Goal: Use online tool/utility: Utilize a website feature to perform a specific function

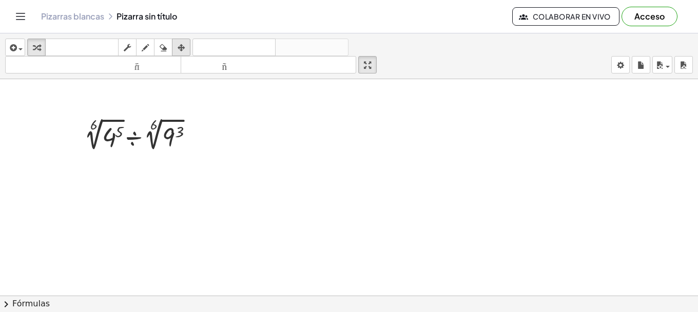
click at [176, 45] on div "button" at bounding box center [181, 47] width 13 height 12
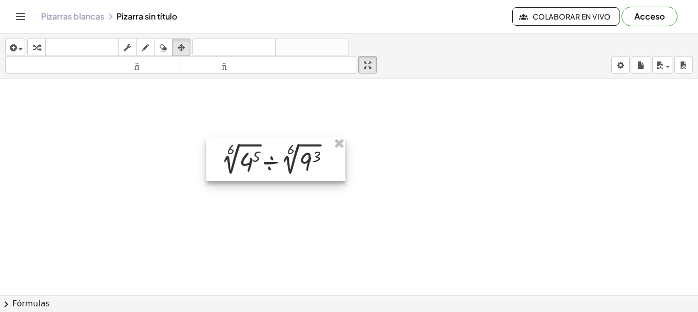
drag, startPoint x: 168, startPoint y: 136, endPoint x: 330, endPoint y: 1, distance: 210.4
click at [306, 160] on div at bounding box center [275, 159] width 139 height 44
click at [147, 44] on icon "button" at bounding box center [145, 48] width 7 height 12
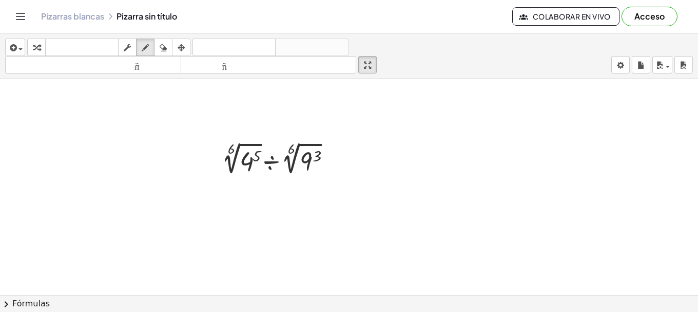
drag, startPoint x: 423, startPoint y: 133, endPoint x: 436, endPoint y: 150, distance: 21.6
drag, startPoint x: 436, startPoint y: 150, endPoint x: 477, endPoint y: 113, distance: 55.6
drag, startPoint x: 416, startPoint y: 113, endPoint x: 424, endPoint y: 122, distance: 10.9
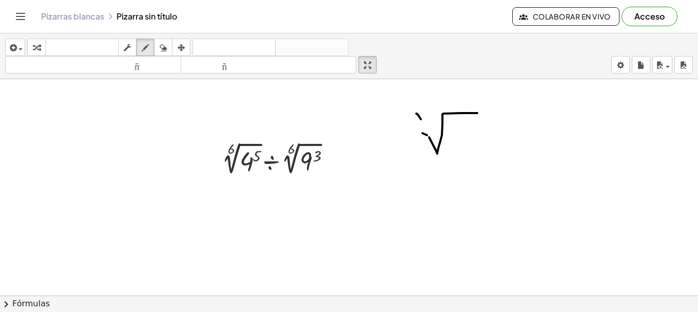
drag, startPoint x: 418, startPoint y: 122, endPoint x: 426, endPoint y: 112, distance: 12.0
drag, startPoint x: 457, startPoint y: 125, endPoint x: 474, endPoint y: 149, distance: 29.1
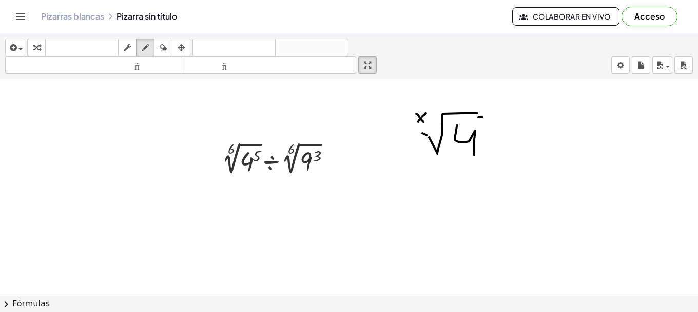
drag, startPoint x: 479, startPoint y: 118, endPoint x: 483, endPoint y: 128, distance: 11.1
drag, startPoint x: 502, startPoint y: 142, endPoint x: 519, endPoint y: 140, distance: 17.1
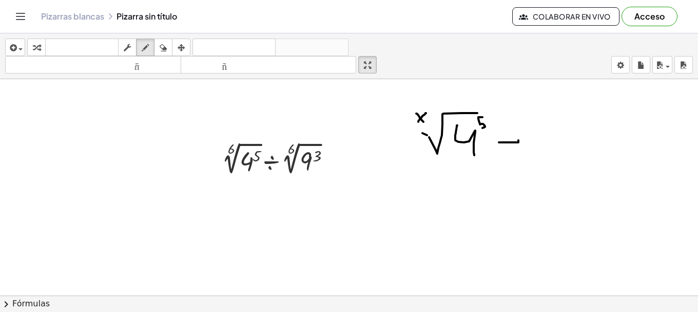
drag, startPoint x: 532, startPoint y: 131, endPoint x: 554, endPoint y: 114, distance: 27.8
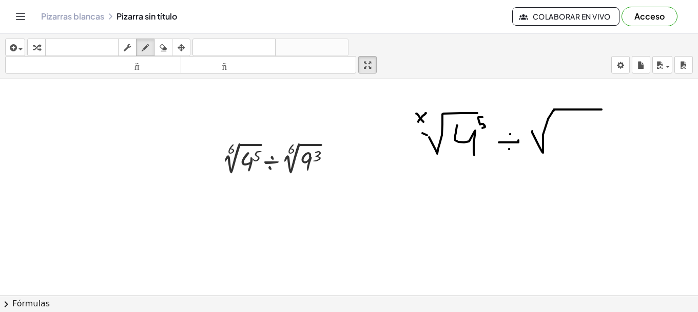
drag, startPoint x: 540, startPoint y: 116, endPoint x: 526, endPoint y: 125, distance: 16.7
drag, startPoint x: 536, startPoint y: 121, endPoint x: 541, endPoint y: 124, distance: 6.0
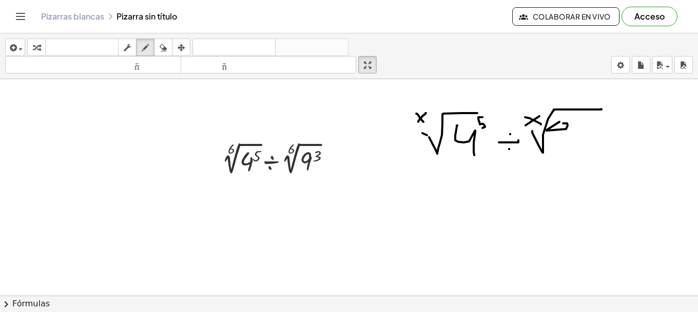
drag, startPoint x: 564, startPoint y: 123, endPoint x: 566, endPoint y: 118, distance: 5.7
drag, startPoint x: 566, startPoint y: 124, endPoint x: 568, endPoint y: 142, distance: 18.5
drag, startPoint x: 575, startPoint y: 114, endPoint x: 578, endPoint y: 122, distance: 8.5
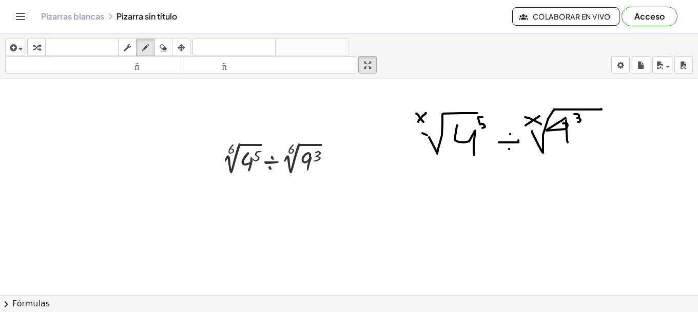
drag, startPoint x: 432, startPoint y: 213, endPoint x: 583, endPoint y: 185, distance: 153.5
drag, startPoint x: 430, startPoint y: 183, endPoint x: 413, endPoint y: 185, distance: 17.1
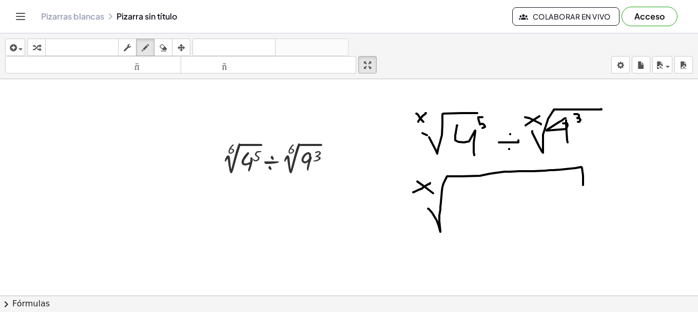
drag, startPoint x: 454, startPoint y: 199, endPoint x: 467, endPoint y: 193, distance: 14.2
drag, startPoint x: 466, startPoint y: 187, endPoint x: 466, endPoint y: 198, distance: 10.3
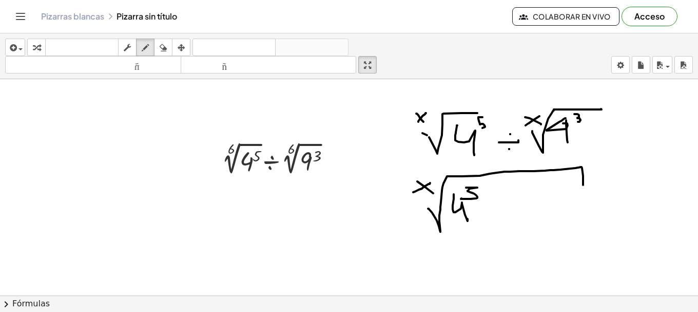
drag, startPoint x: 489, startPoint y: 210, endPoint x: 508, endPoint y: 209, distance: 19.0
drag, startPoint x: 495, startPoint y: 225, endPoint x: 532, endPoint y: 217, distance: 38.0
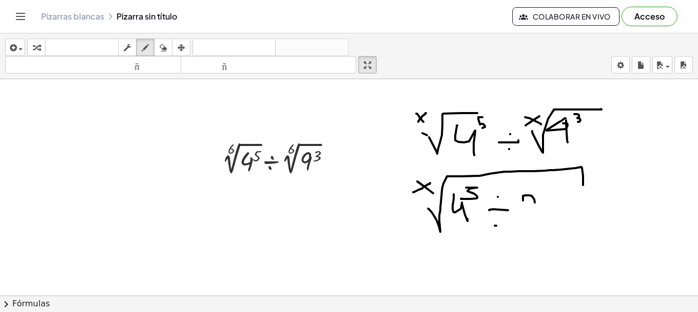
drag, startPoint x: 540, startPoint y: 203, endPoint x: 542, endPoint y: 180, distance: 22.7
drag, startPoint x: 554, startPoint y: 174, endPoint x: 553, endPoint y: 194, distance: 19.5
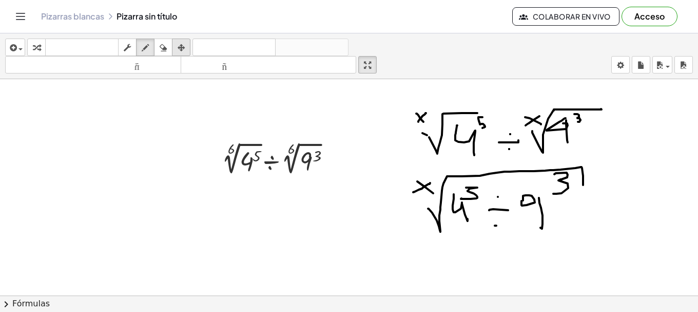
click at [164, 43] on icon "button" at bounding box center [163, 48] width 7 height 12
drag, startPoint x: 501, startPoint y: 206, endPoint x: 502, endPoint y: 215, distance: 8.7
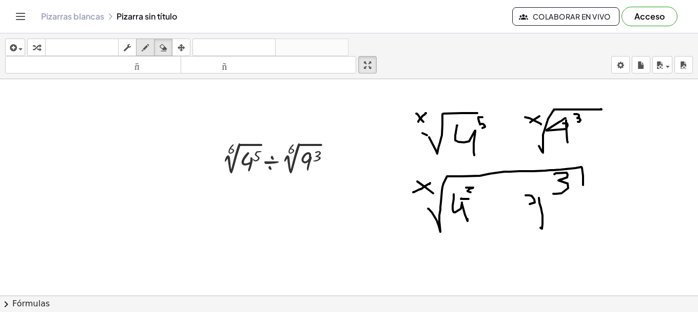
click at [147, 46] on icon "button" at bounding box center [145, 48] width 7 height 12
click at [174, 48] on button "arreglar" at bounding box center [181, 47] width 18 height 17
click at [171, 47] on button "borrar" at bounding box center [163, 47] width 18 height 17
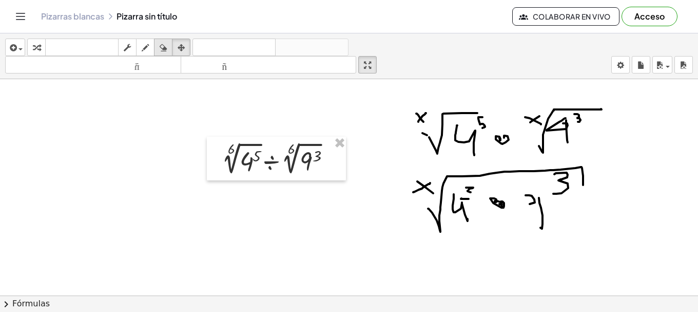
click at [171, 47] on button "borrar" at bounding box center [163, 47] width 18 height 17
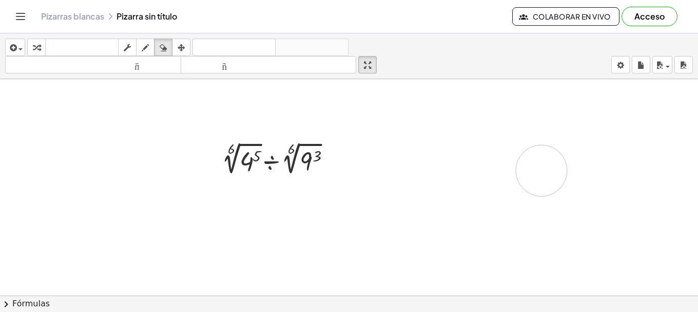
drag, startPoint x: 476, startPoint y: 160, endPoint x: 498, endPoint y: 168, distance: 23.4
click at [142, 46] on icon "button" at bounding box center [145, 48] width 7 height 12
click at [35, 46] on icon "button" at bounding box center [36, 48] width 7 height 12
click at [248, 163] on div at bounding box center [280, 158] width 126 height 39
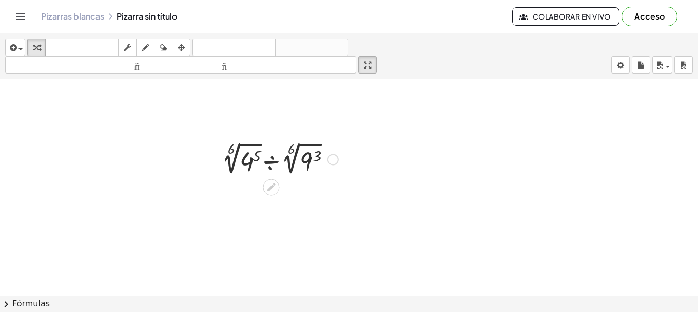
click at [248, 163] on div at bounding box center [280, 158] width 126 height 39
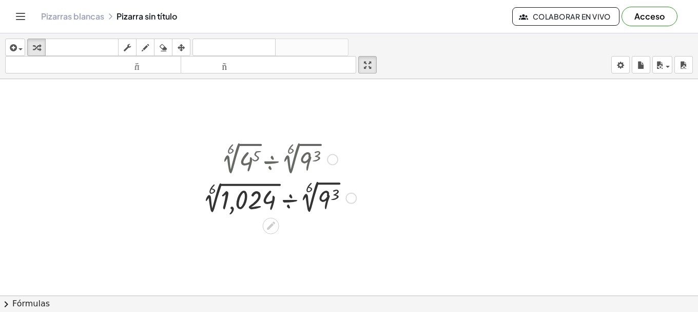
click at [328, 197] on div at bounding box center [279, 197] width 163 height 39
click at [328, 197] on div at bounding box center [279, 196] width 181 height 37
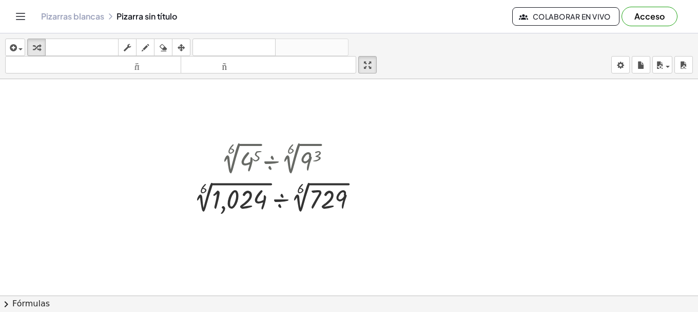
scroll to position [86, 0]
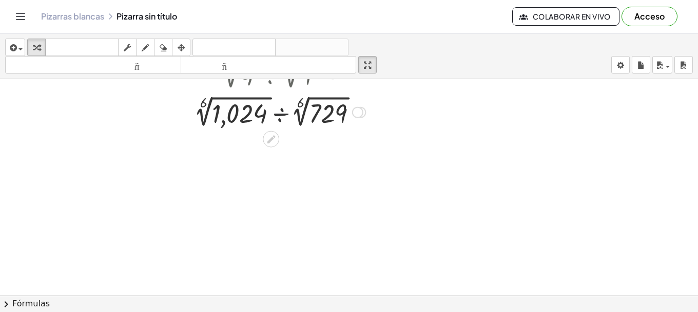
click at [282, 120] on div at bounding box center [279, 110] width 181 height 37
click at [302, 118] on div at bounding box center [279, 110] width 181 height 37
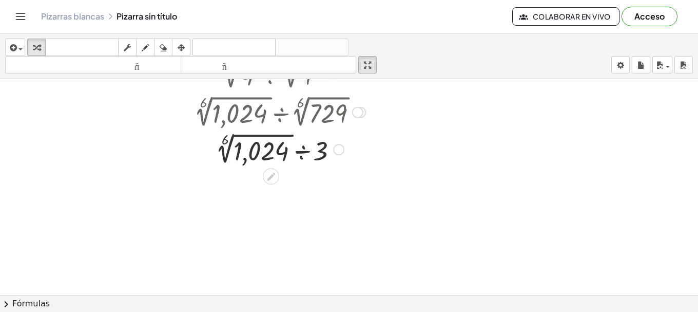
click at [264, 149] on div at bounding box center [279, 148] width 181 height 37
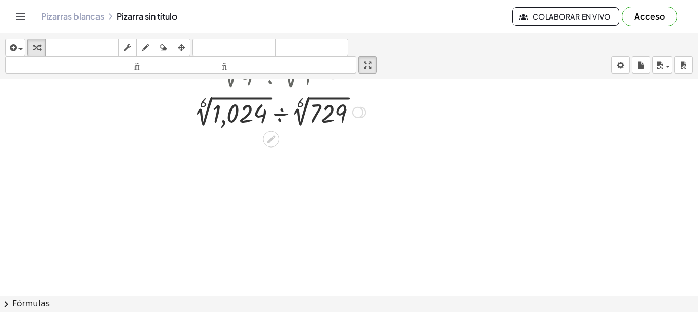
click at [235, 116] on div at bounding box center [279, 110] width 181 height 37
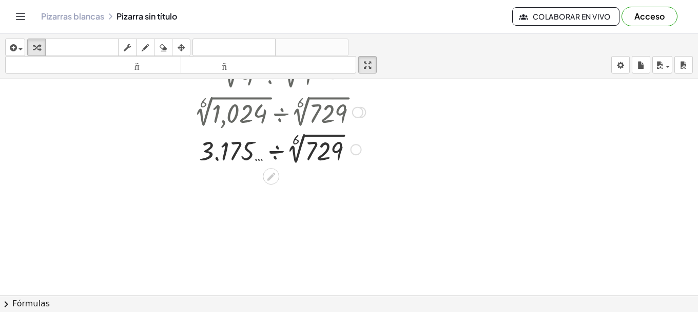
click at [330, 154] on div at bounding box center [279, 148] width 181 height 37
click at [271, 149] on div "· ÷ 6 √ 729 3.175 …" at bounding box center [271, 149] width 0 height 0
click at [351, 154] on div at bounding box center [356, 149] width 11 height 11
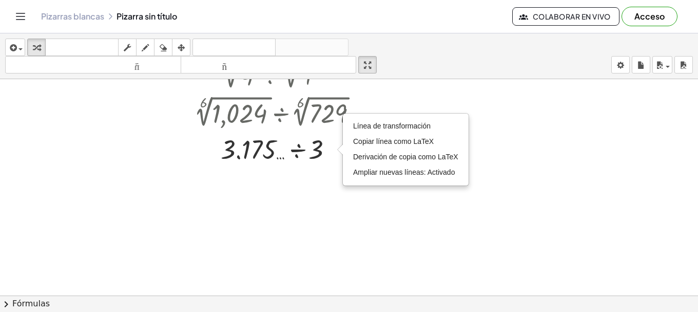
click at [308, 231] on div at bounding box center [349, 249] width 698 height 513
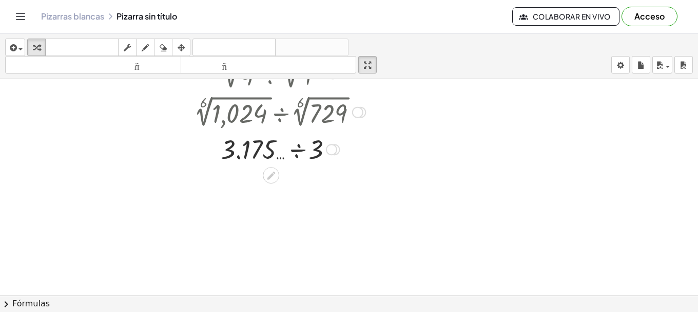
click at [297, 145] on div at bounding box center [279, 148] width 181 height 35
click at [250, 189] on div at bounding box center [279, 183] width 181 height 34
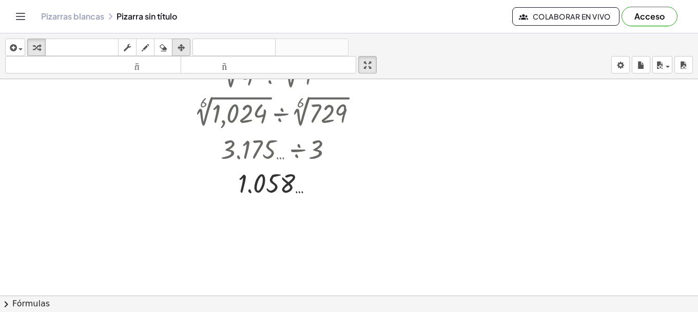
click at [177, 52] on div "button" at bounding box center [181, 47] width 13 height 12
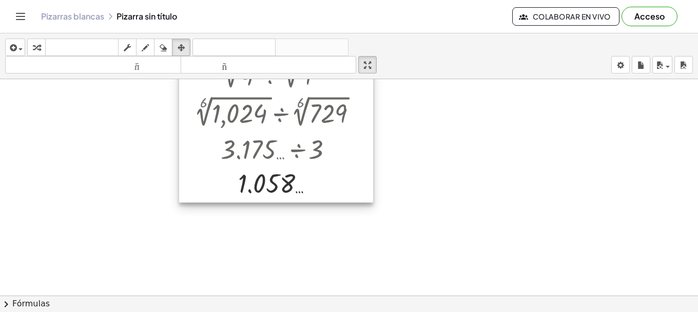
scroll to position [0, 0]
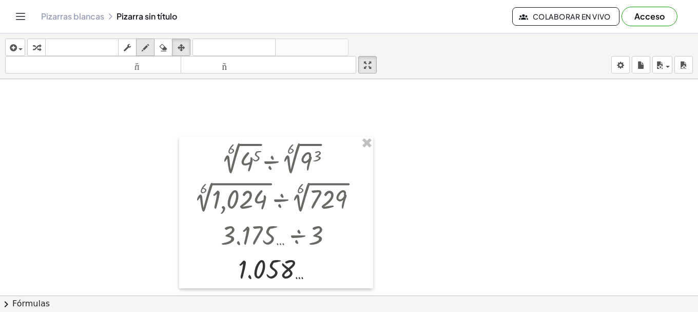
click at [143, 47] on icon "button" at bounding box center [145, 48] width 7 height 12
drag, startPoint x: 222, startPoint y: 152, endPoint x: 222, endPoint y: 140, distance: 11.8
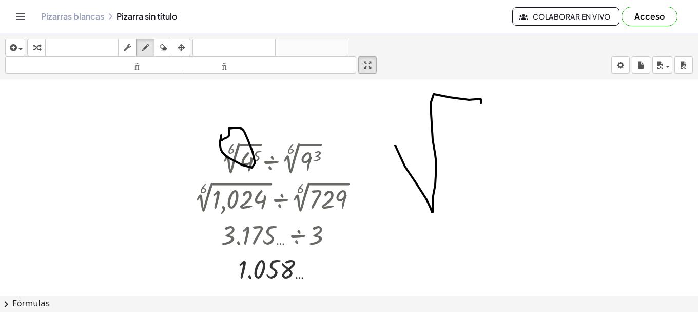
drag, startPoint x: 395, startPoint y: 146, endPoint x: 480, endPoint y: 105, distance: 94.1
drag, startPoint x: 444, startPoint y: 153, endPoint x: 468, endPoint y: 148, distance: 24.1
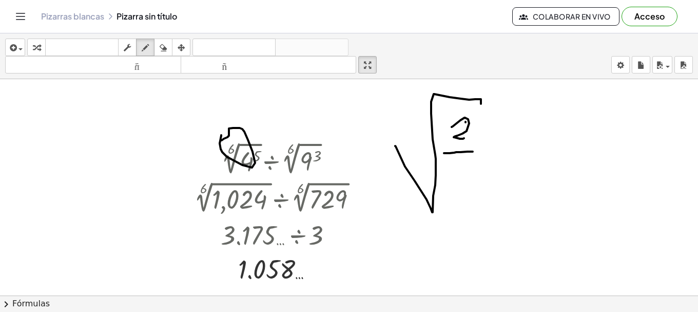
drag, startPoint x: 465, startPoint y: 118, endPoint x: 467, endPoint y: 136, distance: 18.6
drag, startPoint x: 460, startPoint y: 164, endPoint x: 453, endPoint y: 192, distance: 28.6
drag, startPoint x: 392, startPoint y: 118, endPoint x: 389, endPoint y: 130, distance: 13.2
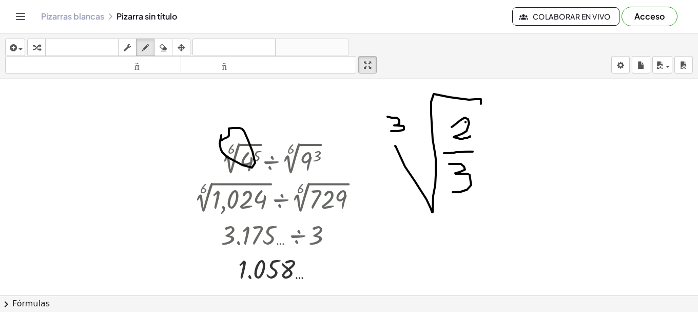
click at [160, 47] on icon "button" at bounding box center [163, 48] width 7 height 12
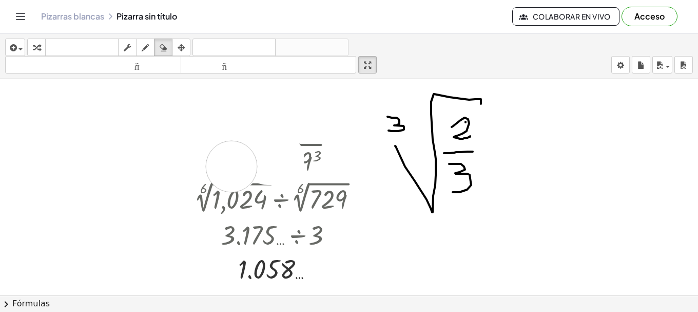
drag, startPoint x: 213, startPoint y: 136, endPoint x: 230, endPoint y: 166, distance: 34.3
click at [370, 67] on icon "button" at bounding box center [367, 65] width 7 height 12
click at [370, 129] on div "insertar Seleccione uno: Expresión matemática Función Texto Vídeo de YouTube Gr…" at bounding box center [349, 172] width 698 height 278
click at [185, 42] on icon "button" at bounding box center [181, 48] width 7 height 12
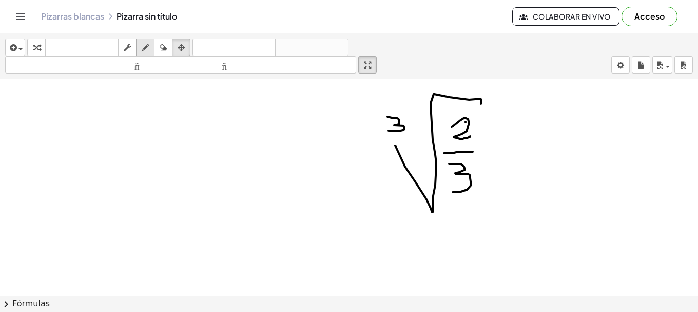
click at [150, 47] on div "button" at bounding box center [145, 47] width 13 height 12
click at [179, 44] on icon "button" at bounding box center [181, 48] width 7 height 12
drag, startPoint x: 472, startPoint y: 150, endPoint x: 444, endPoint y: 148, distance: 27.8
drag, startPoint x: 436, startPoint y: 130, endPoint x: 412, endPoint y: 116, distance: 27.6
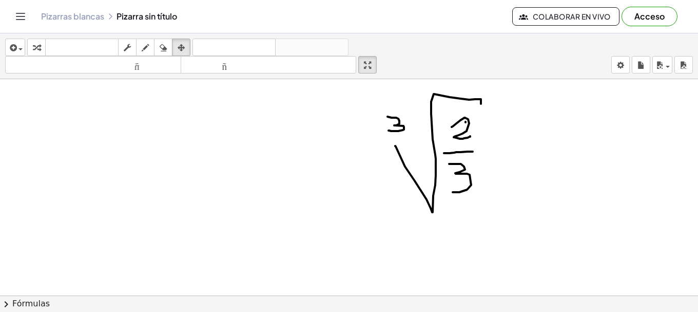
drag, startPoint x: 412, startPoint y: 117, endPoint x: 451, endPoint y: 171, distance: 67.0
click at [136, 44] on button "fregar" at bounding box center [127, 47] width 18 height 17
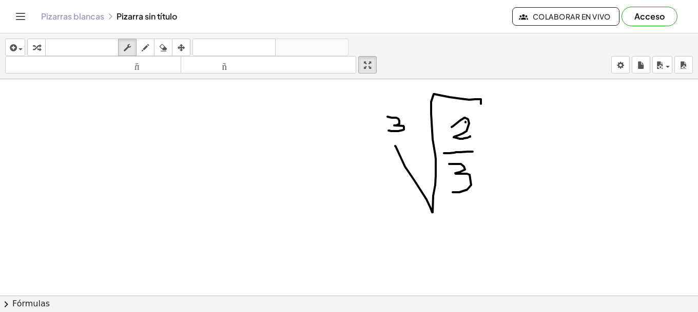
drag, startPoint x: 430, startPoint y: 146, endPoint x: 330, endPoint y: 107, distance: 107.5
click at [167, 44] on icon "button" at bounding box center [163, 48] width 7 height 12
click at [152, 47] on div "button" at bounding box center [145, 47] width 13 height 12
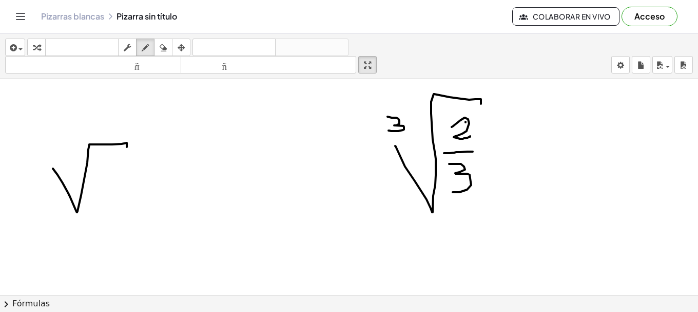
drag, startPoint x: 53, startPoint y: 168, endPoint x: 127, endPoint y: 147, distance: 77.0
drag, startPoint x: 52, startPoint y: 145, endPoint x: 47, endPoint y: 156, distance: 12.2
click at [157, 49] on button "borrar" at bounding box center [163, 47] width 18 height 17
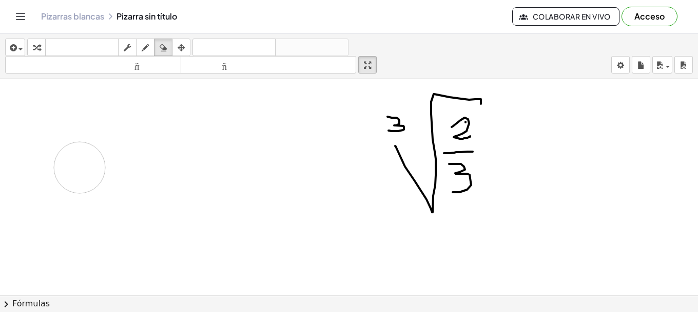
drag, startPoint x: 123, startPoint y: 139, endPoint x: 122, endPoint y: 9, distance: 130.4
click at [141, 54] on button "dibujar" at bounding box center [145, 47] width 18 height 17
drag, startPoint x: 429, startPoint y: 131, endPoint x: 451, endPoint y: 176, distance: 49.6
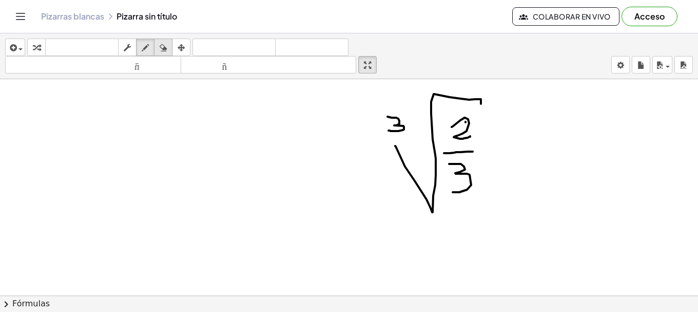
click at [168, 44] on div "button" at bounding box center [163, 47] width 13 height 12
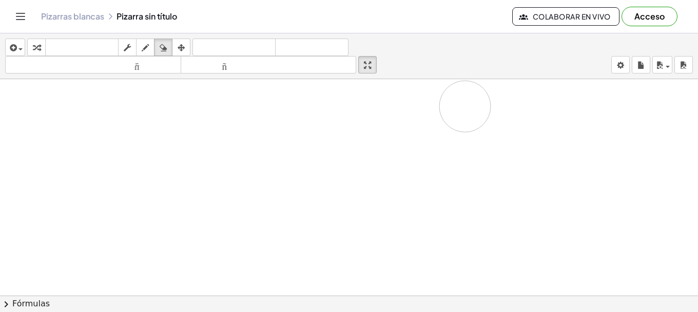
drag, startPoint x: 397, startPoint y: 148, endPoint x: 449, endPoint y: 0, distance: 157.2
click at [143, 51] on icon "button" at bounding box center [145, 48] width 7 height 12
drag, startPoint x: 21, startPoint y: 123, endPoint x: 35, endPoint y: 123, distance: 14.9
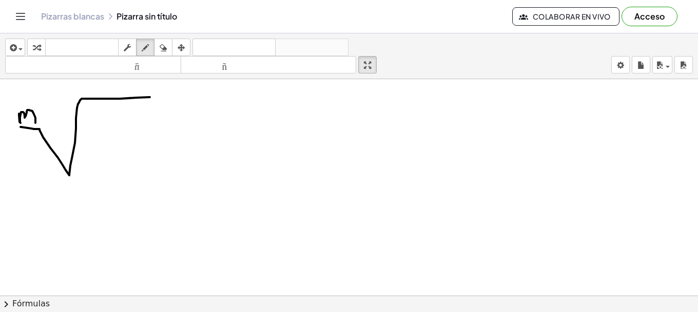
drag, startPoint x: 21, startPoint y: 127, endPoint x: 150, endPoint y: 97, distance: 132.8
drag, startPoint x: 121, startPoint y: 138, endPoint x: 148, endPoint y: 166, distance: 38.8
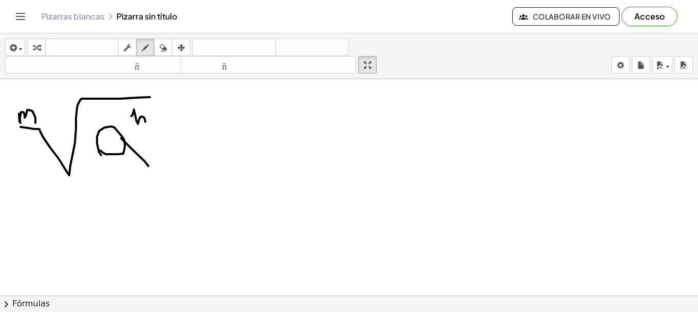
drag, startPoint x: 131, startPoint y: 116, endPoint x: 145, endPoint y: 125, distance: 16.7
drag, startPoint x: 26, startPoint y: 206, endPoint x: 41, endPoint y: 229, distance: 27.5
drag, startPoint x: 28, startPoint y: 226, endPoint x: 106, endPoint y: 191, distance: 85.0
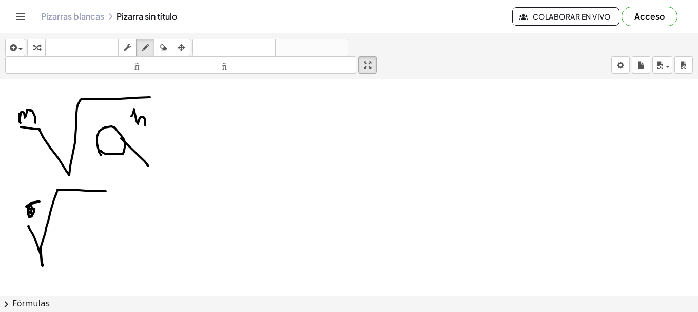
drag, startPoint x: 66, startPoint y: 217, endPoint x: 81, endPoint y: 258, distance: 43.5
drag, startPoint x: 82, startPoint y: 260, endPoint x: 89, endPoint y: 221, distance: 40.2
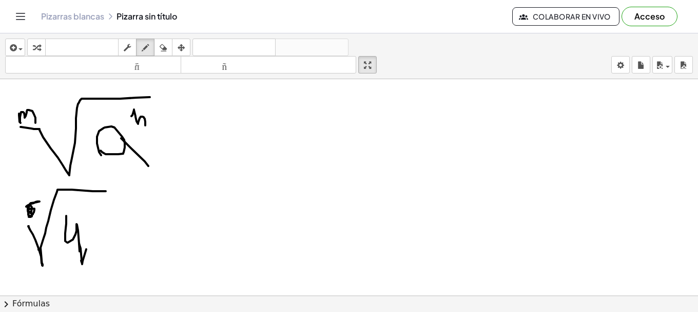
drag, startPoint x: 90, startPoint y: 203, endPoint x: 101, endPoint y: 204, distance: 10.8
drag, startPoint x: 92, startPoint y: 205, endPoint x: 91, endPoint y: 224, distance: 19.0
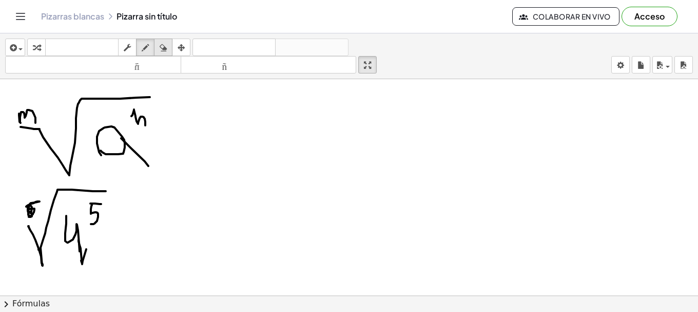
drag, startPoint x: 162, startPoint y: 45, endPoint x: 123, endPoint y: 163, distance: 124.0
click at [162, 46] on icon "button" at bounding box center [163, 48] width 7 height 12
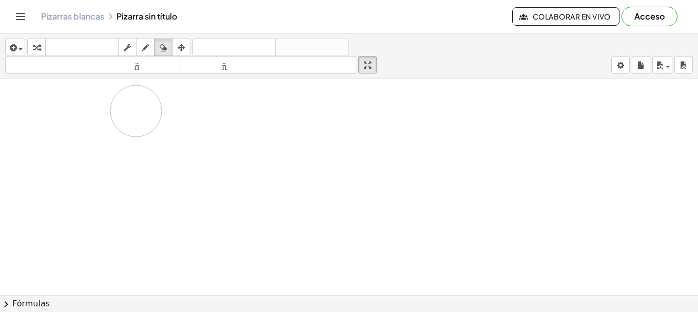
drag, startPoint x: 0, startPoint y: 211, endPoint x: 142, endPoint y: 118, distance: 170.2
click at [6, 47] on button "insertar" at bounding box center [15, 47] width 20 height 17
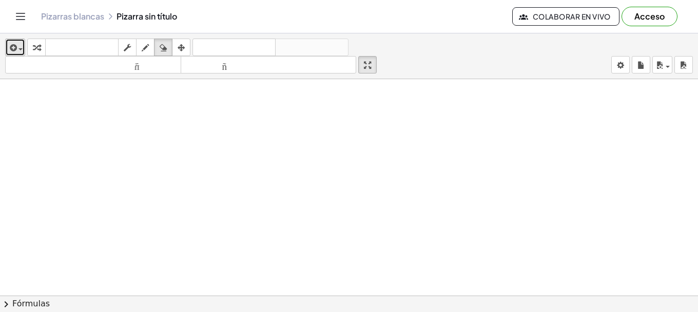
click at [16, 42] on icon "button" at bounding box center [12, 48] width 9 height 12
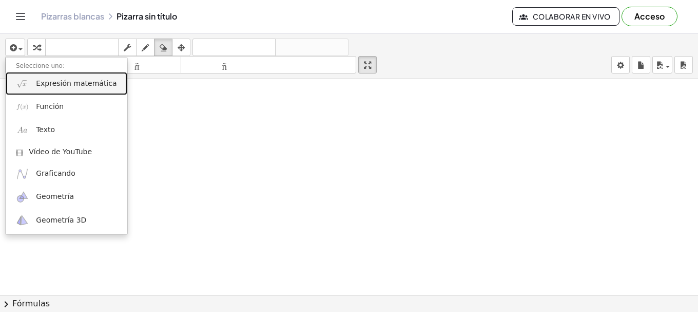
click at [40, 91] on link "Expresión matemática" at bounding box center [67, 83] width 122 height 23
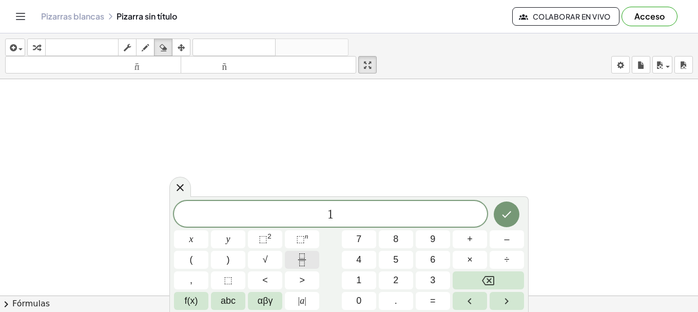
click at [307, 264] on icon "Fraction" at bounding box center [302, 259] width 13 height 13
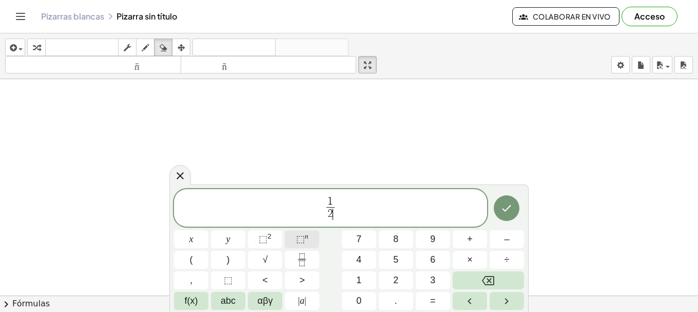
click at [315, 240] on button "⬚ n" at bounding box center [302, 239] width 34 height 18
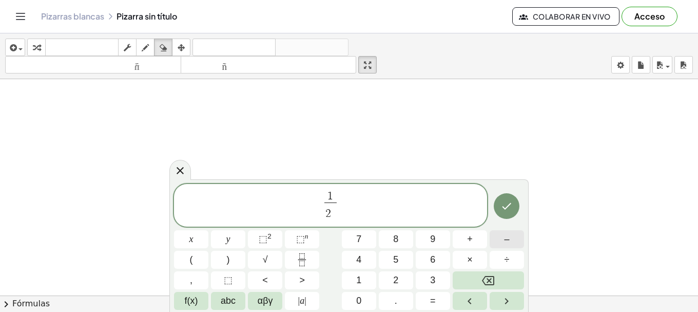
click at [496, 241] on button "–" at bounding box center [507, 239] width 34 height 18
click at [430, 279] on button "3" at bounding box center [433, 280] width 34 height 18
click at [509, 302] on icon "Flecha derecha" at bounding box center [507, 301] width 12 height 12
click at [511, 297] on icon "Flecha derecha" at bounding box center [507, 301] width 12 height 12
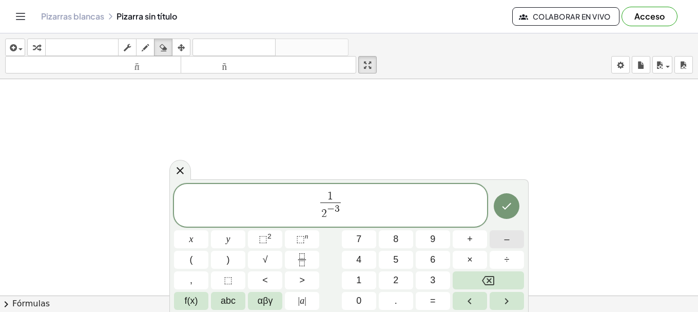
click at [503, 235] on button "–" at bounding box center [507, 239] width 34 height 18
click at [195, 302] on span "f(x)" at bounding box center [191, 301] width 13 height 14
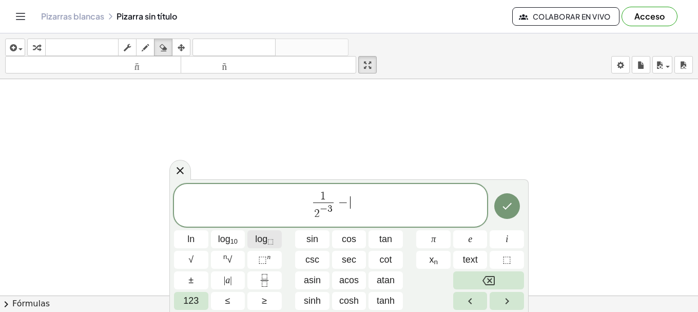
click at [270, 242] on sub "⬚" at bounding box center [270, 241] width 6 height 8
click at [195, 302] on span "123" at bounding box center [190, 301] width 15 height 14
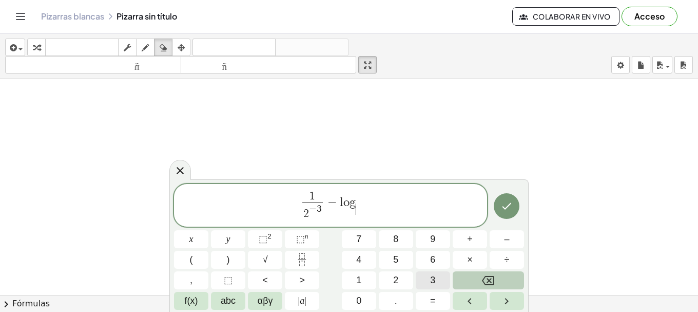
click at [424, 276] on button "3" at bounding box center [433, 280] width 34 height 18
click at [509, 303] on icon "Right arrow" at bounding box center [507, 301] width 12 height 12
click at [195, 264] on button "(" at bounding box center [191, 260] width 34 height 18
click at [387, 283] on button "2" at bounding box center [396, 280] width 34 height 18
click at [358, 239] on span "7" at bounding box center [358, 239] width 5 height 14
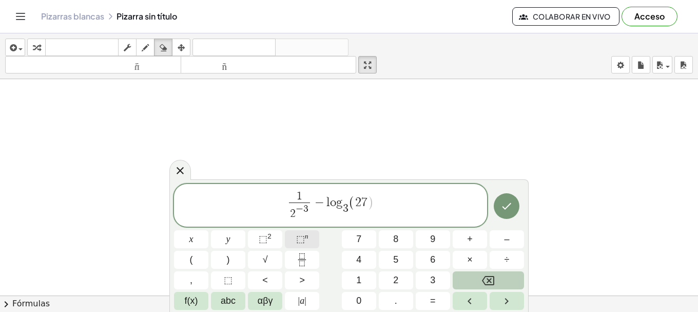
click at [300, 239] on span "⬚" at bounding box center [300, 239] width 9 height 10
click at [507, 236] on span "–" at bounding box center [506, 239] width 5 height 14
click at [359, 277] on span "1" at bounding box center [358, 280] width 5 height 14
click at [236, 258] on button ")" at bounding box center [228, 260] width 34 height 18
click at [474, 282] on button "Backspace" at bounding box center [488, 280] width 71 height 18
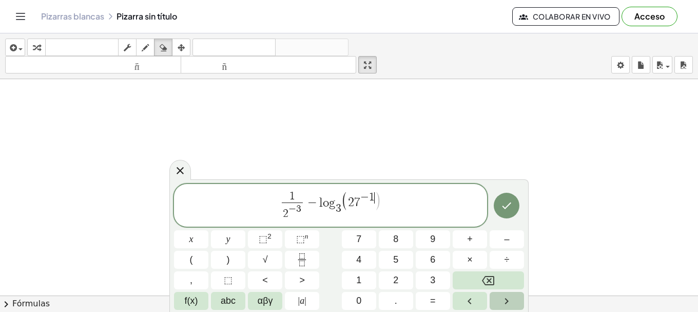
click at [495, 296] on button "Right arrow" at bounding box center [507, 301] width 34 height 18
click at [226, 261] on button ")" at bounding box center [228, 260] width 34 height 18
click at [227, 261] on span ")" at bounding box center [228, 260] width 3 height 14
click at [278, 200] on span "(" at bounding box center [277, 205] width 8 height 36
click at [277, 214] on span "(" at bounding box center [277, 205] width 8 height 36
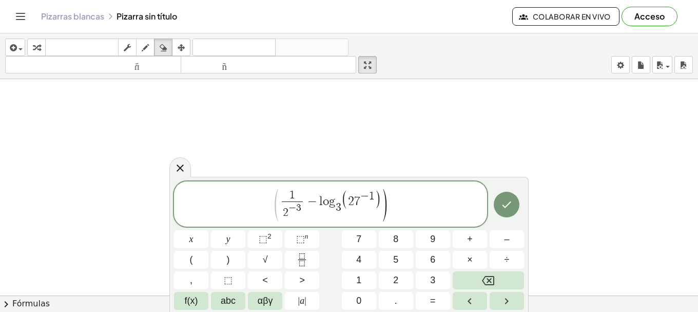
click at [319, 209] on span "​ 1 2 − 3 ​ − l o g 3 ​ ( 2 7 − 1 )" at bounding box center [331, 204] width 102 height 30
click at [198, 260] on button "(" at bounding box center [191, 260] width 34 height 18
click at [401, 213] on span "1 2 − 3 ​ − ( ​ l o g 3 ​ ( 2 7 − 1 ) )" at bounding box center [330, 204] width 313 height 33
click at [502, 212] on button "Done" at bounding box center [507, 205] width 26 height 26
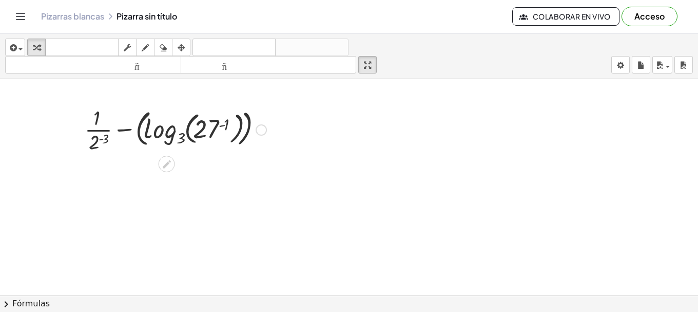
click at [167, 163] on icon at bounding box center [167, 164] width 8 height 8
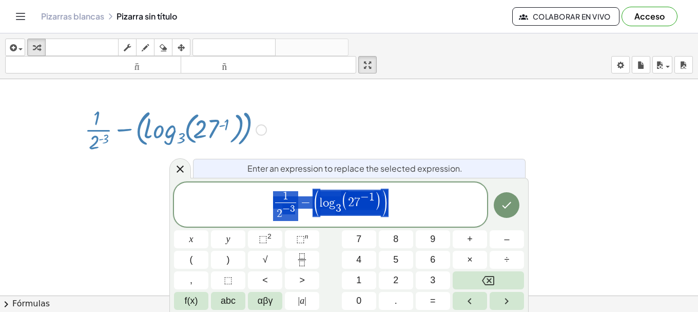
click at [455, 206] on span "1 2 − 3 ​ − ( l o g 3 ​ ( 2 7 − 1 ) )" at bounding box center [330, 204] width 313 height 33
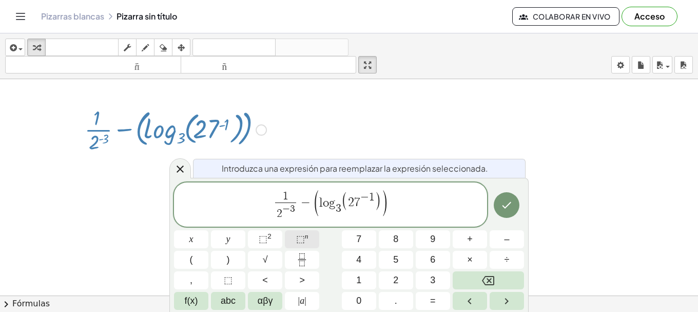
click at [304, 241] on span "⬚" at bounding box center [300, 239] width 9 height 10
click at [361, 258] on span "4" at bounding box center [358, 260] width 5 height 14
click at [510, 209] on icon "Hecho" at bounding box center [507, 205] width 12 height 12
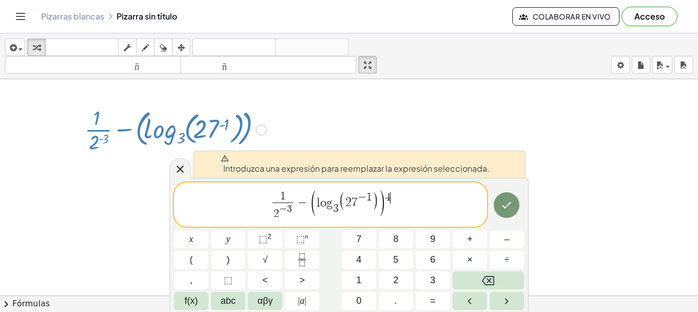
click at [404, 197] on span "1 2 − 3 ​ − ( l o g 3 ​ ( 2 7 − 1 ) ) 4 ​" at bounding box center [330, 204] width 313 height 33
drag, startPoint x: 403, startPoint y: 194, endPoint x: 247, endPoint y: 197, distance: 155.6
click at [214, 201] on span "1 2 − 3 ​ − ( l o g 3 ​ ( 2 7 − 1 ) ) 4" at bounding box center [330, 204] width 313 height 33
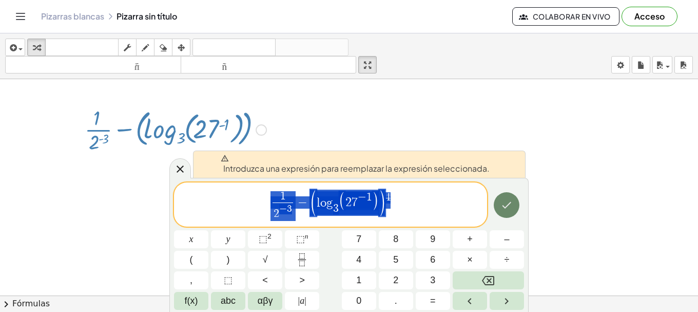
click at [505, 206] on icon "Hecho" at bounding box center [507, 205] width 9 height 7
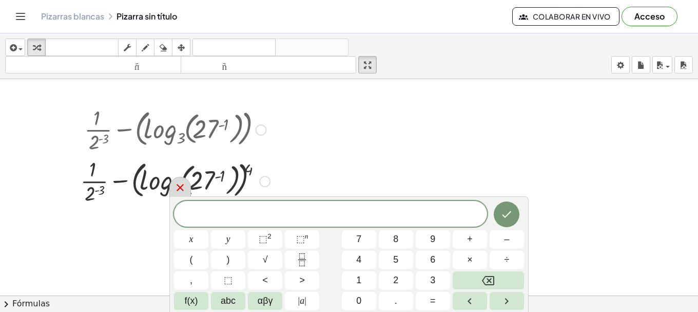
click at [184, 187] on icon at bounding box center [180, 187] width 12 height 12
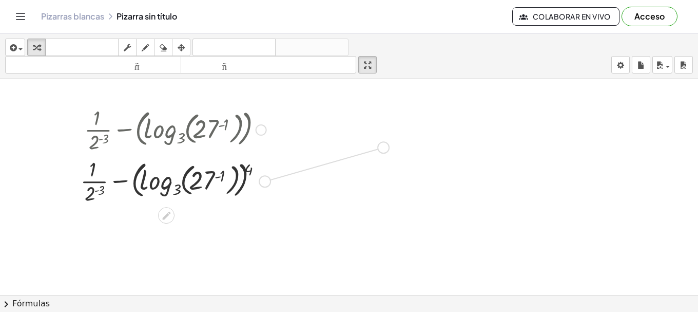
drag, startPoint x: 274, startPoint y: 180, endPoint x: 395, endPoint y: 144, distance: 126.9
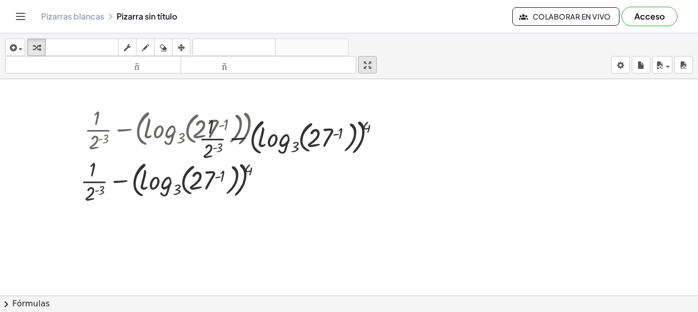
click at [369, 69] on icon "button" at bounding box center [367, 65] width 7 height 12
click at [372, 54] on div "insertar Seleccione uno: Expresión matemática Función Texto Vídeo de YouTube Gr…" at bounding box center [349, 56] width 698 height 46
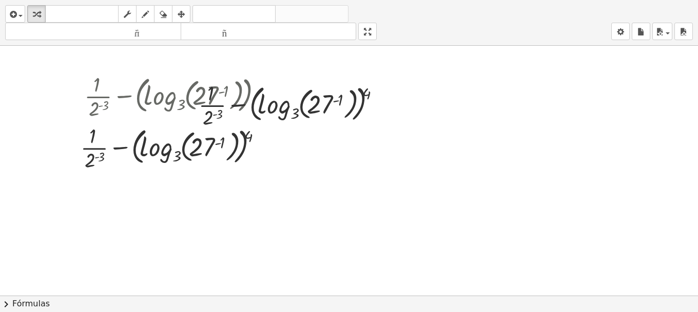
click at [373, 127] on div "insertar Seleccione uno: Expresión matemática Función Texto Vídeo de YouTube Gr…" at bounding box center [349, 156] width 698 height 312
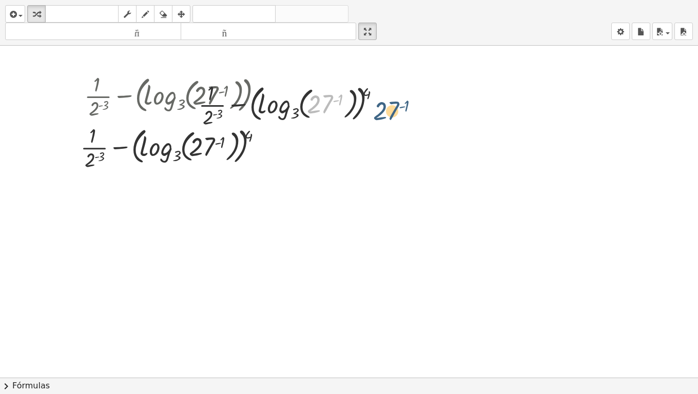
drag, startPoint x: 315, startPoint y: 106, endPoint x: 385, endPoint y: 113, distance: 69.6
click at [385, 113] on div at bounding box center [294, 104] width 200 height 51
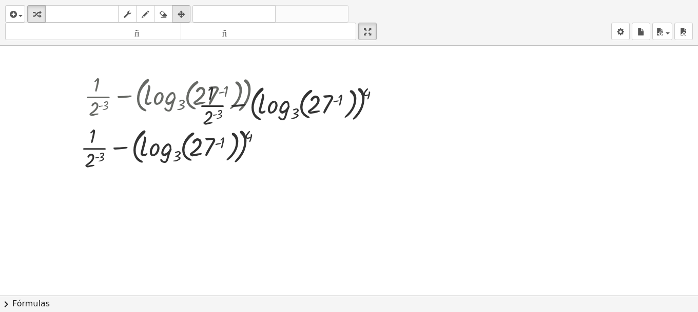
click at [191, 46] on div "insertar Seleccione uno: Expresión matemática Función Texto Vídeo de YouTube Gr…" at bounding box center [349, 23] width 698 height 46
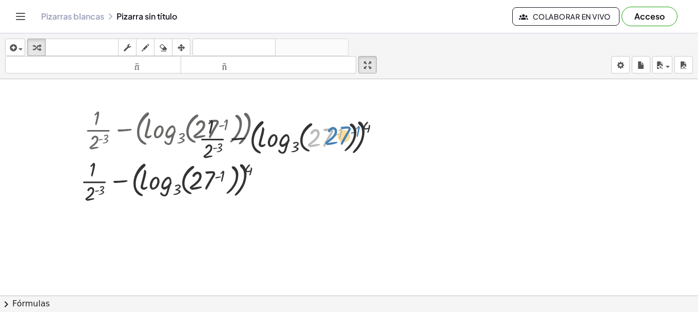
drag, startPoint x: 311, startPoint y: 135, endPoint x: 318, endPoint y: 131, distance: 7.6
click at [318, 131] on div at bounding box center [294, 137] width 200 height 51
click at [189, 48] on button "arreglar" at bounding box center [181, 47] width 18 height 17
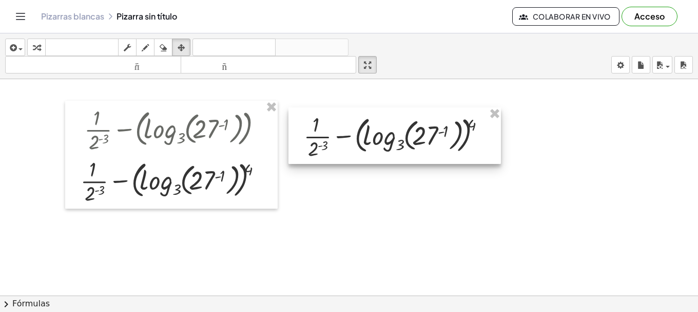
drag, startPoint x: 269, startPoint y: 133, endPoint x: 353, endPoint y: 122, distance: 85.5
click at [371, 130] on div at bounding box center [395, 135] width 213 height 56
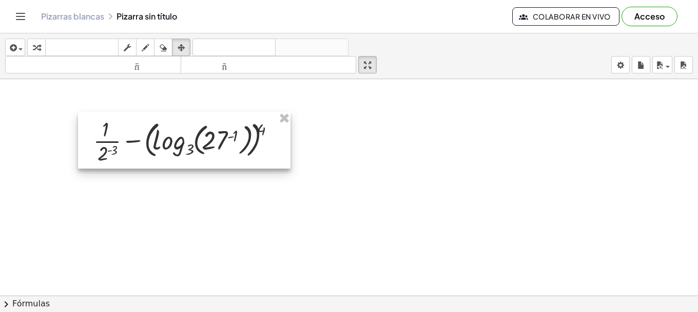
drag, startPoint x: 372, startPoint y: 149, endPoint x: 164, endPoint y: 155, distance: 207.5
click at [164, 155] on div at bounding box center [184, 140] width 213 height 56
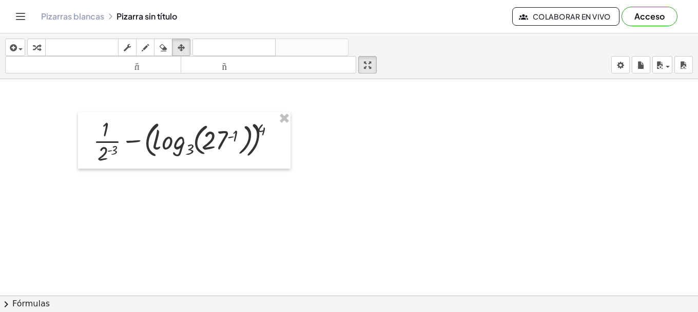
click at [44, 44] on button "transformar" at bounding box center [36, 47] width 18 height 17
click at [134, 49] on div "button" at bounding box center [127, 47] width 13 height 12
click at [42, 42] on div "button" at bounding box center [36, 47] width 13 height 12
click at [113, 149] on div at bounding box center [188, 139] width 200 height 51
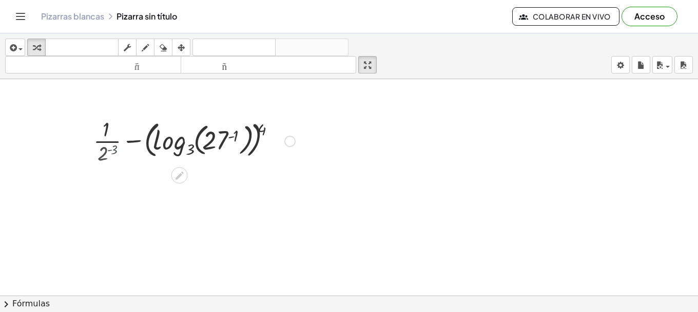
click at [113, 149] on div at bounding box center [188, 139] width 224 height 51
click at [233, 139] on div at bounding box center [188, 139] width 200 height 51
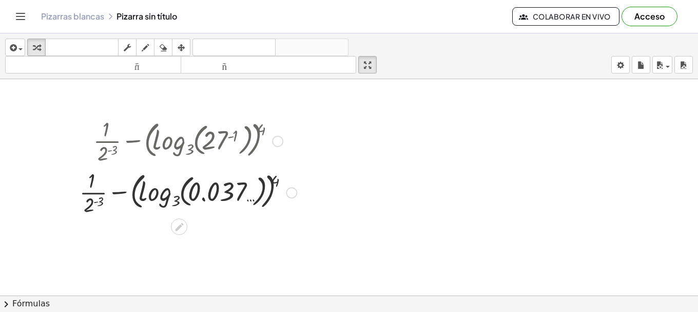
click at [276, 179] on div at bounding box center [187, 191] width 227 height 51
click at [278, 181] on div at bounding box center [187, 191] width 227 height 51
click at [233, 191] on div at bounding box center [187, 191] width 227 height 51
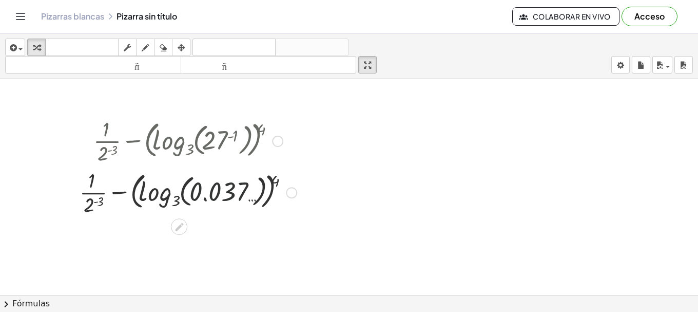
click at [233, 191] on div at bounding box center [187, 191] width 227 height 51
click at [262, 193] on div at bounding box center [187, 191] width 227 height 51
click at [165, 194] on div at bounding box center [187, 191] width 227 height 51
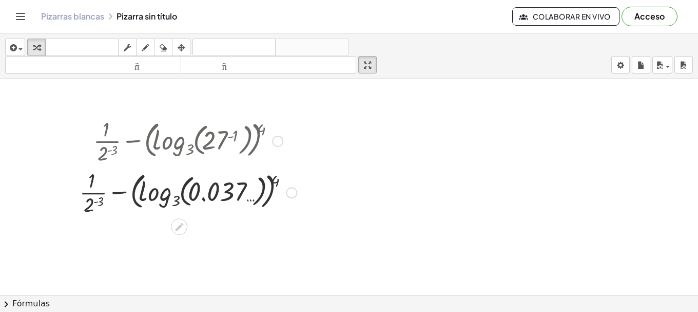
click at [165, 194] on div at bounding box center [187, 191] width 227 height 51
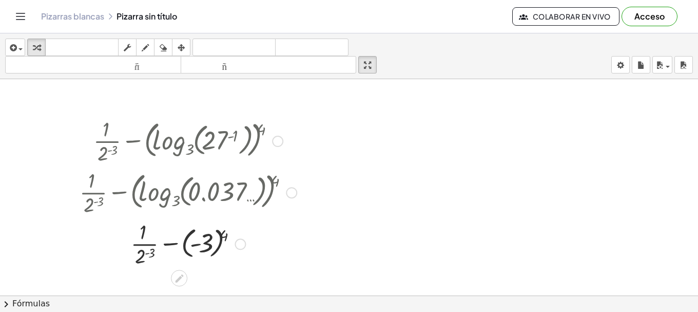
scroll to position [86, 0]
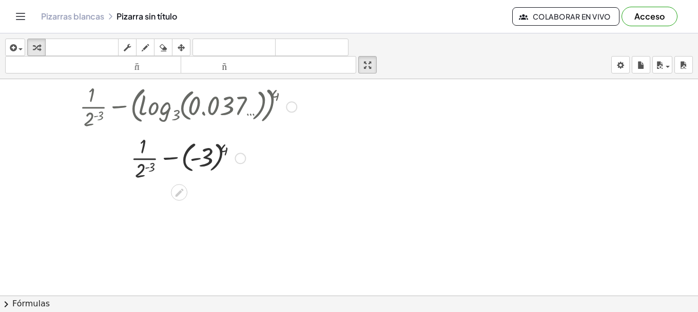
click at [200, 161] on div at bounding box center [187, 156] width 227 height 51
click at [204, 211] on div at bounding box center [187, 208] width 227 height 51
click at [146, 170] on div at bounding box center [188, 156] width 253 height 51
click at [146, 170] on div at bounding box center [187, 156] width 227 height 51
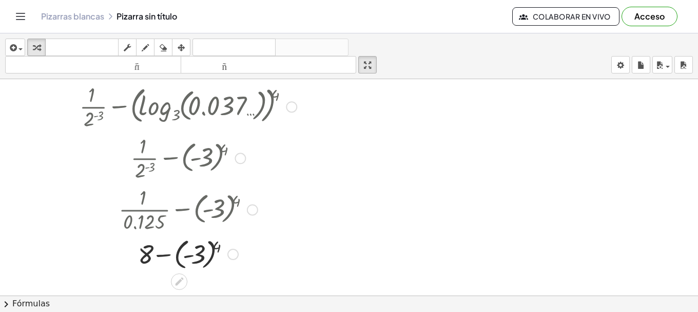
click at [195, 253] on div at bounding box center [187, 253] width 227 height 37
click at [19, 50] on span "button" at bounding box center [20, 49] width 4 height 2
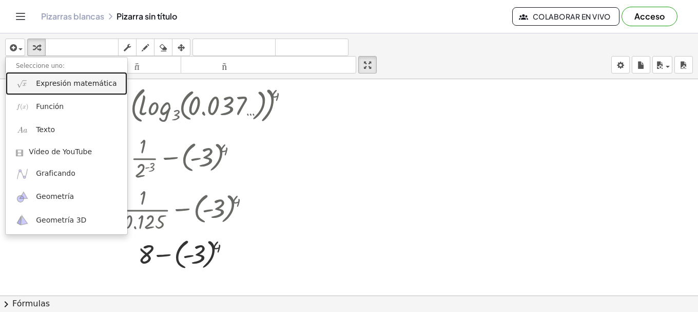
click at [59, 82] on font "Expresión matemática" at bounding box center [76, 83] width 81 height 8
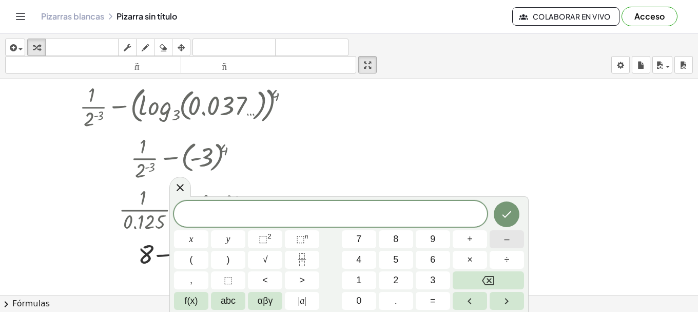
click at [501, 243] on button "–" at bounding box center [507, 239] width 34 height 18
click at [432, 278] on span "3" at bounding box center [432, 280] width 5 height 14
click at [323, 214] on span "−" at bounding box center [327, 214] width 10 height 12
click at [354, 217] on span "​ − 3" at bounding box center [330, 214] width 313 height 14
click at [391, 299] on button "." at bounding box center [396, 301] width 34 height 18
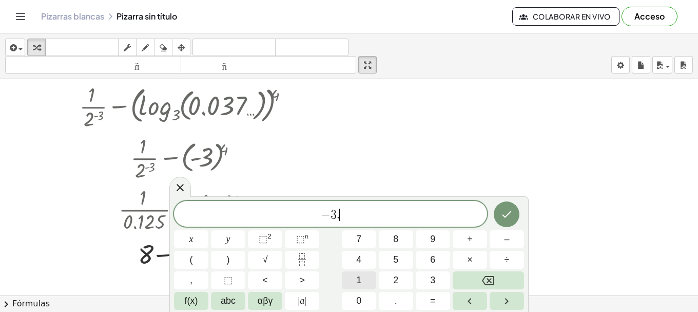
click at [359, 277] on span "1" at bounding box center [358, 280] width 5 height 14
click at [423, 242] on button "9" at bounding box center [433, 239] width 34 height 18
click at [293, 239] on button "⬚ n" at bounding box center [302, 239] width 34 height 18
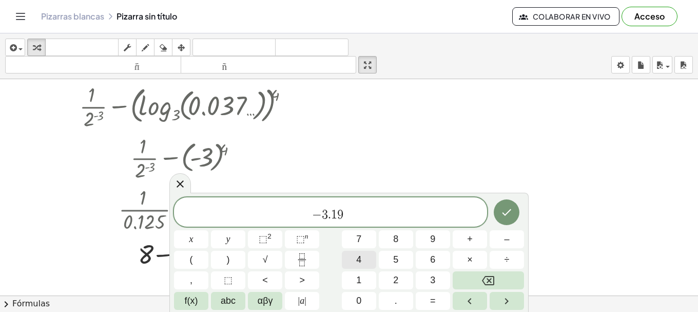
click at [355, 262] on button "4" at bounding box center [359, 260] width 34 height 18
click at [508, 219] on button "Hecho" at bounding box center [507, 212] width 26 height 26
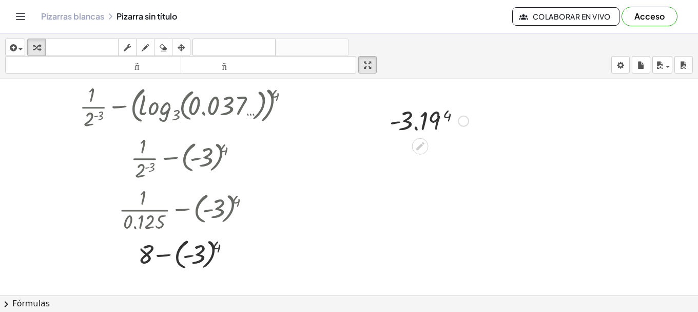
click at [436, 119] on div at bounding box center [429, 120] width 89 height 34
click at [436, 119] on div at bounding box center [429, 120] width 129 height 34
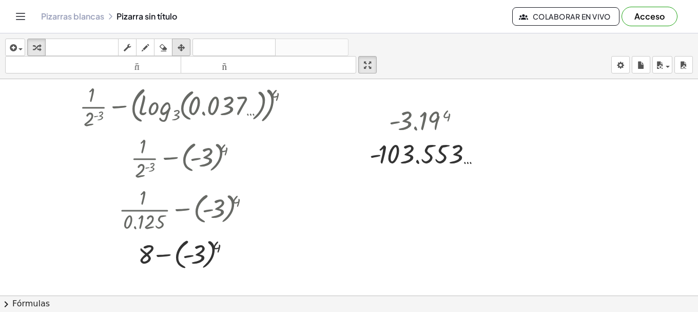
click at [179, 42] on icon "button" at bounding box center [181, 48] width 7 height 12
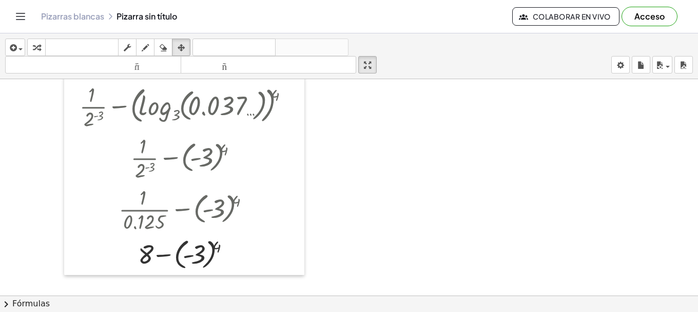
click at [379, 180] on div at bounding box center [349, 249] width 698 height 513
click at [21, 48] on span "button" at bounding box center [20, 49] width 4 height 2
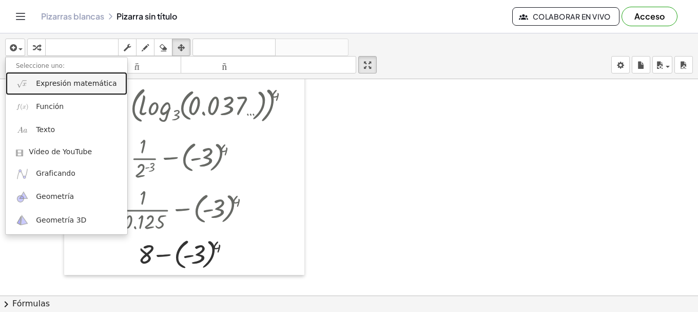
click at [50, 90] on link "Expresión matemática" at bounding box center [67, 83] width 122 height 23
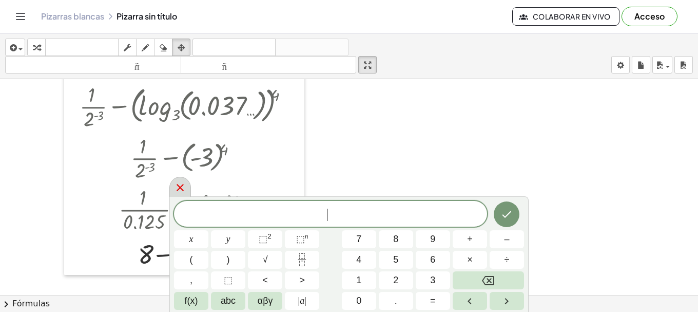
click at [181, 187] on icon at bounding box center [180, 187] width 7 height 7
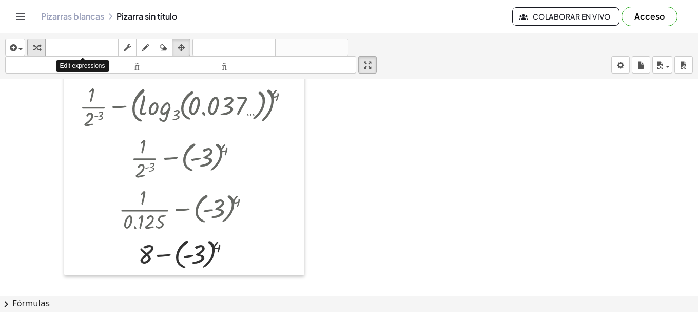
click at [35, 44] on icon "button" at bounding box center [36, 48] width 7 height 12
click at [208, 260] on div at bounding box center [188, 253] width 253 height 37
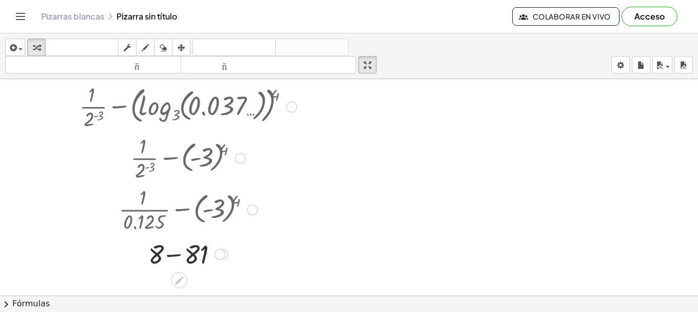
scroll to position [0, 0]
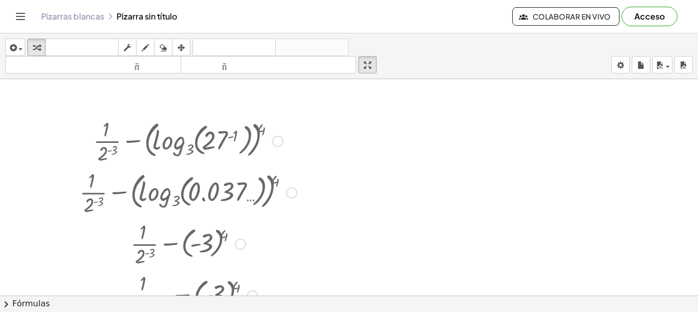
click at [228, 193] on div at bounding box center [187, 191] width 227 height 51
drag, startPoint x: 293, startPoint y: 192, endPoint x: 388, endPoint y: 168, distance: 97.9
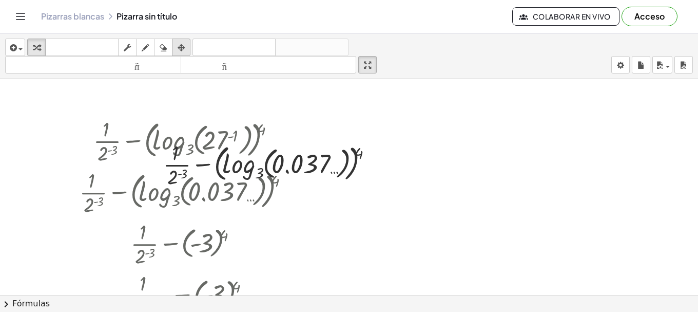
click at [179, 41] on button "arreglar" at bounding box center [181, 47] width 18 height 17
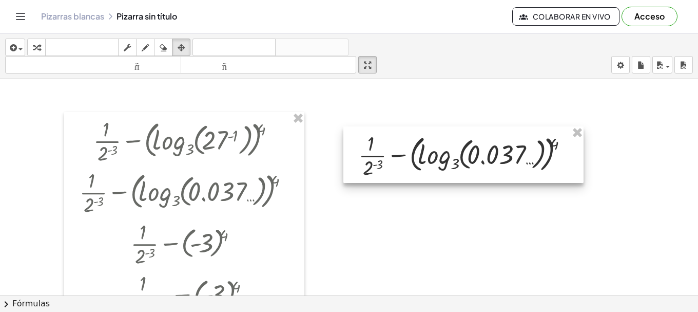
drag, startPoint x: 303, startPoint y: 159, endPoint x: 499, endPoint y: 150, distance: 195.8
click at [499, 150] on div at bounding box center [463, 154] width 240 height 56
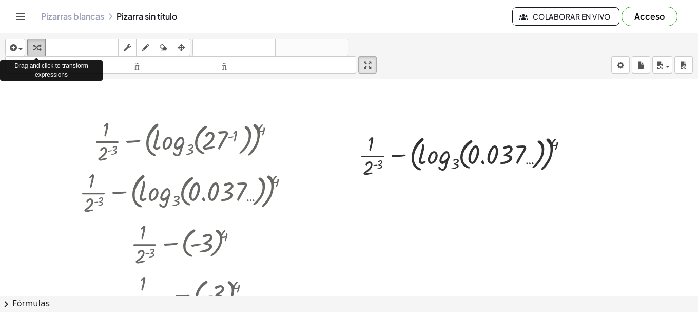
click at [29, 48] on button "transformar" at bounding box center [36, 47] width 18 height 17
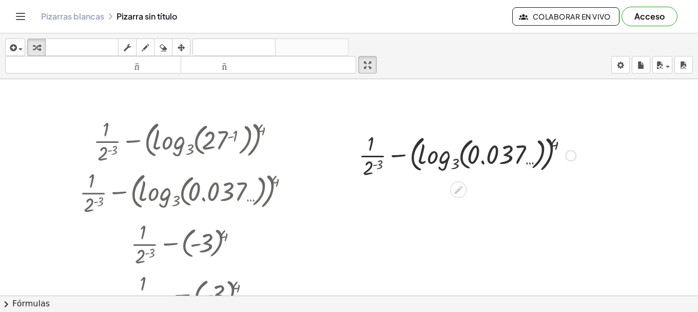
click at [493, 156] on div at bounding box center [467, 154] width 227 height 51
click at [443, 160] on div at bounding box center [467, 154] width 227 height 51
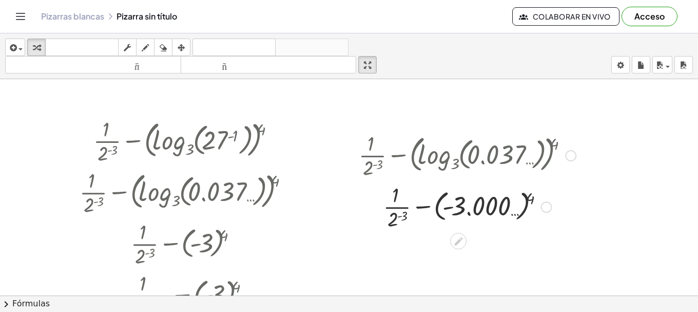
click at [530, 201] on div at bounding box center [467, 205] width 227 height 51
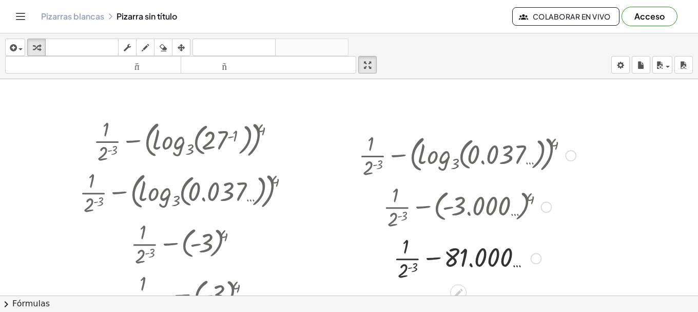
click at [473, 264] on div at bounding box center [467, 257] width 227 height 51
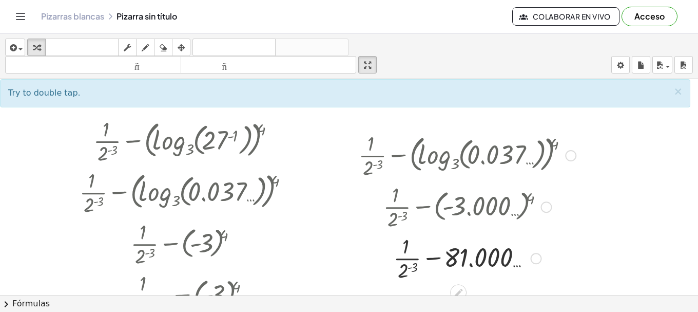
click at [481, 256] on div at bounding box center [467, 257] width 227 height 51
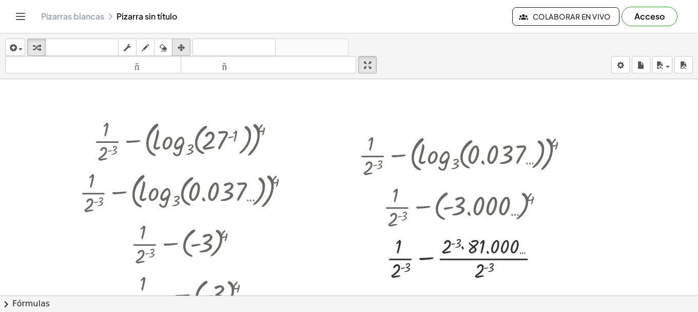
click at [177, 45] on div "button" at bounding box center [181, 47] width 13 height 12
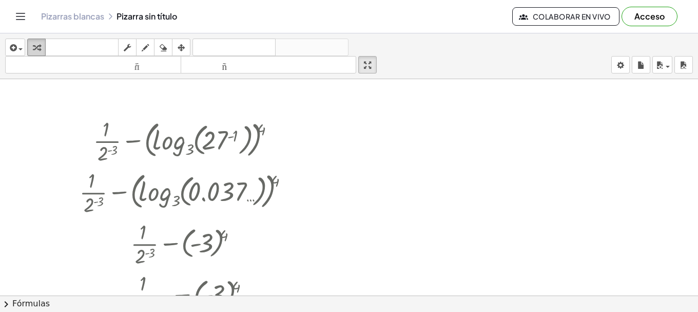
click at [33, 45] on icon "button" at bounding box center [36, 48] width 7 height 12
click at [8, 42] on icon "button" at bounding box center [12, 48] width 9 height 12
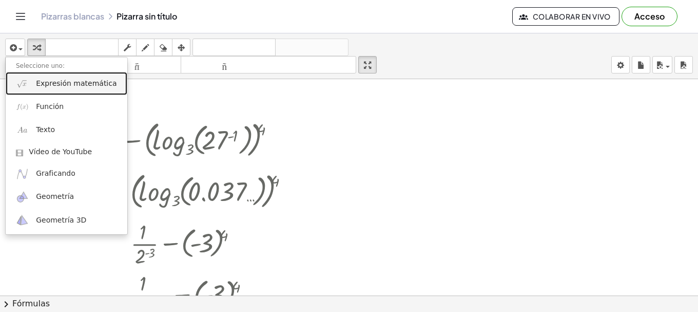
click at [45, 86] on font "Expresión matemática" at bounding box center [76, 83] width 81 height 8
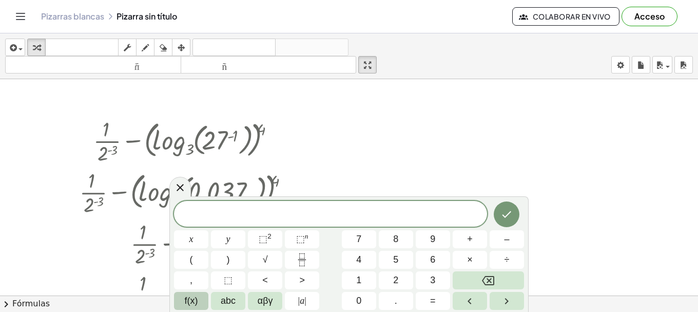
click at [205, 298] on button "f(x)" at bounding box center [191, 301] width 34 height 18
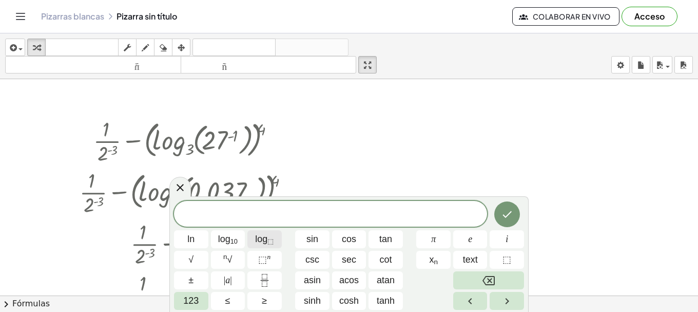
click at [248, 236] on button "log ⬚" at bounding box center [264, 239] width 34 height 18
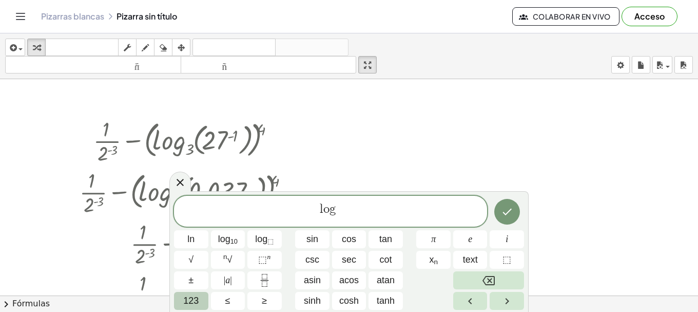
click at [192, 294] on span "123" at bounding box center [190, 301] width 15 height 14
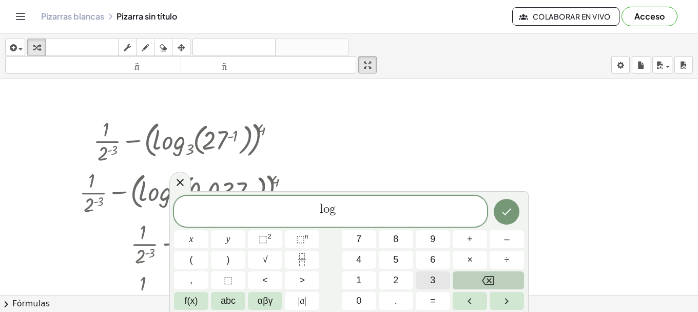
click at [435, 281] on span "3" at bounding box center [432, 280] width 5 height 14
click at [191, 262] on span "(" at bounding box center [191, 260] width 3 height 14
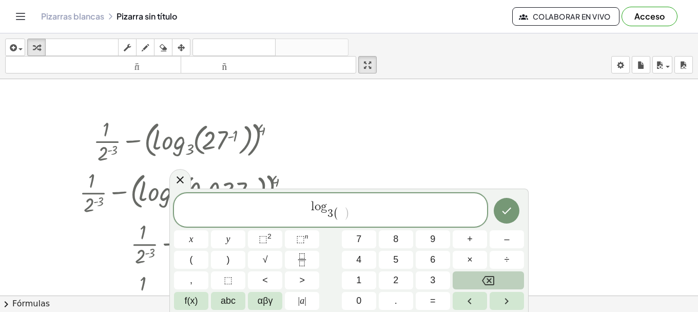
click at [494, 276] on icon "Backspace" at bounding box center [488, 280] width 12 height 12
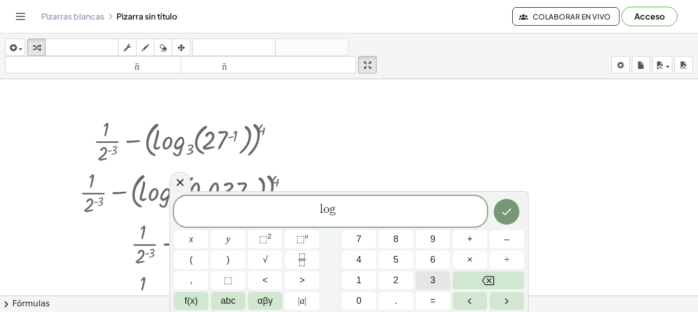
click at [426, 286] on button "3" at bounding box center [433, 280] width 34 height 18
click at [501, 300] on icon "Right arrow" at bounding box center [507, 301] width 12 height 12
drag, startPoint x: 182, startPoint y: 192, endPoint x: 238, endPoint y: 197, distance: 55.6
click at [223, 199] on div "l o g 3 ​ x y ⬚ 2 ⬚ n 7 8 9 + – ( ) √ 4 5 6 × ÷ , ⬚ < > 1 2 3 f(x) abc αβγ | a …" at bounding box center [348, 251] width 359 height 121
drag, startPoint x: 237, startPoint y: 194, endPoint x: 241, endPoint y: 199, distance: 6.2
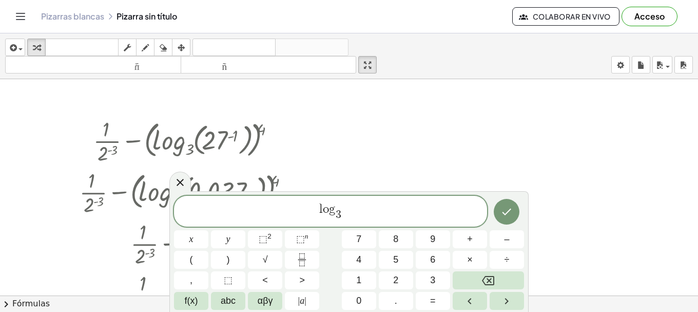
click at [241, 199] on div "l o g 3 ​ x y ⬚ 2 ⬚ n 7 8 9 + – ( ) √ 4 5 6 × ÷ , ⬚ < > 1 2 3 f(x) abc αβγ | a …" at bounding box center [348, 251] width 359 height 121
click at [348, 216] on span "l o g 3 ​" at bounding box center [330, 212] width 313 height 20
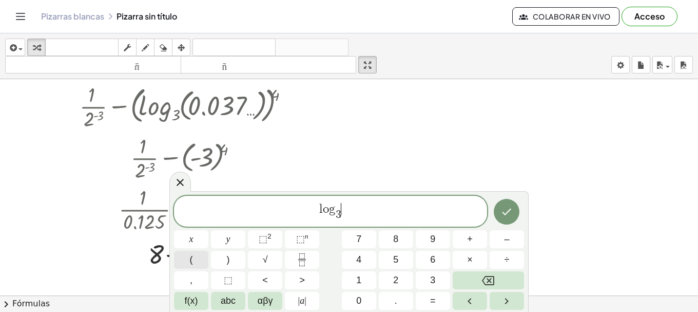
click at [197, 259] on button "(" at bounding box center [191, 260] width 34 height 18
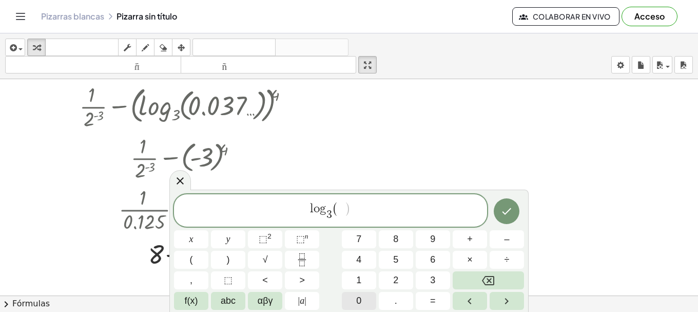
click at [356, 293] on button "0" at bounding box center [359, 301] width 34 height 18
click at [394, 298] on button "." at bounding box center [396, 301] width 34 height 18
click at [358, 295] on span "0" at bounding box center [358, 301] width 5 height 14
click at [422, 277] on button "3" at bounding box center [433, 280] width 34 height 18
click at [236, 260] on button ")" at bounding box center [228, 260] width 34 height 18
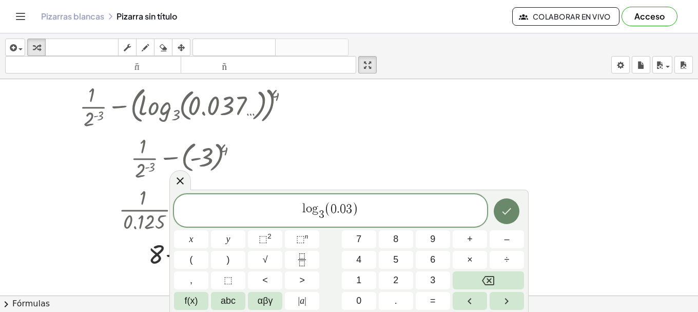
click at [502, 216] on icon "Done" at bounding box center [507, 211] width 12 height 12
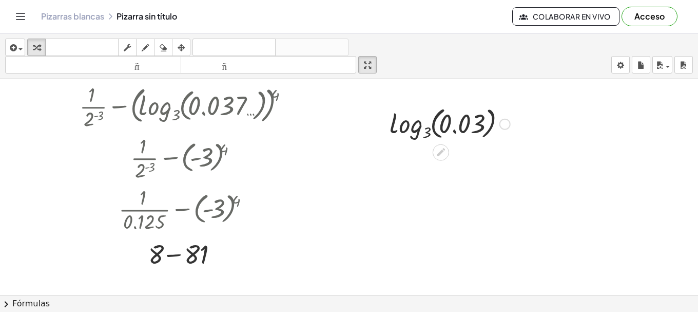
click at [421, 123] on div at bounding box center [450, 123] width 131 height 40
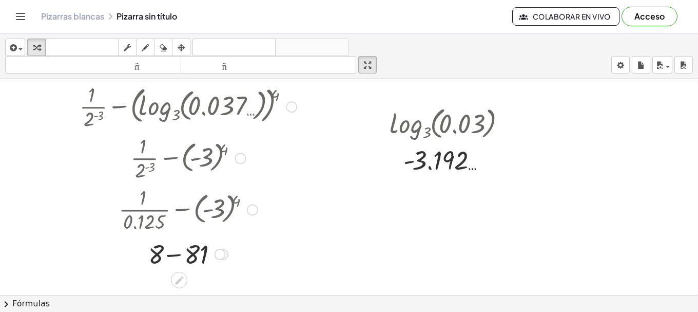
drag, startPoint x: 223, startPoint y: 108, endPoint x: 213, endPoint y: 105, distance: 11.2
click at [223, 108] on div at bounding box center [187, 105] width 227 height 51
click at [212, 105] on div at bounding box center [187, 105] width 227 height 51
click at [148, 44] on icon "button" at bounding box center [145, 48] width 7 height 12
click at [206, 92] on div at bounding box center [349, 249] width 698 height 513
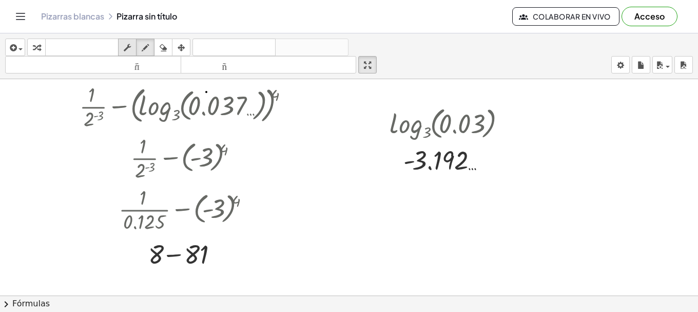
click at [131, 47] on icon "button" at bounding box center [127, 48] width 7 height 12
click at [216, 108] on div at bounding box center [187, 105] width 227 height 51
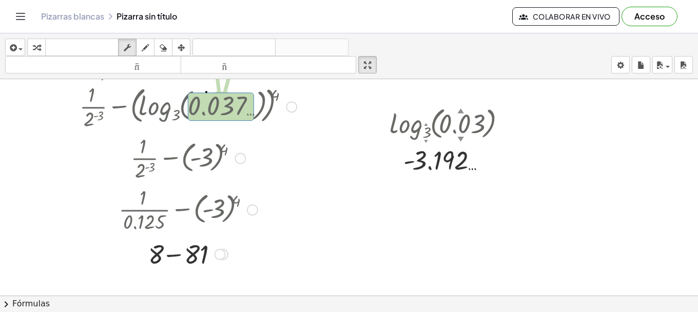
scroll to position [0, 0]
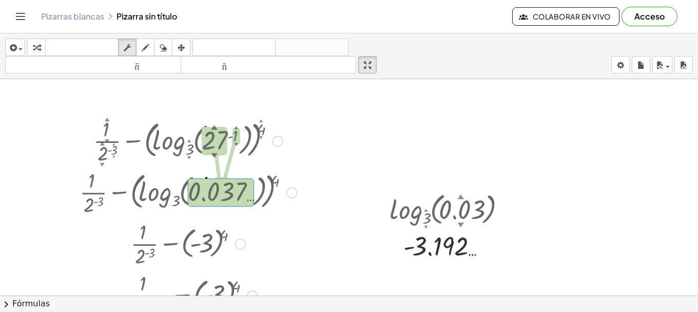
click at [202, 247] on div at bounding box center [187, 242] width 227 height 51
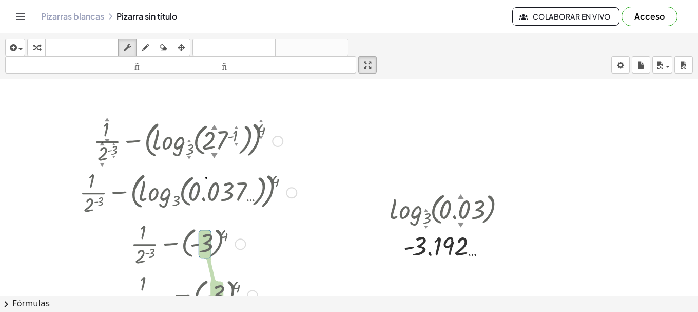
click at [215, 188] on div at bounding box center [187, 191] width 227 height 51
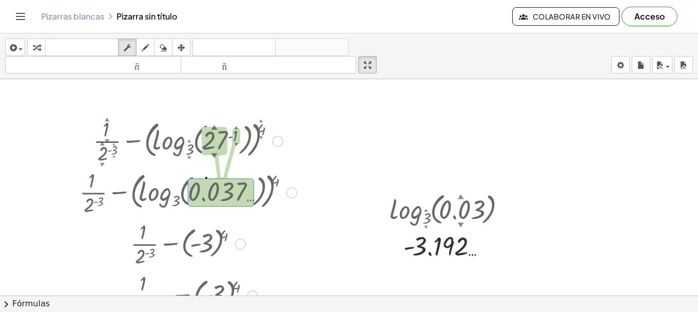
drag, startPoint x: 246, startPoint y: 190, endPoint x: 239, endPoint y: 192, distance: 7.9
click at [239, 192] on div at bounding box center [187, 191] width 227 height 51
click at [18, 47] on span "button" at bounding box center [18, 48] width 2 height 7
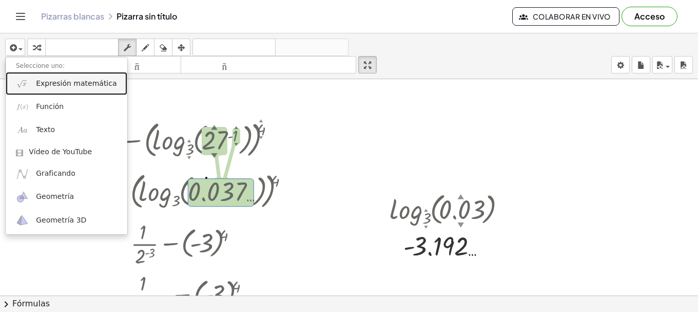
click at [44, 89] on link "Expresión matemática" at bounding box center [67, 83] width 122 height 23
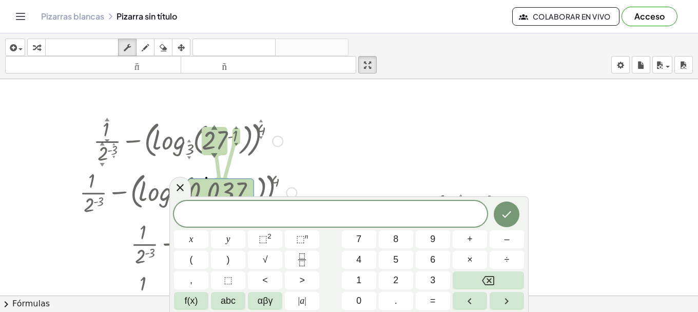
click at [216, 186] on div at bounding box center [187, 191] width 227 height 51
drag, startPoint x: 223, startPoint y: 186, endPoint x: 254, endPoint y: 213, distance: 40.4
click at [254, 213] on div "insertar Seleccione uno: Expresión matemática Función Texto Vídeo de YouTube Gr…" at bounding box center [349, 172] width 698 height 278
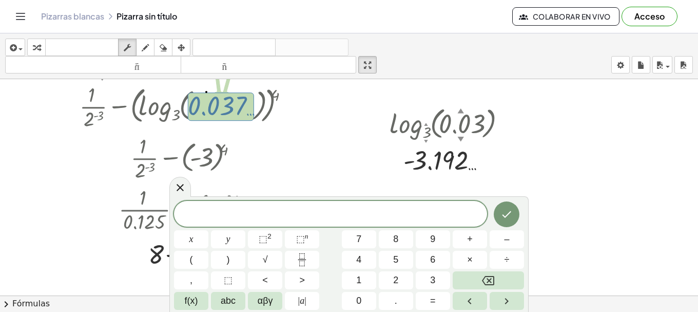
drag, startPoint x: 195, startPoint y: 104, endPoint x: 250, endPoint y: 205, distance: 114.9
click at [262, 218] on div "insertar Seleccione uno: Expresión matemática Función Texto Vídeo de YouTube Gr…" at bounding box center [349, 172] width 698 height 278
click at [184, 187] on icon at bounding box center [180, 187] width 12 height 12
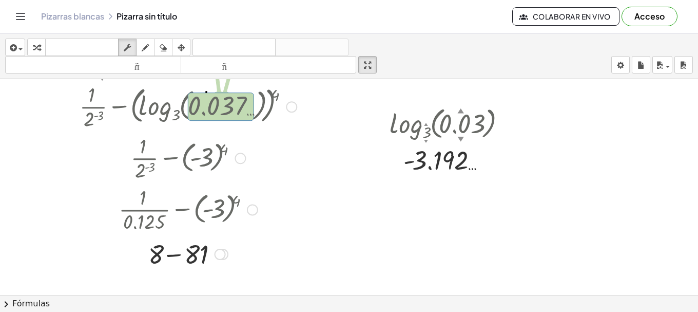
click at [220, 108] on div at bounding box center [187, 105] width 227 height 51
click at [137, 47] on button "fregar" at bounding box center [127, 47] width 18 height 17
click at [201, 99] on div at bounding box center [187, 105] width 227 height 51
drag, startPoint x: 295, startPoint y: 117, endPoint x: 330, endPoint y: 168, distance: 62.1
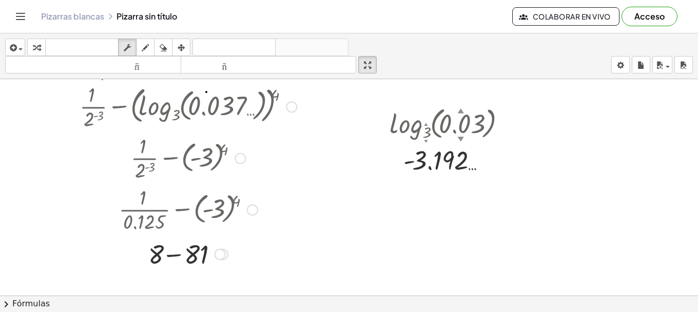
click at [330, 168] on div "+ · 1 ▲ ▼ · 2 ▲ ▼ ( - 3 ▲ ▼ ) − ( log 3 ▲ ▼ ( , 27 ▲ ▼ ( - 1 ▲ ▼ ) ) ) 4 ▲ ▼ + …" at bounding box center [349, 249] width 698 height 513
drag, startPoint x: 289, startPoint y: 104, endPoint x: 313, endPoint y: 145, distance: 47.9
click at [313, 145] on div "+ · 1 ▲ ▼ · 2 ▲ ▼ ( - 3 ▲ ▼ ) − ( log 3 ▲ ▼ ( , 27 ▲ ▼ ( - 1 ▲ ▼ ) ) ) 4 ▲ ▼ + …" at bounding box center [349, 249] width 698 height 513
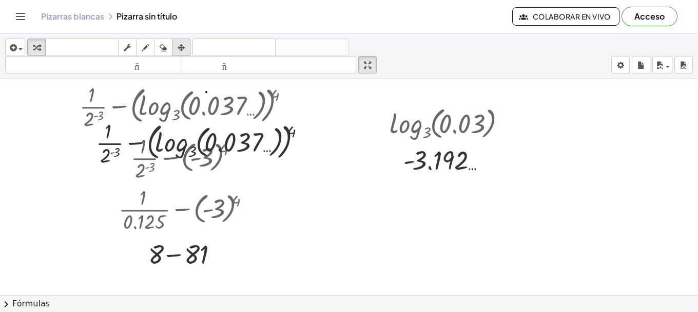
click at [184, 46] on icon "button" at bounding box center [181, 48] width 7 height 12
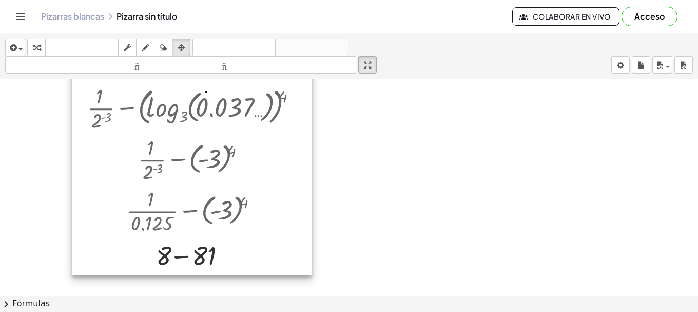
click at [203, 220] on div at bounding box center [192, 151] width 240 height 247
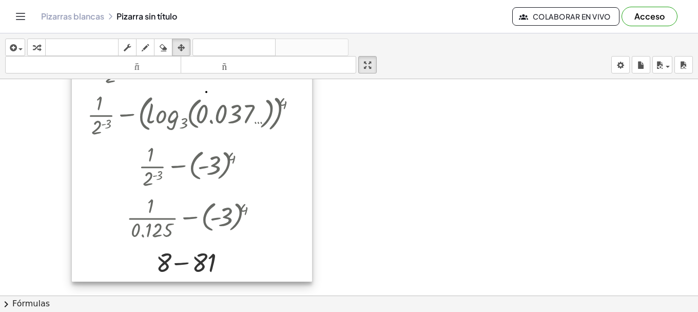
drag, startPoint x: 224, startPoint y: 169, endPoint x: 216, endPoint y: 176, distance: 11.3
click at [217, 176] on div at bounding box center [192, 157] width 240 height 247
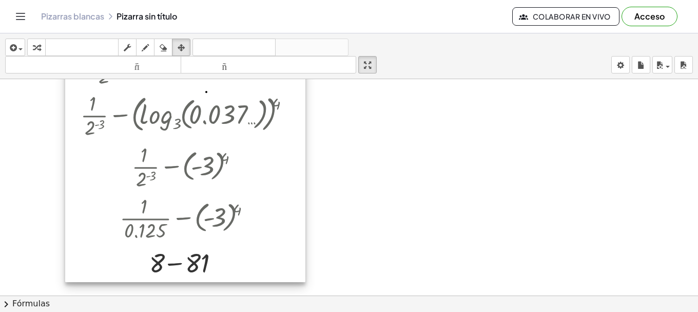
scroll to position [0, 0]
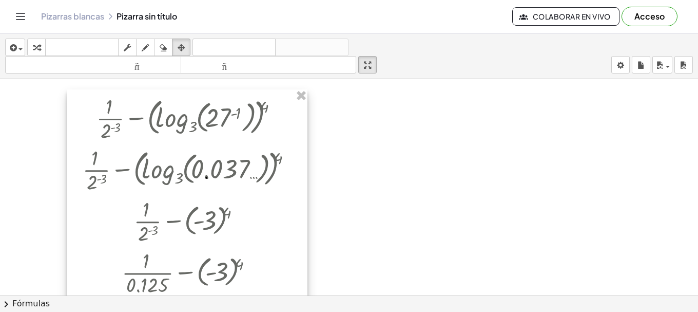
drag, startPoint x: 174, startPoint y: 208, endPoint x: 167, endPoint y: 194, distance: 15.6
click at [172, 193] on div at bounding box center [187, 212] width 240 height 247
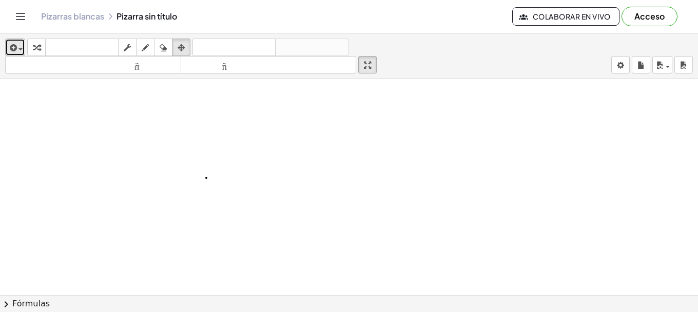
click at [16, 51] on icon "button" at bounding box center [12, 48] width 9 height 12
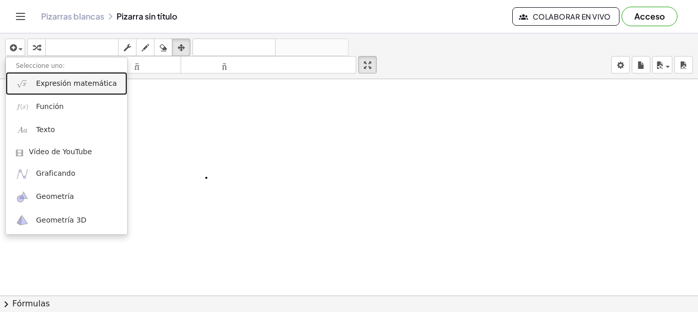
click at [27, 80] on img at bounding box center [22, 83] width 13 height 13
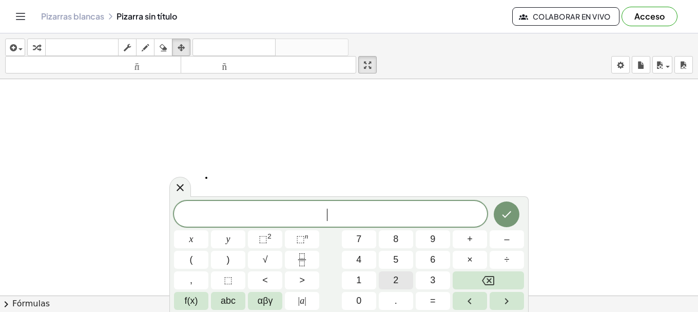
click at [386, 285] on button "2" at bounding box center [396, 280] width 34 height 18
click at [300, 235] on span "⬚" at bounding box center [300, 239] width 9 height 10
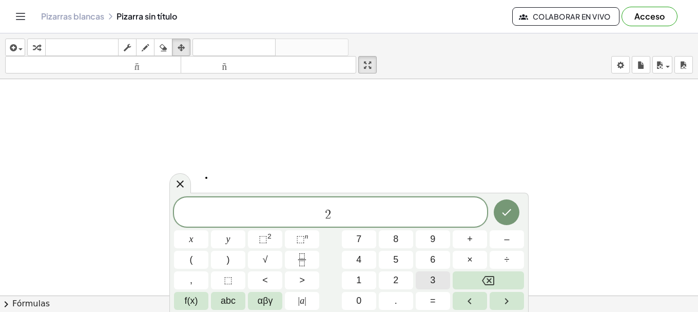
click at [429, 282] on button "3" at bounding box center [433, 280] width 34 height 18
click at [517, 303] on button "Flecha derecha" at bounding box center [507, 301] width 34 height 18
click at [514, 239] on button "–" at bounding box center [507, 239] width 34 height 18
click at [199, 302] on button "f(x)" at bounding box center [191, 301] width 34 height 18
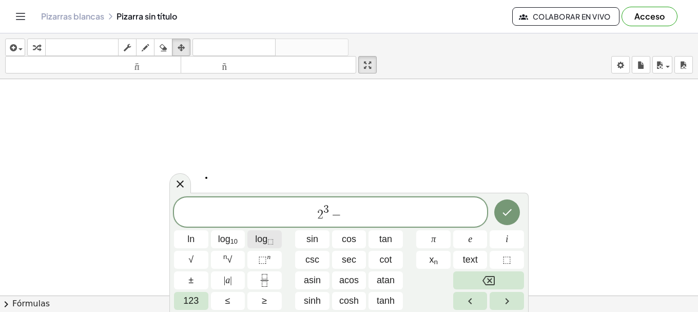
click at [271, 240] on sub "⬚" at bounding box center [270, 241] width 6 height 8
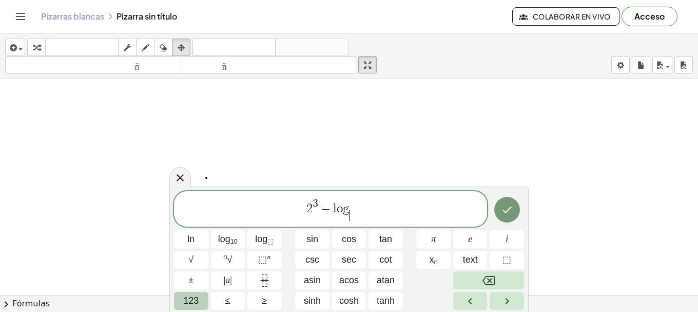
click at [198, 301] on span "123" at bounding box center [190, 301] width 15 height 14
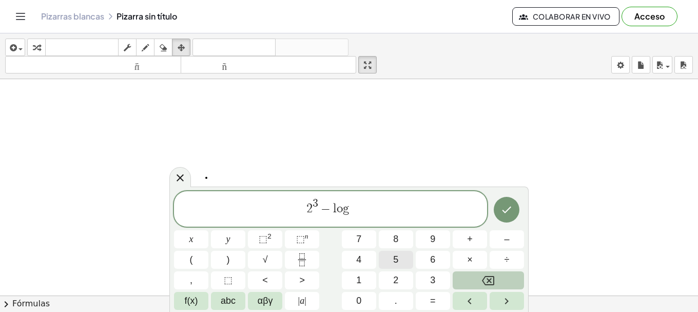
click at [396, 261] on span "5" at bounding box center [395, 260] width 5 height 14
click at [510, 300] on icon "Right arrow" at bounding box center [507, 301] width 12 height 12
click at [188, 261] on button "(" at bounding box center [191, 260] width 34 height 18
click at [403, 258] on button "5" at bounding box center [396, 260] width 34 height 18
click at [307, 243] on span "⬚ n" at bounding box center [302, 239] width 12 height 14
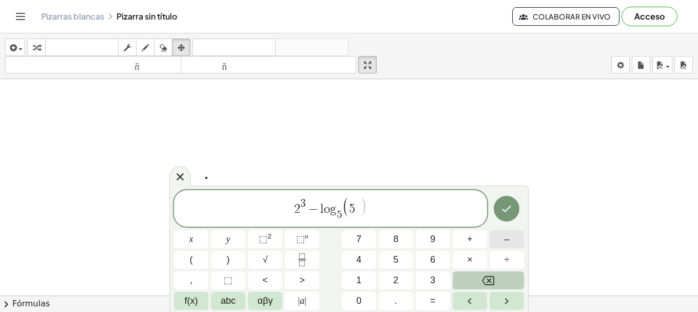
click at [502, 238] on button "–" at bounding box center [507, 239] width 34 height 18
click at [399, 280] on button "2" at bounding box center [396, 280] width 34 height 18
click at [506, 295] on icon "Right arrow" at bounding box center [507, 301] width 12 height 12
click at [227, 263] on span ")" at bounding box center [228, 260] width 3 height 14
click at [303, 262] on icon "Fraction" at bounding box center [302, 259] width 13 height 13
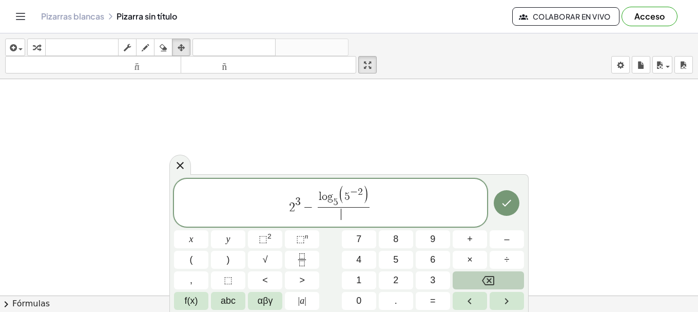
click at [489, 276] on icon "Backspace" at bounding box center [488, 280] width 12 height 9
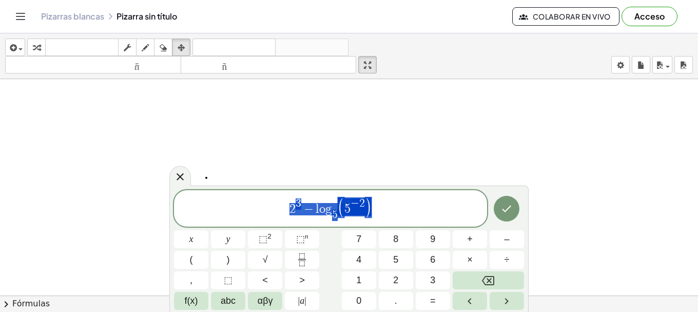
drag, startPoint x: 282, startPoint y: 208, endPoint x: 385, endPoint y: 214, distance: 102.8
click at [385, 214] on span "2 3 − l o g 5 ​ ( 5 − 2 )" at bounding box center [330, 209] width 313 height 26
click at [297, 259] on icon "Fraction" at bounding box center [302, 259] width 13 height 13
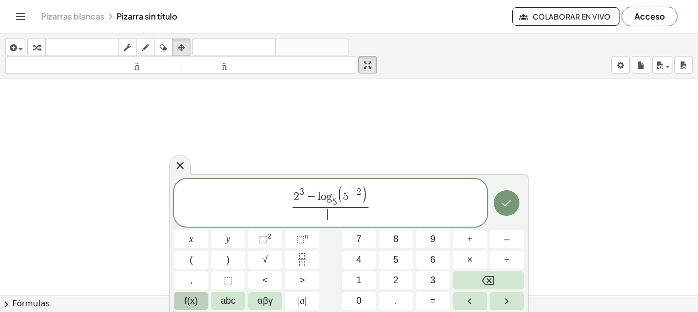
click at [189, 292] on button "f(x)" at bounding box center [191, 301] width 34 height 18
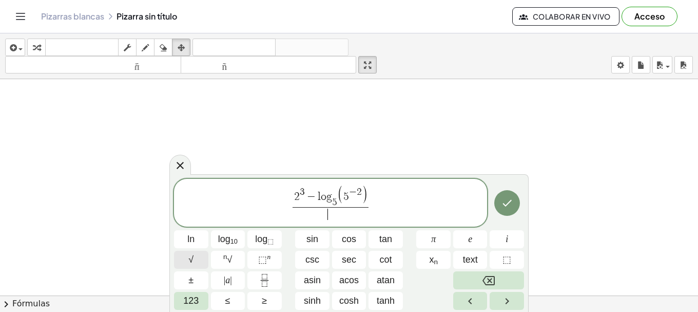
click at [189, 261] on span "√" at bounding box center [190, 260] width 5 height 14
click at [199, 302] on span "123" at bounding box center [190, 301] width 15 height 14
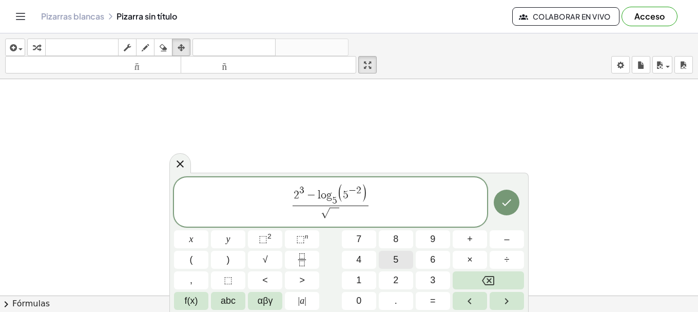
click at [396, 259] on span "5" at bounding box center [395, 260] width 5 height 14
click at [293, 245] on button "⬚ n" at bounding box center [302, 239] width 34 height 18
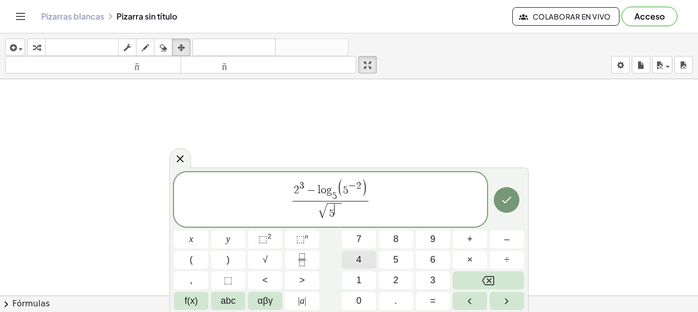
click at [355, 256] on button "4" at bounding box center [359, 260] width 34 height 18
click at [504, 196] on icon "Done" at bounding box center [507, 200] width 12 height 12
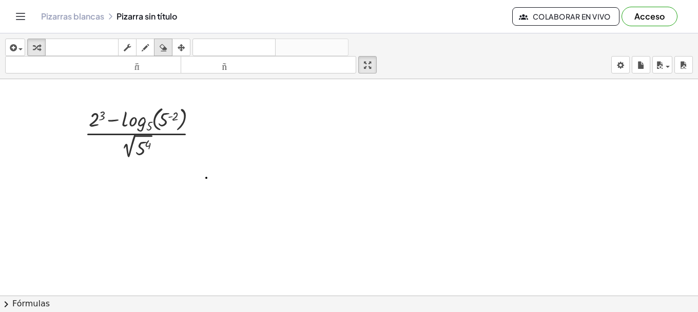
click at [158, 48] on div "button" at bounding box center [163, 47] width 13 height 12
click at [19, 47] on div "button" at bounding box center [15, 47] width 15 height 12
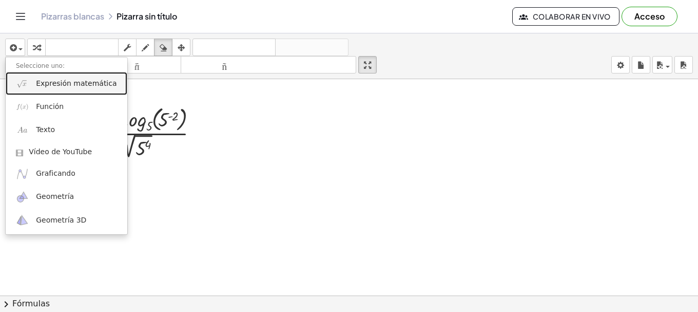
click at [60, 83] on font "Expresión matemática" at bounding box center [76, 83] width 81 height 8
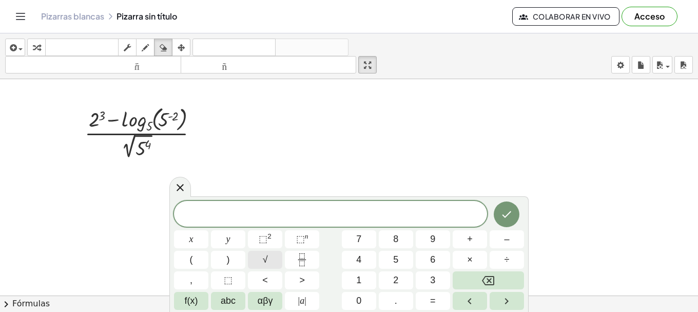
click at [254, 256] on button "√" at bounding box center [265, 260] width 34 height 18
click at [399, 263] on button "5" at bounding box center [396, 260] width 34 height 18
click at [308, 237] on sup "n" at bounding box center [307, 236] width 4 height 8
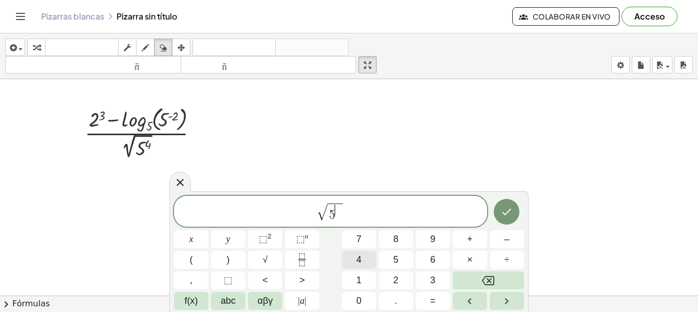
click at [360, 258] on span "4" at bounding box center [358, 260] width 5 height 14
click at [511, 214] on icon "Done" at bounding box center [507, 211] width 12 height 12
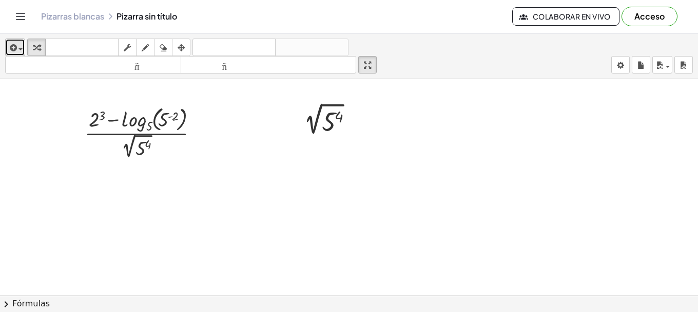
click at [14, 47] on icon "button" at bounding box center [12, 48] width 9 height 12
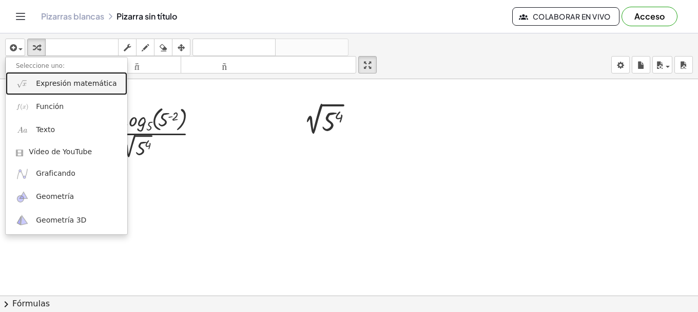
click at [32, 86] on link "Expresión matemática" at bounding box center [67, 83] width 122 height 23
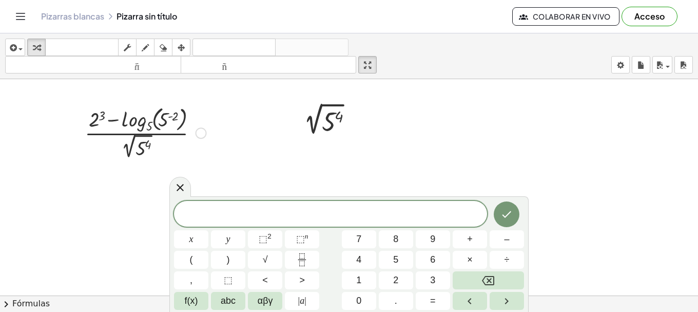
click at [174, 120] on div at bounding box center [146, 132] width 132 height 58
click at [174, 120] on div at bounding box center [145, 132] width 146 height 58
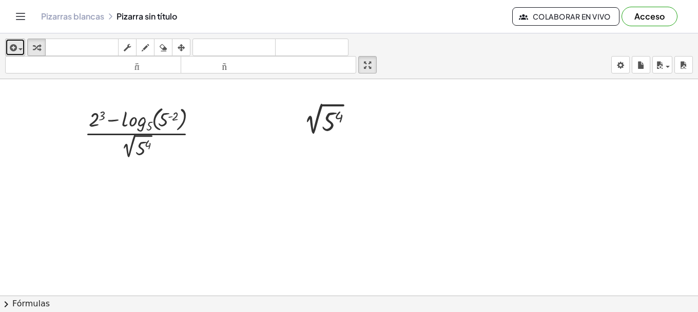
click at [18, 50] on span "button" at bounding box center [18, 48] width 2 height 7
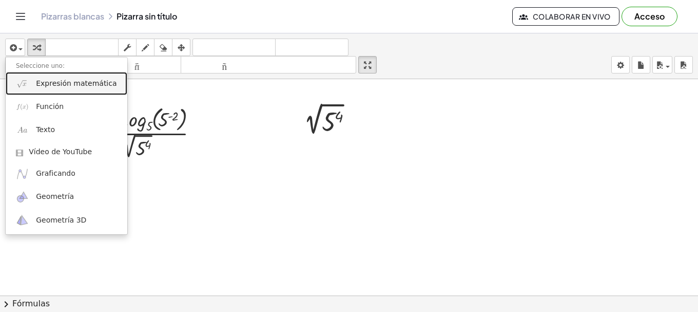
click at [31, 89] on link "Expresión matemática" at bounding box center [67, 83] width 122 height 23
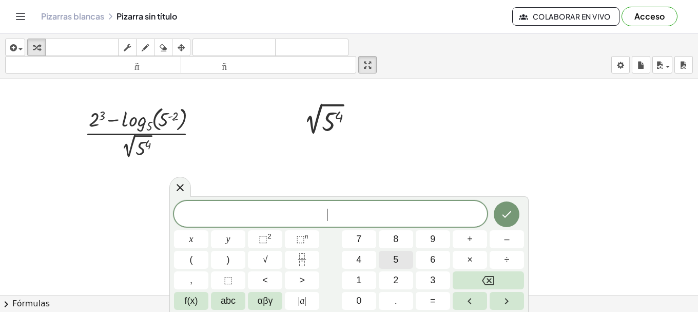
click at [394, 264] on span "5" at bounding box center [395, 260] width 5 height 14
click at [267, 240] on span "⬚" at bounding box center [263, 239] width 9 height 10
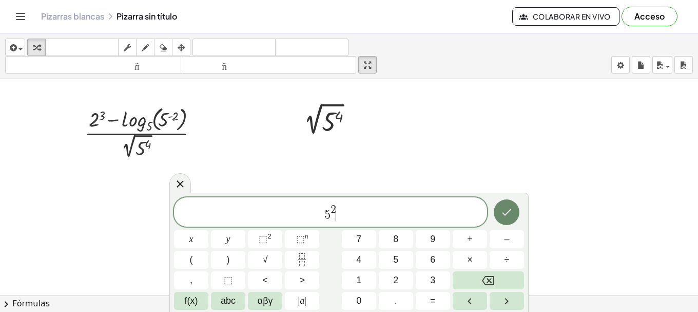
click at [514, 208] on button "Done" at bounding box center [507, 212] width 26 height 26
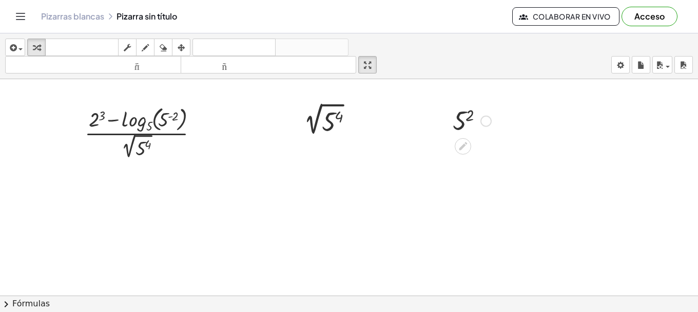
click at [468, 125] on div at bounding box center [472, 120] width 49 height 34
click at [468, 125] on div at bounding box center [472, 120] width 54 height 34
click at [338, 117] on div at bounding box center [330, 120] width 72 height 35
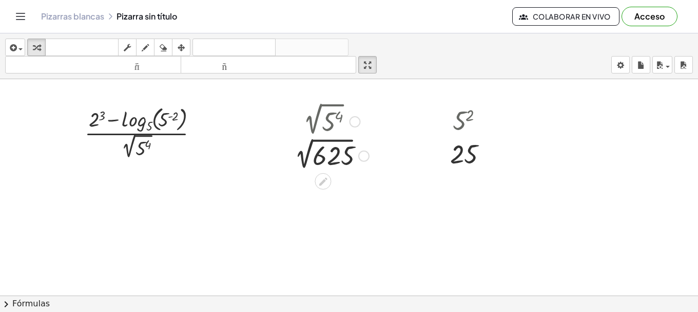
click at [310, 159] on div at bounding box center [329, 155] width 90 height 34
click at [310, 159] on div at bounding box center [330, 154] width 72 height 34
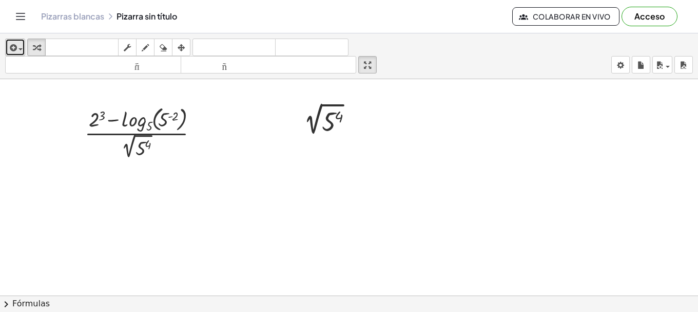
click at [21, 49] on span "button" at bounding box center [20, 49] width 4 height 2
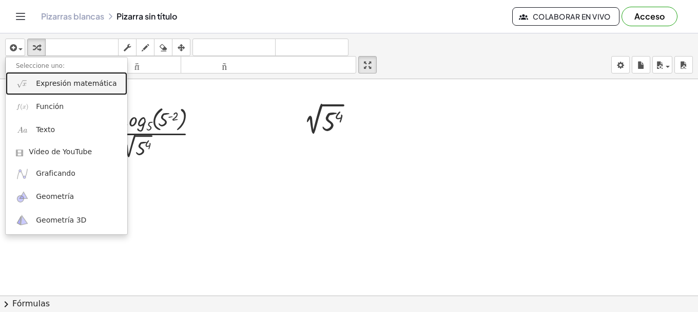
click at [39, 84] on font "Expresión matemática" at bounding box center [76, 83] width 81 height 8
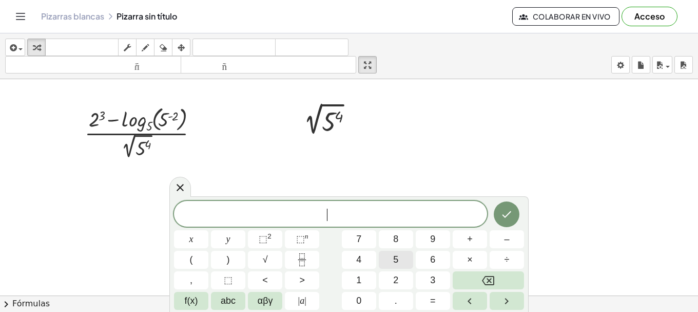
click at [394, 259] on span "5" at bounding box center [395, 260] width 5 height 14
click at [275, 237] on button "⬚ 2" at bounding box center [265, 239] width 34 height 18
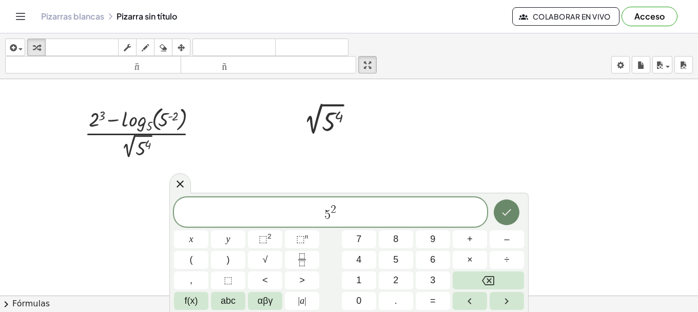
click at [513, 208] on icon "Hecho" at bounding box center [507, 212] width 12 height 12
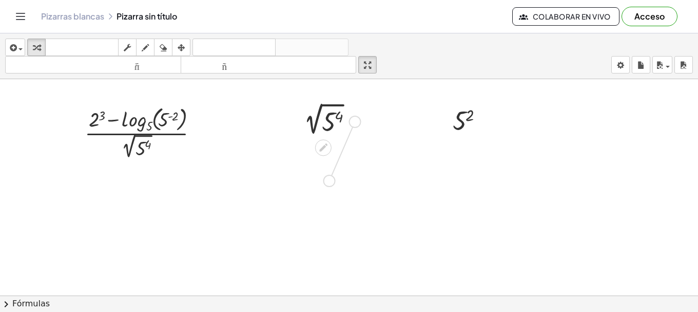
drag, startPoint x: 356, startPoint y: 122, endPoint x: 329, endPoint y: 187, distance: 70.9
click at [187, 41] on button "arreglar" at bounding box center [181, 47] width 18 height 17
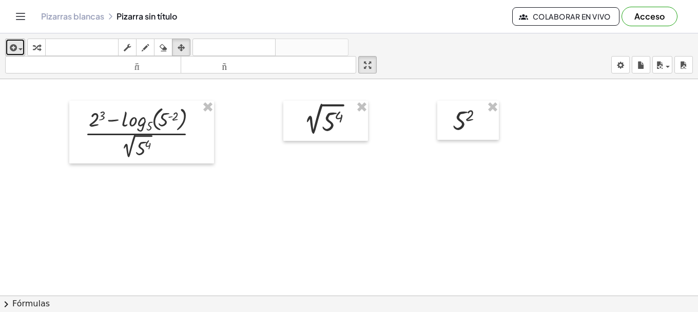
click at [18, 47] on span "button" at bounding box center [18, 48] width 2 height 7
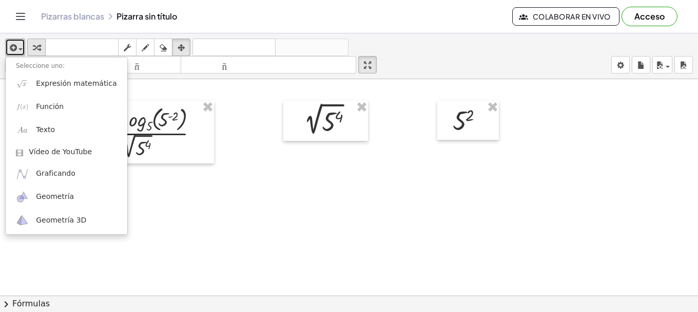
click at [44, 42] on button "transformar" at bounding box center [36, 47] width 18 height 17
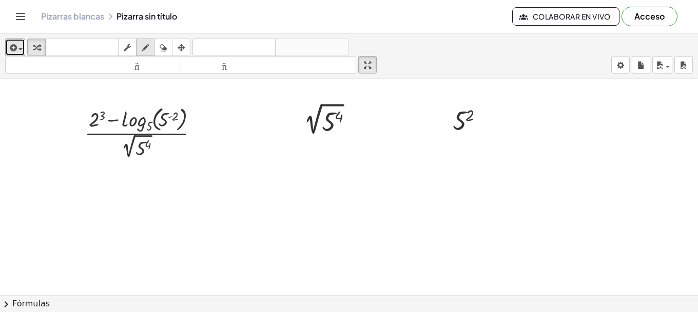
click at [152, 47] on div "button" at bounding box center [145, 47] width 13 height 12
drag, startPoint x: 319, startPoint y: 201, endPoint x: 394, endPoint y: 172, distance: 79.8
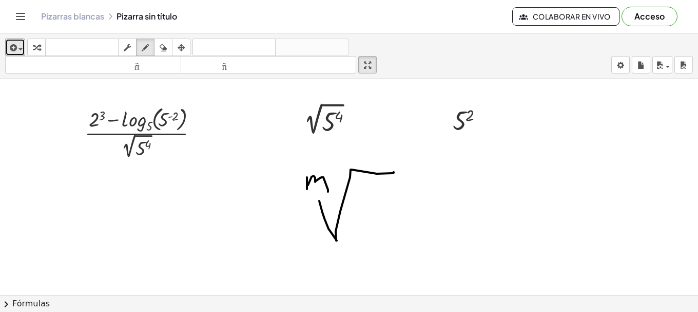
drag, startPoint x: 307, startPoint y: 178, endPoint x: 334, endPoint y: 198, distance: 33.4
drag, startPoint x: 366, startPoint y: 220, endPoint x: 375, endPoint y: 218, distance: 9.5
drag, startPoint x: 388, startPoint y: 217, endPoint x: 404, endPoint y: 227, distance: 19.2
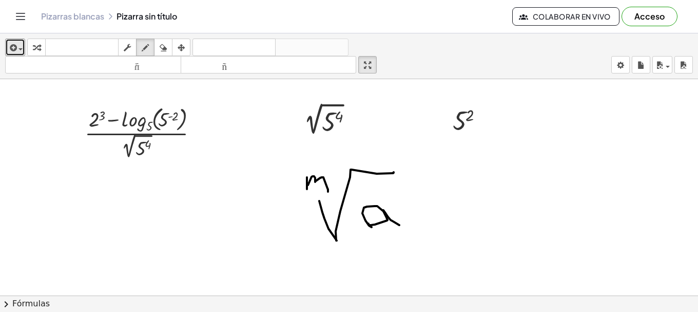
drag, startPoint x: 394, startPoint y: 200, endPoint x: 407, endPoint y: 202, distance: 13.1
drag, startPoint x: 465, startPoint y: 196, endPoint x: 543, endPoint y: 165, distance: 83.4
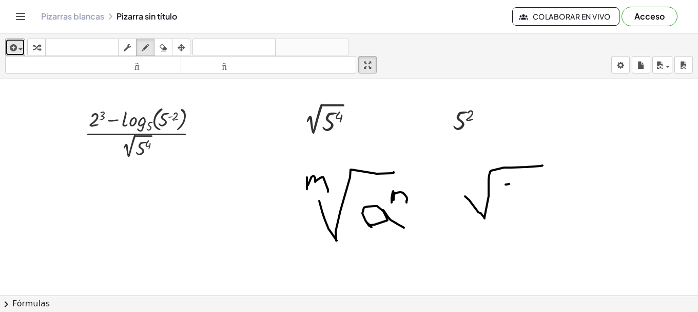
drag, startPoint x: 509, startPoint y: 184, endPoint x: 515, endPoint y: 183, distance: 6.2
drag, startPoint x: 509, startPoint y: 185, endPoint x: 514, endPoint y: 194, distance: 9.9
drag, startPoint x: 520, startPoint y: 174, endPoint x: 524, endPoint y: 182, distance: 9.6
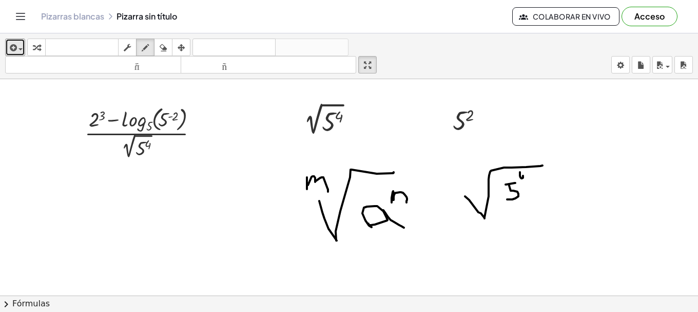
click at [162, 44] on icon "button" at bounding box center [163, 48] width 7 height 12
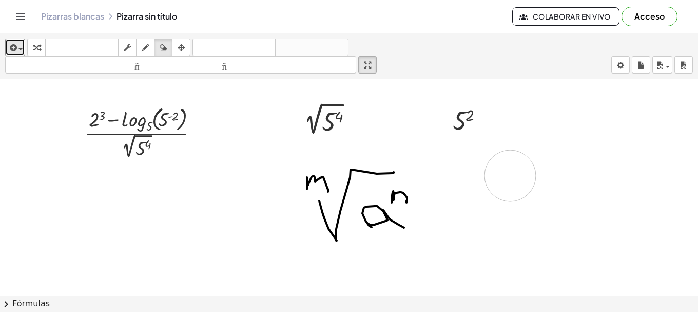
drag, startPoint x: 474, startPoint y: 203, endPoint x: 541, endPoint y: 186, distance: 68.4
click at [145, 49] on icon "button" at bounding box center [145, 48] width 7 height 12
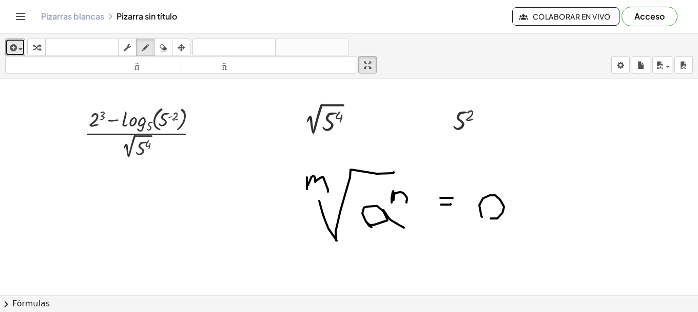
drag, startPoint x: 503, startPoint y: 201, endPoint x: 523, endPoint y: 217, distance: 25.6
drag, startPoint x: 533, startPoint y: 171, endPoint x: 544, endPoint y: 177, distance: 11.7
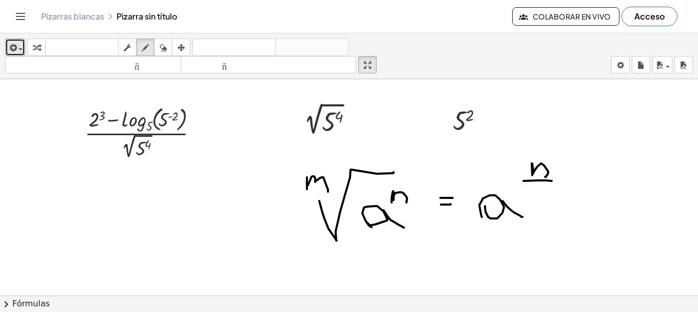
drag, startPoint x: 524, startPoint y: 181, endPoint x: 552, endPoint y: 181, distance: 28.2
drag, startPoint x: 536, startPoint y: 196, endPoint x: 547, endPoint y: 196, distance: 10.8
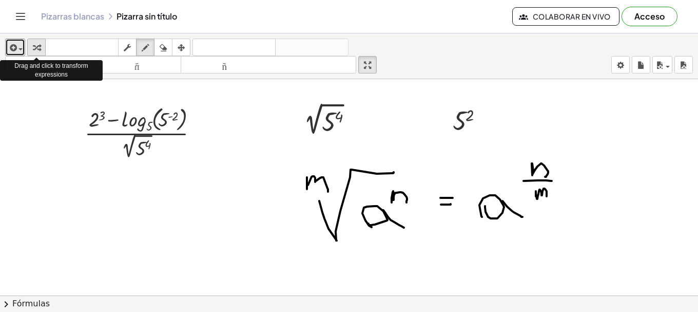
click at [30, 46] on div "button" at bounding box center [36, 47] width 13 height 12
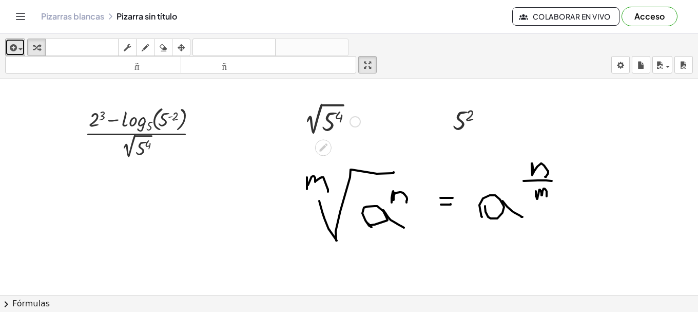
click at [329, 123] on div at bounding box center [330, 120] width 72 height 35
click at [329, 123] on div at bounding box center [329, 120] width 90 height 34
click at [299, 152] on div at bounding box center [329, 155] width 90 height 34
click at [299, 152] on div at bounding box center [330, 154] width 72 height 34
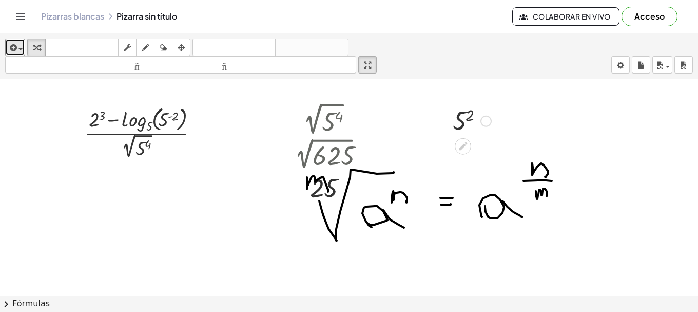
click at [469, 118] on div at bounding box center [472, 120] width 49 height 34
click at [469, 118] on div at bounding box center [472, 120] width 54 height 34
drag, startPoint x: 337, startPoint y: 157, endPoint x: 299, endPoint y: 141, distance: 40.5
click at [308, 146] on div at bounding box center [329, 155] width 90 height 34
click at [377, 65] on button "pantalla completa" at bounding box center [367, 64] width 18 height 17
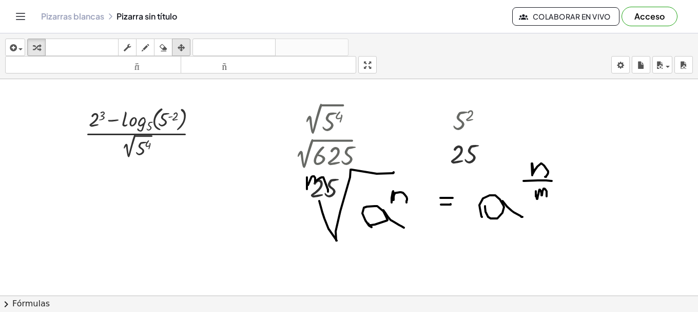
drag, startPoint x: 183, startPoint y: 47, endPoint x: 199, endPoint y: 54, distance: 17.3
click at [183, 47] on icon "button" at bounding box center [181, 48] width 7 height 12
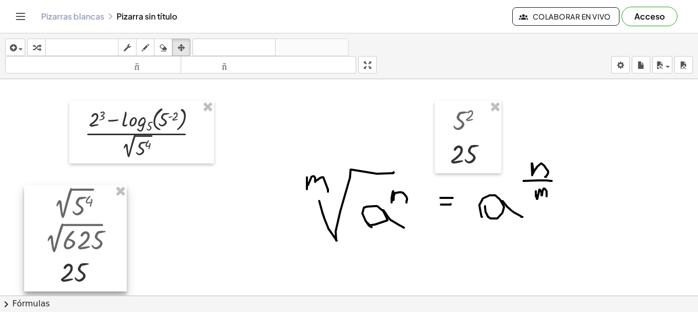
drag, startPoint x: 340, startPoint y: 131, endPoint x: 97, endPoint y: 214, distance: 256.5
click at [83, 216] on div at bounding box center [75, 238] width 103 height 106
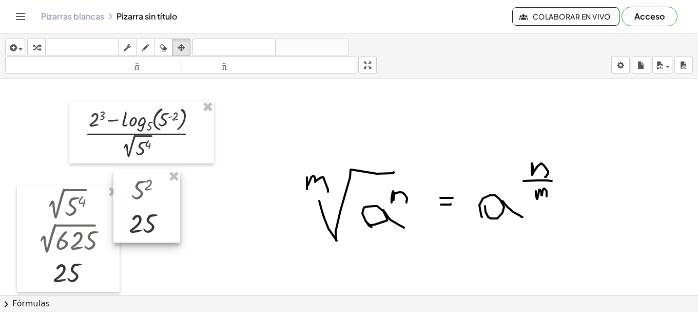
drag, startPoint x: 415, startPoint y: 141, endPoint x: 128, endPoint y: 223, distance: 298.7
click at [126, 223] on div at bounding box center [146, 206] width 67 height 72
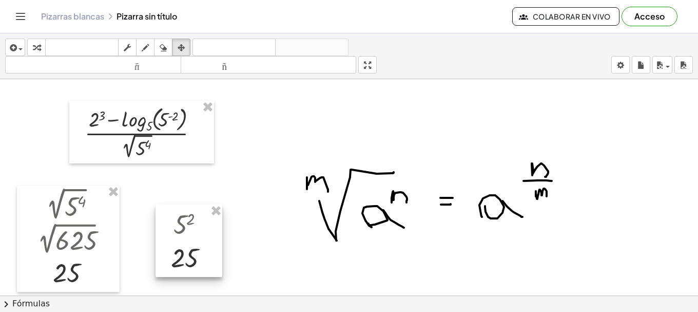
drag, startPoint x: 128, startPoint y: 223, endPoint x: 177, endPoint y: 242, distance: 52.2
click at [177, 242] on div at bounding box center [189, 240] width 67 height 72
drag, startPoint x: 142, startPoint y: 50, endPoint x: 118, endPoint y: 43, distance: 25.0
click at [139, 49] on div "button" at bounding box center [145, 47] width 13 height 12
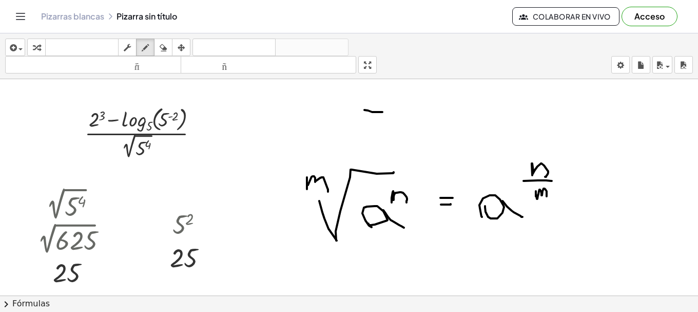
drag, startPoint x: 365, startPoint y: 110, endPoint x: 376, endPoint y: 118, distance: 14.1
drag, startPoint x: 371, startPoint y: 121, endPoint x: 369, endPoint y: 132, distance: 12.0
drag, startPoint x: 342, startPoint y: 111, endPoint x: 390, endPoint y: 94, distance: 51.1
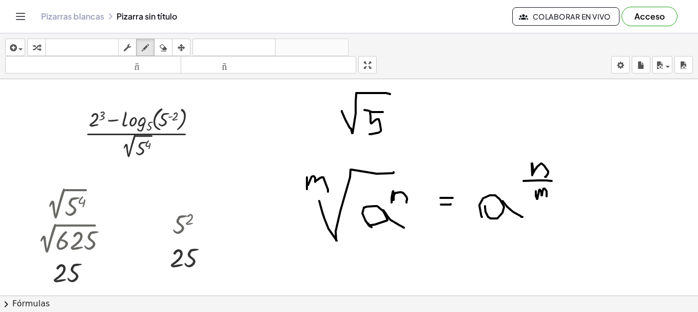
drag, startPoint x: 337, startPoint y: 90, endPoint x: 349, endPoint y: 97, distance: 13.6
drag, startPoint x: 381, startPoint y: 104, endPoint x: 387, endPoint y: 106, distance: 5.5
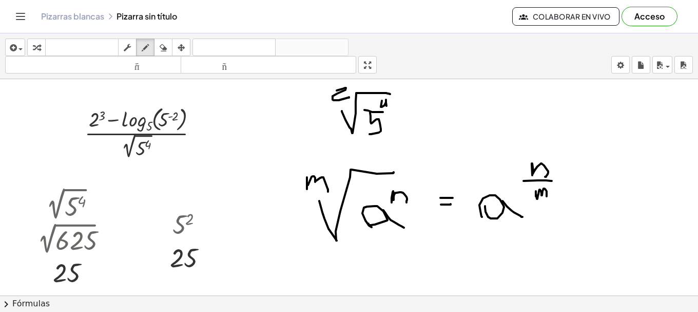
drag, startPoint x: 400, startPoint y: 118, endPoint x: 408, endPoint y: 118, distance: 7.7
drag, startPoint x: 427, startPoint y: 107, endPoint x: 438, endPoint y: 107, distance: 11.8
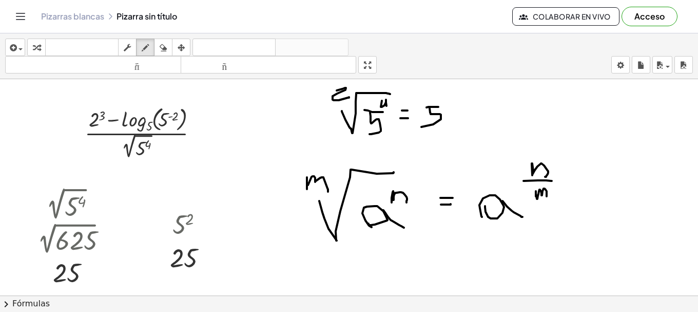
drag, startPoint x: 430, startPoint y: 112, endPoint x: 419, endPoint y: 124, distance: 16.0
drag, startPoint x: 450, startPoint y: 95, endPoint x: 454, endPoint y: 100, distance: 5.8
drag, startPoint x: 446, startPoint y: 104, endPoint x: 462, endPoint y: 102, distance: 16.6
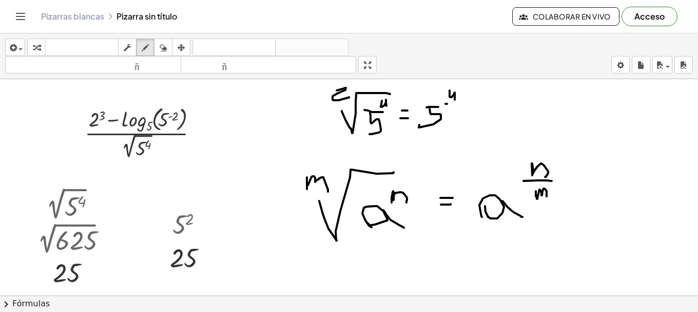
drag, startPoint x: 467, startPoint y: 114, endPoint x: 474, endPoint y: 113, distance: 7.2
drag, startPoint x: 472, startPoint y: 120, endPoint x: 479, endPoint y: 120, distance: 6.7
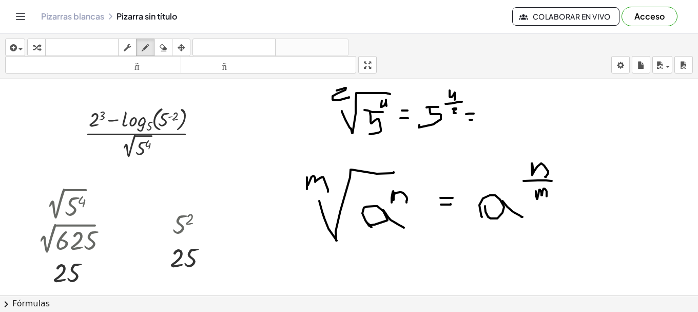
drag, startPoint x: 505, startPoint y: 112, endPoint x: 524, endPoint y: 103, distance: 21.1
drag, startPoint x: 529, startPoint y: 93, endPoint x: 543, endPoint y: 110, distance: 22.2
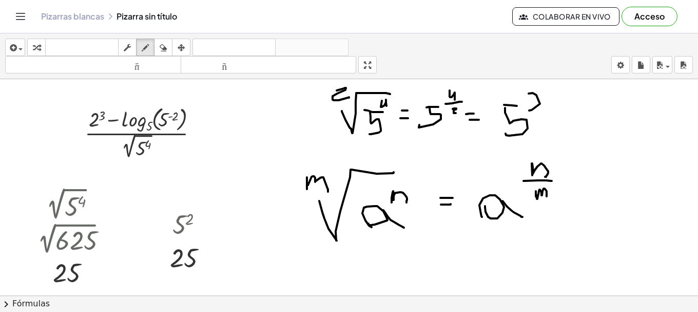
click at [165, 44] on icon "button" at bounding box center [163, 48] width 7 height 12
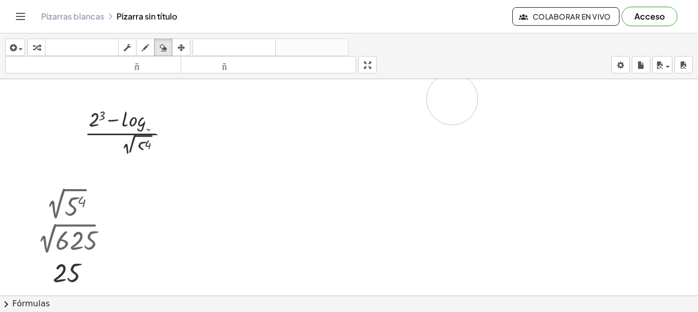
drag, startPoint x: 558, startPoint y: 198, endPoint x: 637, endPoint y: 185, distance: 80.1
click at [219, 71] on div "insertar Seleccione uno: Expresión matemática Función Texto Vídeo de YouTube Gr…" at bounding box center [349, 172] width 698 height 278
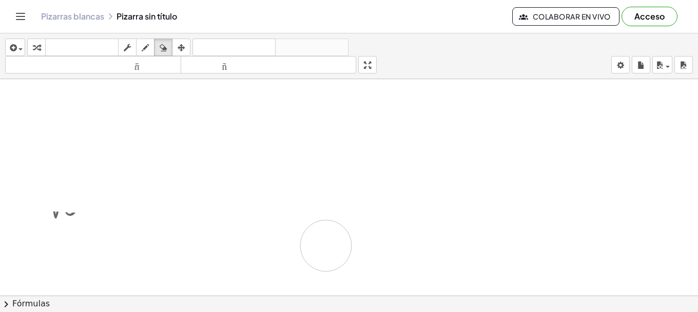
drag, startPoint x: 150, startPoint y: 159, endPoint x: 329, endPoint y: 257, distance: 203.6
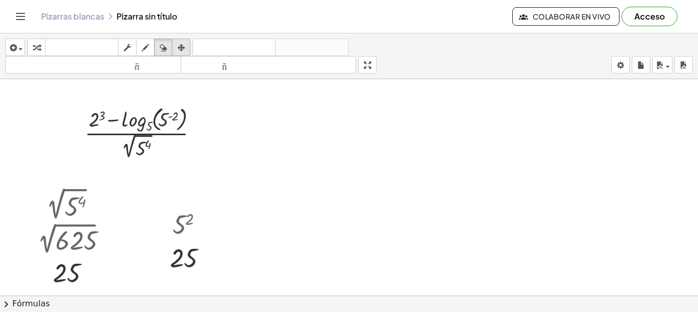
click at [179, 41] on button "arreglar" at bounding box center [181, 47] width 18 height 17
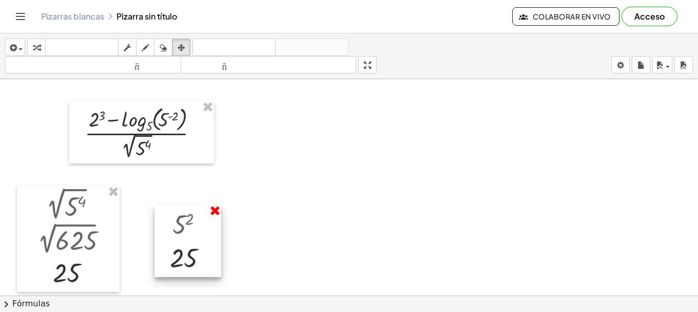
drag, startPoint x: 212, startPoint y: 214, endPoint x: 88, endPoint y: 190, distance: 126.5
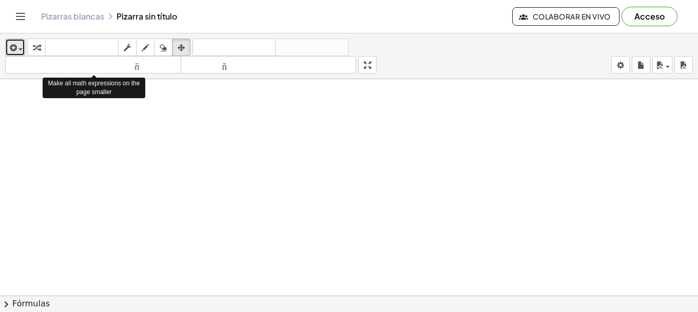
click at [14, 46] on icon "button" at bounding box center [12, 48] width 9 height 12
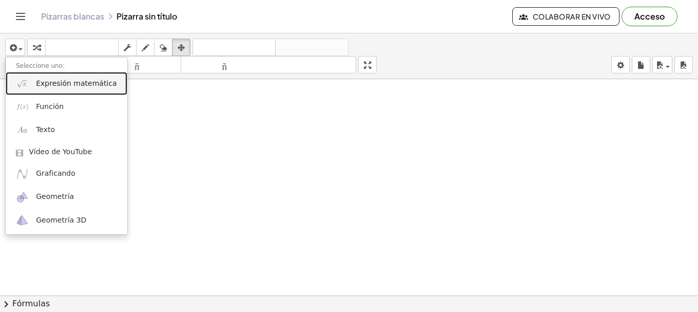
click at [43, 81] on font "Expresión matemática" at bounding box center [76, 83] width 81 height 8
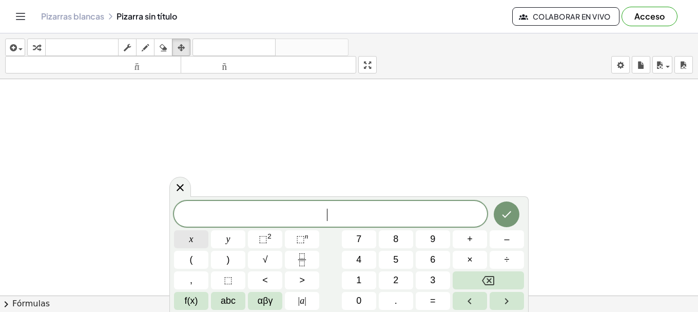
click at [197, 241] on button "x" at bounding box center [191, 239] width 34 height 18
click at [275, 237] on button "⬚ 2" at bounding box center [265, 239] width 34 height 18
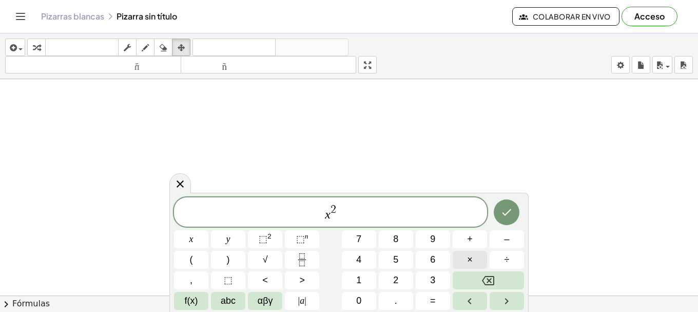
click at [481, 259] on button "×" at bounding box center [470, 260] width 34 height 18
click at [226, 244] on span "y" at bounding box center [228, 239] width 4 height 14
click at [273, 236] on button "⬚ 2" at bounding box center [265, 239] width 34 height 18
click at [339, 210] on span "2" at bounding box center [342, 209] width 6 height 11
click at [495, 242] on button "–" at bounding box center [507, 239] width 34 height 18
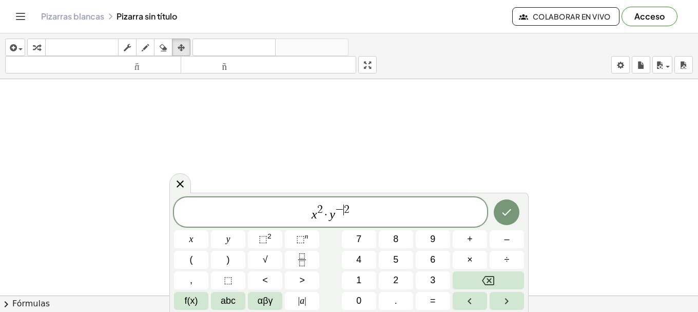
click at [364, 218] on span "x 2 · y − ​ 2" at bounding box center [330, 212] width 313 height 18
click at [460, 258] on button "×" at bounding box center [470, 260] width 34 height 18
click at [198, 243] on button "x" at bounding box center [191, 239] width 34 height 18
click at [301, 241] on span "⬚" at bounding box center [300, 239] width 9 height 10
click at [349, 275] on button "1" at bounding box center [359, 280] width 34 height 18
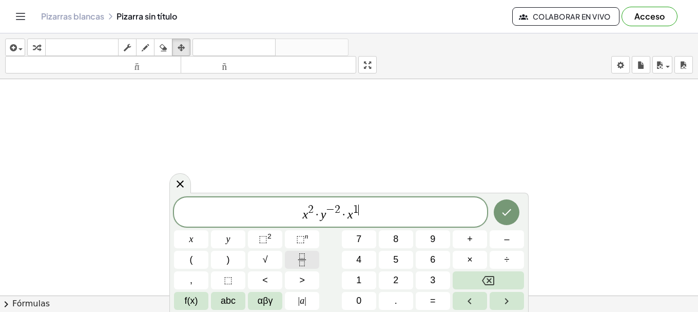
click at [311, 258] on button "Fraction" at bounding box center [302, 260] width 34 height 18
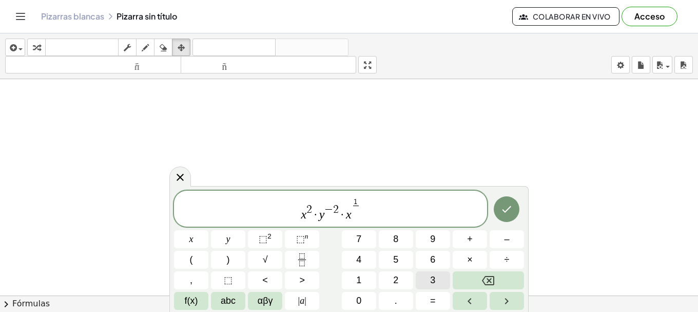
click at [419, 275] on button "3" at bounding box center [433, 280] width 34 height 18
click at [351, 206] on span "x 2 · y − 2 · x ​ 1 3 ​" at bounding box center [330, 209] width 313 height 25
drag, startPoint x: 352, startPoint y: 206, endPoint x: 445, endPoint y: 213, distance: 93.2
drag, startPoint x: 353, startPoint y: 205, endPoint x: 367, endPoint y: 207, distance: 13.9
click at [498, 242] on button "–" at bounding box center [507, 239] width 34 height 18
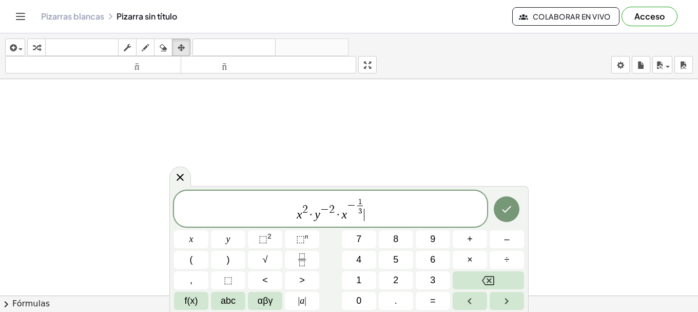
click at [376, 214] on span "x 2 · y − 2 · x − 1 3 ​ ​" at bounding box center [330, 209] width 313 height 25
click at [502, 300] on icon "Flecha derecha" at bounding box center [507, 301] width 12 height 12
click at [474, 259] on button "×" at bounding box center [470, 260] width 34 height 18
click at [351, 278] on button "1" at bounding box center [359, 280] width 34 height 18
click at [312, 263] on button "Fraction" at bounding box center [302, 260] width 34 height 18
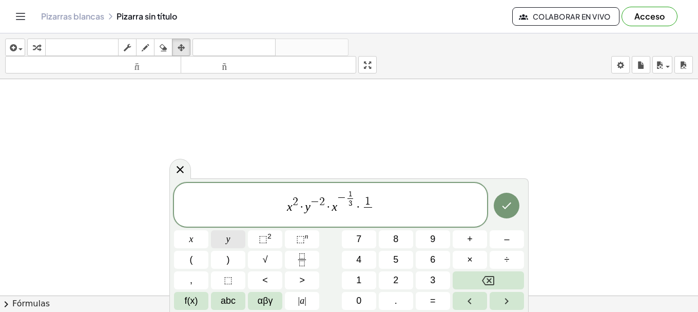
click at [238, 244] on button "y" at bounding box center [228, 239] width 34 height 18
click at [304, 243] on span "⬚" at bounding box center [300, 239] width 9 height 10
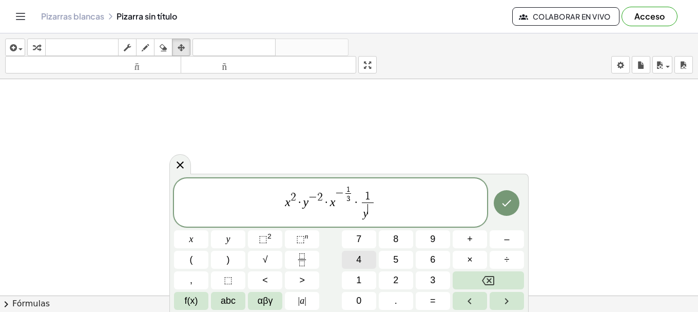
click at [351, 256] on button "4" at bounding box center [359, 260] width 34 height 18
click at [506, 297] on icon "Flecha derecha" at bounding box center [507, 301] width 12 height 12
click at [203, 259] on button "(" at bounding box center [191, 260] width 34 height 18
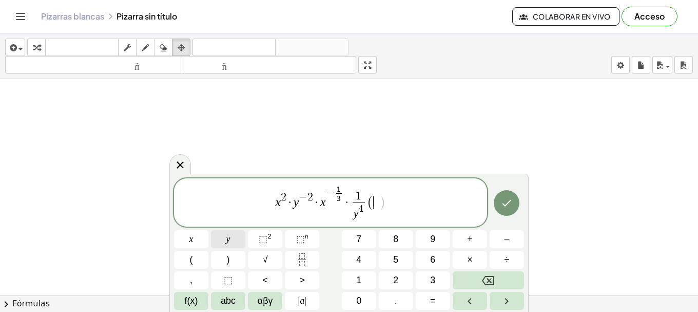
click at [226, 235] on span "y" at bounding box center [228, 239] width 4 height 14
click at [392, 279] on button "2" at bounding box center [396, 280] width 34 height 18
click at [239, 261] on button ")" at bounding box center [228, 260] width 34 height 18
click at [297, 237] on span "⬚" at bounding box center [300, 239] width 9 height 10
click at [358, 285] on span "1" at bounding box center [358, 280] width 5 height 14
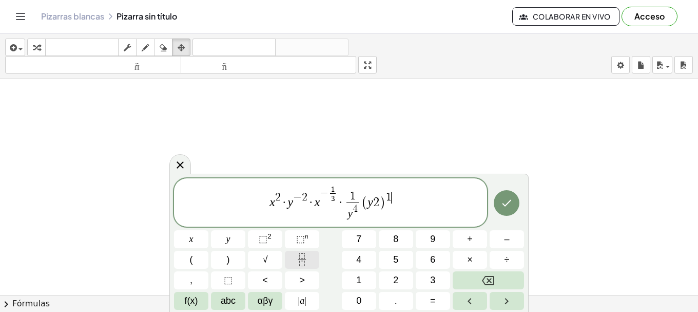
click at [298, 262] on icon "Fraction" at bounding box center [302, 259] width 13 height 13
click at [387, 280] on button "2" at bounding box center [396, 280] width 34 height 18
click at [511, 202] on icon "Hecho" at bounding box center [507, 203] width 12 height 12
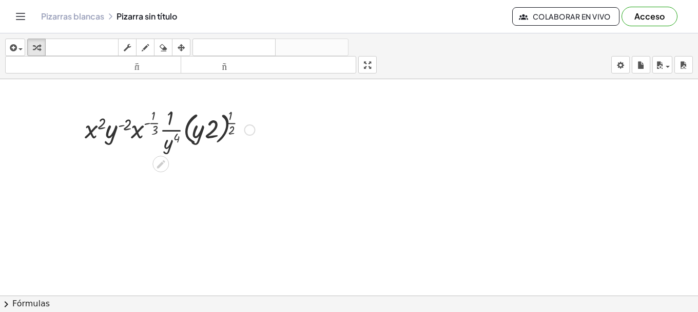
click at [214, 129] on div at bounding box center [170, 128] width 181 height 51
click at [229, 130] on div at bounding box center [170, 128] width 181 height 51
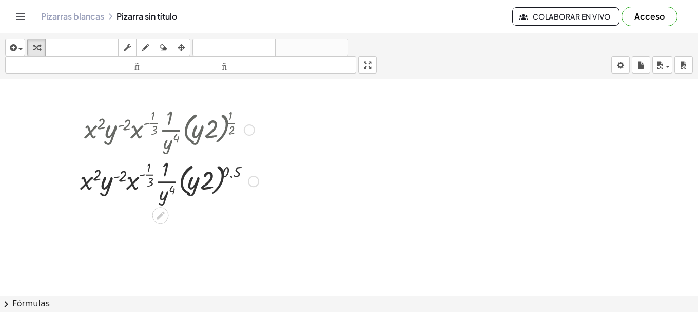
click at [207, 179] on div at bounding box center [169, 180] width 189 height 51
click at [206, 179] on div at bounding box center [169, 180] width 189 height 51
click at [228, 171] on div at bounding box center [169, 180] width 189 height 51
click at [201, 185] on div at bounding box center [169, 180] width 189 height 51
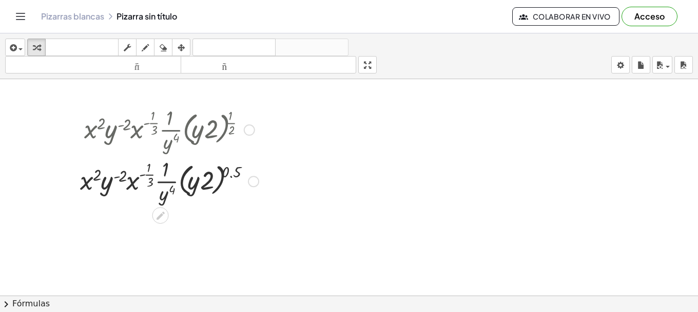
drag, startPoint x: 199, startPoint y: 186, endPoint x: 182, endPoint y: 184, distance: 17.6
click at [198, 186] on div at bounding box center [169, 180] width 189 height 51
click at [169, 193] on div at bounding box center [169, 180] width 189 height 51
click at [170, 192] on div at bounding box center [169, 180] width 189 height 51
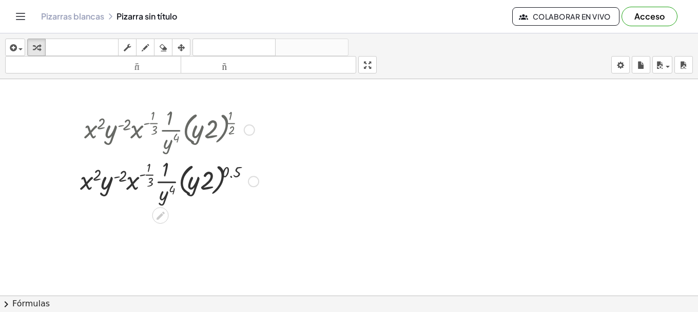
drag, startPoint x: 171, startPoint y: 192, endPoint x: 165, endPoint y: 186, distance: 8.4
click at [171, 191] on div at bounding box center [169, 180] width 189 height 51
click at [161, 169] on div at bounding box center [169, 180] width 189 height 51
click at [139, 175] on div at bounding box center [169, 180] width 189 height 51
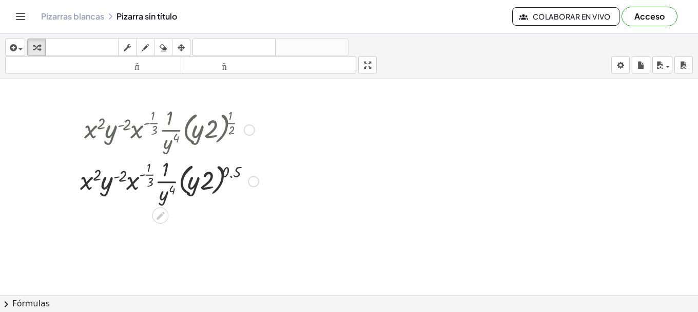
drag, startPoint x: 147, startPoint y: 173, endPoint x: 150, endPoint y: 197, distance: 24.3
click at [147, 172] on div at bounding box center [169, 180] width 189 height 51
click at [165, 201] on div at bounding box center [169, 180] width 189 height 51
drag, startPoint x: 150, startPoint y: 197, endPoint x: 126, endPoint y: 182, distance: 28.4
click at [136, 192] on div at bounding box center [170, 180] width 218 height 51
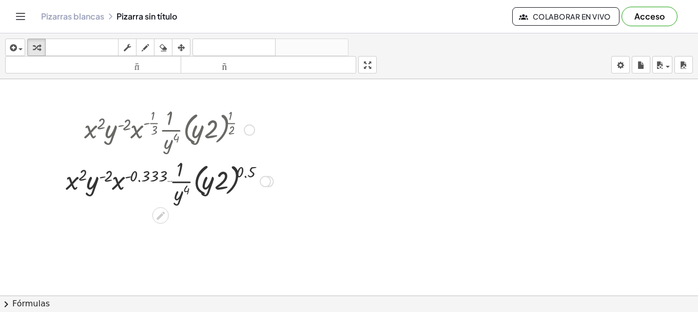
click at [117, 181] on div at bounding box center [170, 180] width 218 height 51
click at [111, 173] on div at bounding box center [170, 180] width 218 height 51
drag, startPoint x: 111, startPoint y: 173, endPoint x: 97, endPoint y: 177, distance: 15.3
click at [110, 173] on div at bounding box center [170, 180] width 218 height 51
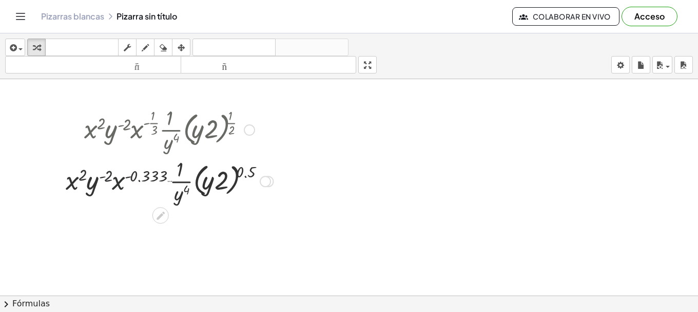
drag, startPoint x: 97, startPoint y: 177, endPoint x: 85, endPoint y: 190, distance: 17.5
click at [96, 177] on div at bounding box center [170, 180] width 218 height 51
click at [87, 190] on div at bounding box center [170, 180] width 218 height 51
drag, startPoint x: 85, startPoint y: 190, endPoint x: 71, endPoint y: 174, distance: 21.4
click at [84, 188] on div at bounding box center [170, 180] width 218 height 51
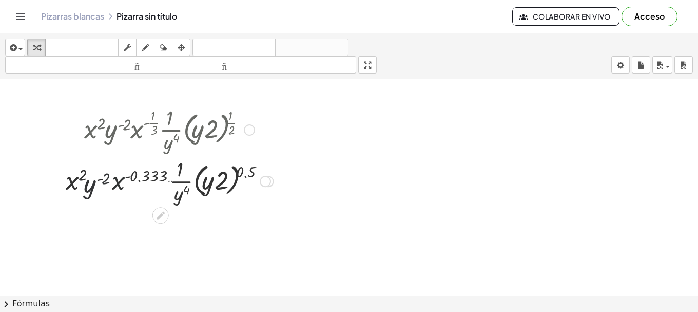
click at [73, 174] on div at bounding box center [170, 180] width 218 height 51
drag, startPoint x: 83, startPoint y: 178, endPoint x: 105, endPoint y: 180, distance: 21.7
click at [105, 180] on div at bounding box center [170, 180] width 218 height 51
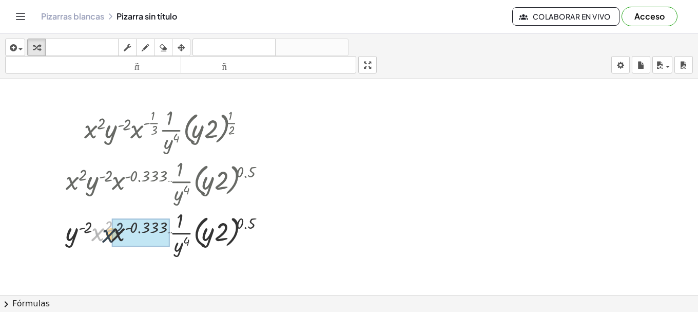
drag, startPoint x: 102, startPoint y: 229, endPoint x: 113, endPoint y: 231, distance: 11.4
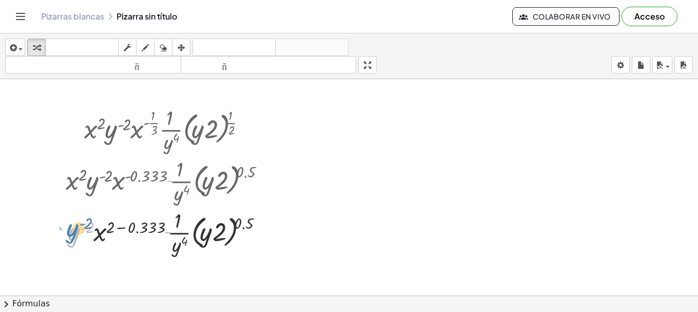
click at [73, 229] on div at bounding box center [170, 231] width 218 height 51
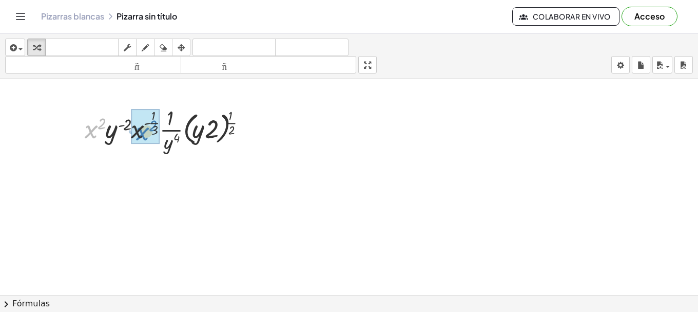
drag, startPoint x: 93, startPoint y: 128, endPoint x: 145, endPoint y: 130, distance: 51.9
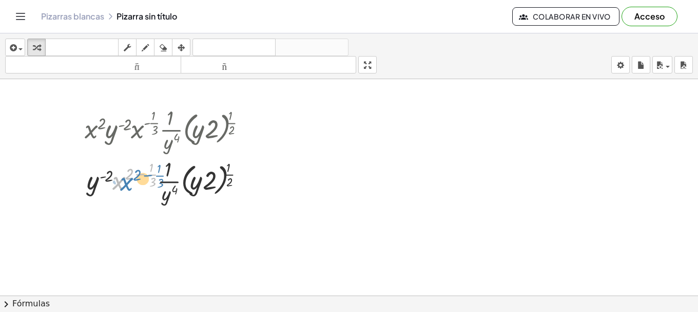
drag, startPoint x: 120, startPoint y: 182, endPoint x: 127, endPoint y: 183, distance: 7.3
click at [127, 183] on div at bounding box center [170, 180] width 181 height 51
click at [125, 183] on div at bounding box center [170, 180] width 181 height 51
click at [145, 174] on div at bounding box center [170, 180] width 181 height 51
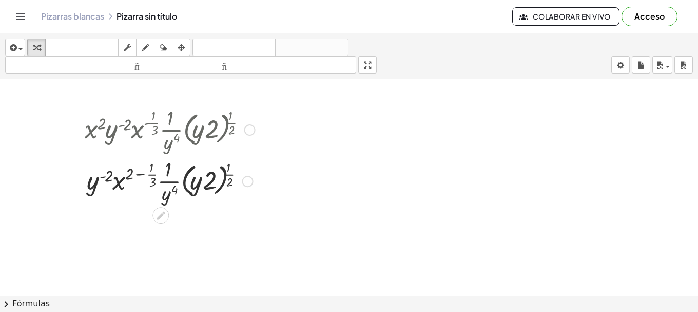
click at [145, 174] on div at bounding box center [170, 180] width 181 height 51
drag, startPoint x: 131, startPoint y: 174, endPoint x: 150, endPoint y: 176, distance: 19.6
click at [150, 176] on div at bounding box center [170, 180] width 181 height 51
drag, startPoint x: 149, startPoint y: 170, endPoint x: 124, endPoint y: 173, distance: 25.8
click at [124, 173] on div at bounding box center [170, 180] width 181 height 51
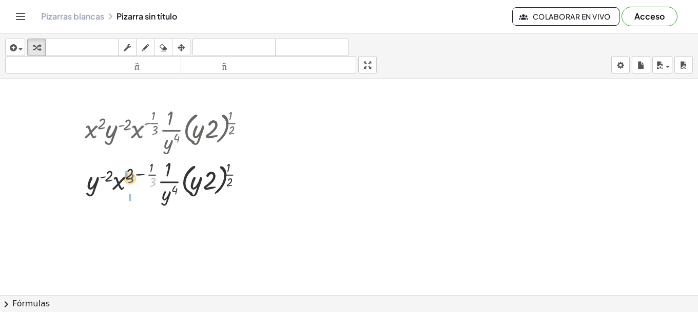
drag, startPoint x: 154, startPoint y: 180, endPoint x: 131, endPoint y: 176, distance: 23.4
click at [131, 176] on div at bounding box center [170, 180] width 181 height 51
click at [142, 174] on div at bounding box center [170, 180] width 181 height 51
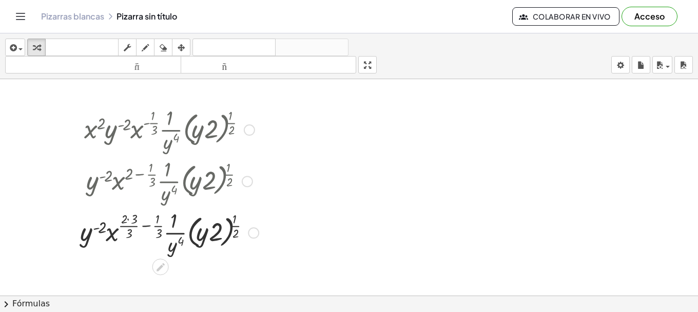
click at [129, 228] on div at bounding box center [169, 231] width 189 height 51
click at [147, 221] on div at bounding box center [169, 231] width 189 height 51
click at [145, 225] on div at bounding box center [169, 231] width 181 height 51
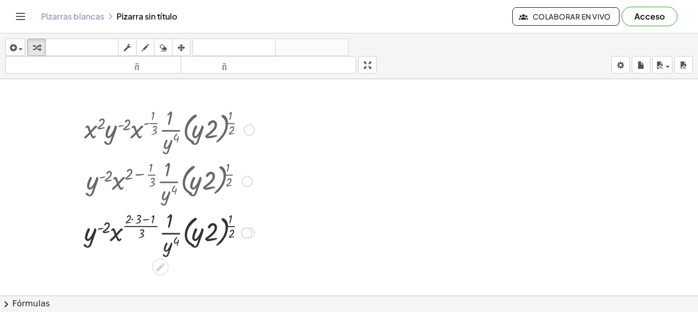
click at [144, 220] on div at bounding box center [169, 231] width 181 height 51
click at [139, 220] on div at bounding box center [169, 231] width 181 height 51
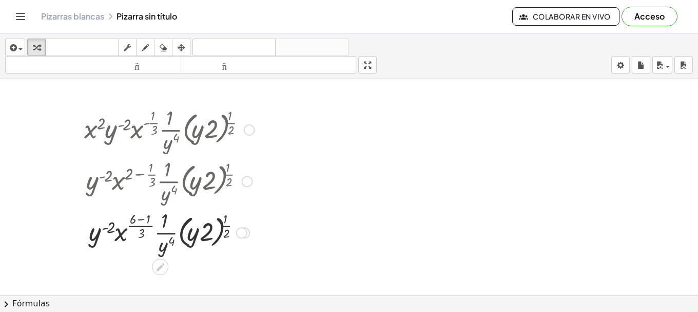
click at [139, 219] on div at bounding box center [169, 231] width 181 height 51
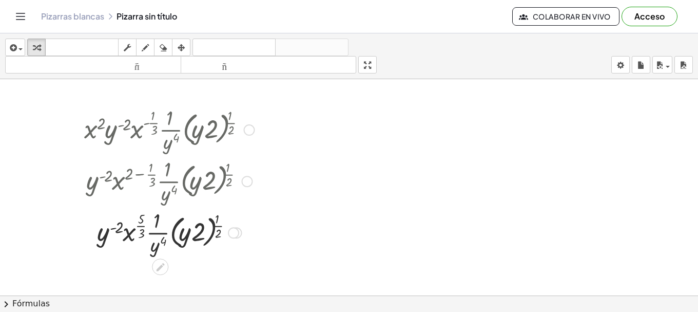
click at [142, 231] on div at bounding box center [169, 231] width 181 height 51
click at [216, 234] on div at bounding box center [169, 231] width 181 height 51
click at [217, 234] on div at bounding box center [169, 231] width 181 height 51
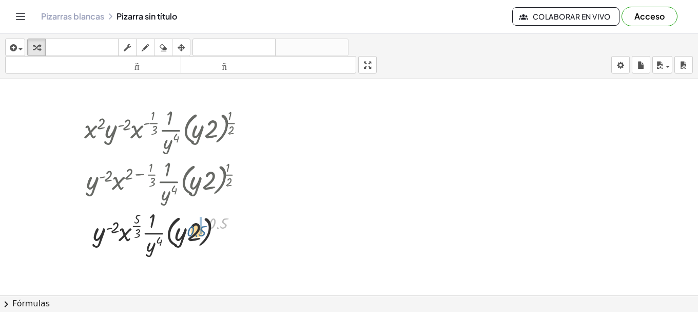
drag, startPoint x: 217, startPoint y: 224, endPoint x: 196, endPoint y: 232, distance: 22.4
click at [196, 232] on div at bounding box center [169, 231] width 181 height 51
click at [212, 231] on div at bounding box center [169, 231] width 181 height 51
click at [211, 229] on div at bounding box center [169, 231] width 181 height 51
click at [195, 231] on div at bounding box center [169, 231] width 181 height 51
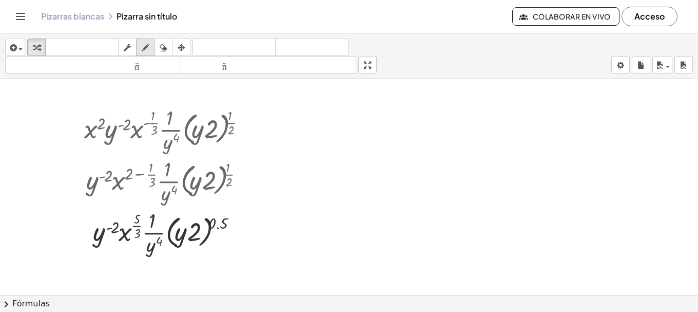
click at [143, 48] on icon "button" at bounding box center [145, 48] width 7 height 12
click at [132, 46] on div "button" at bounding box center [127, 47] width 13 height 12
click at [194, 237] on div at bounding box center [169, 231] width 181 height 51
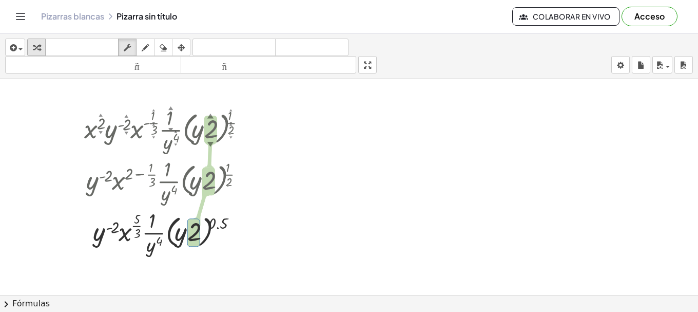
click at [35, 47] on icon "button" at bounding box center [36, 48] width 7 height 12
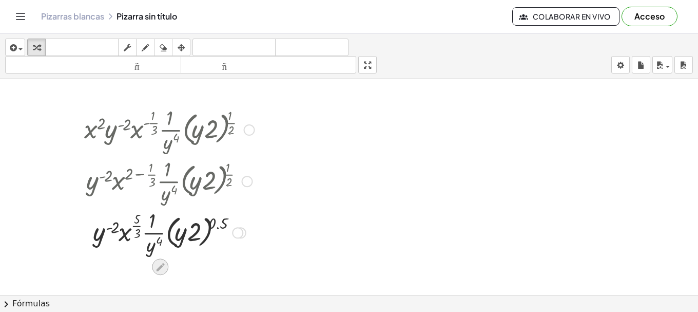
click at [163, 265] on icon at bounding box center [160, 266] width 11 height 11
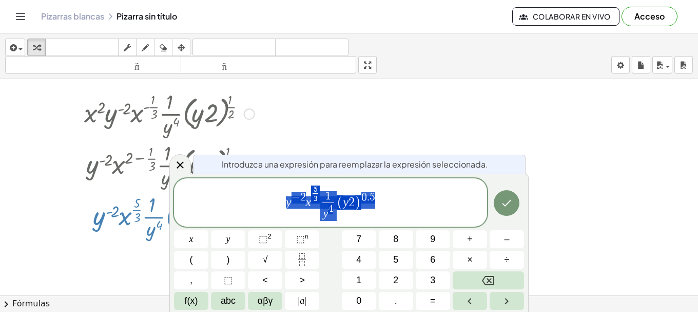
scroll to position [16, 0]
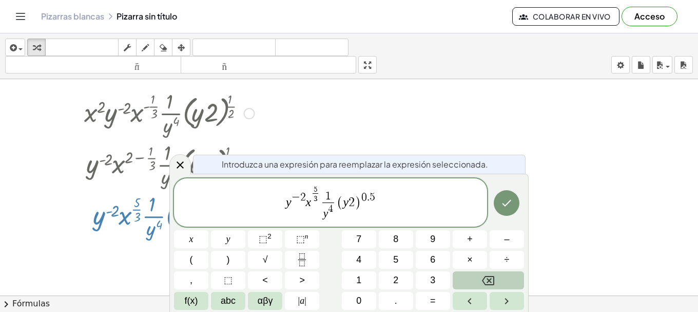
click at [480, 280] on button "Backspace" at bounding box center [488, 280] width 71 height 18
click at [268, 238] on sup "2" at bounding box center [269, 236] width 4 height 8
click at [502, 202] on icon "Hecho" at bounding box center [507, 203] width 12 height 12
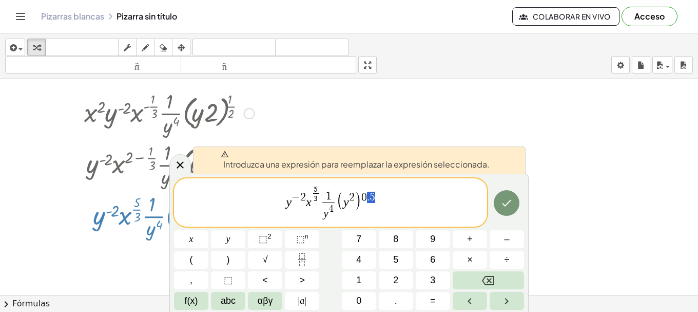
drag, startPoint x: 368, startPoint y: 197, endPoint x: 218, endPoint y: 195, distance: 149.4
click at [505, 206] on icon "Hecho" at bounding box center [507, 203] width 12 height 12
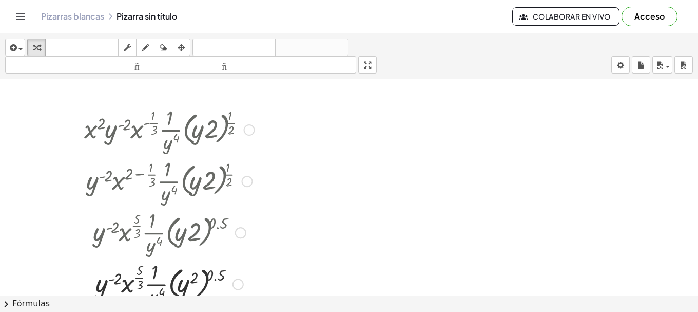
scroll to position [86, 0]
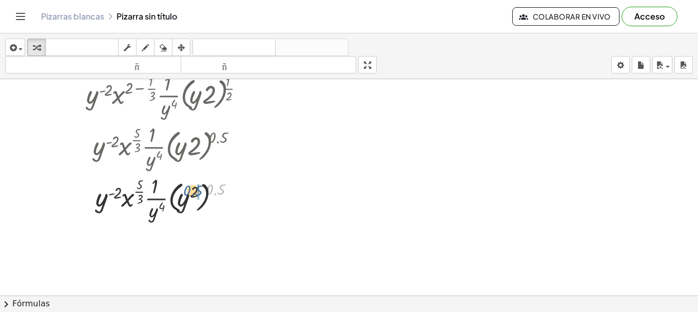
drag, startPoint x: 222, startPoint y: 189, endPoint x: 200, endPoint y: 190, distance: 22.6
click at [200, 190] on div at bounding box center [169, 196] width 181 height 51
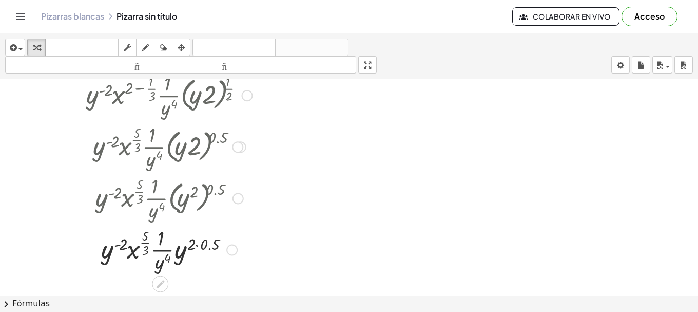
click at [203, 241] on div at bounding box center [169, 248] width 181 height 51
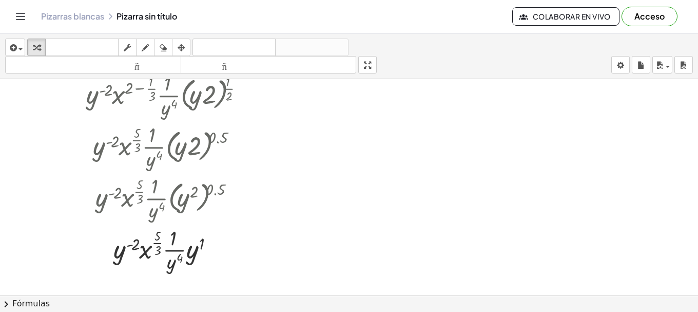
scroll to position [171, 0]
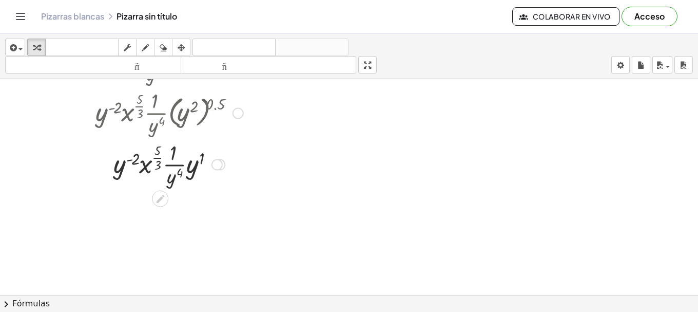
click at [201, 155] on div at bounding box center [169, 163] width 181 height 51
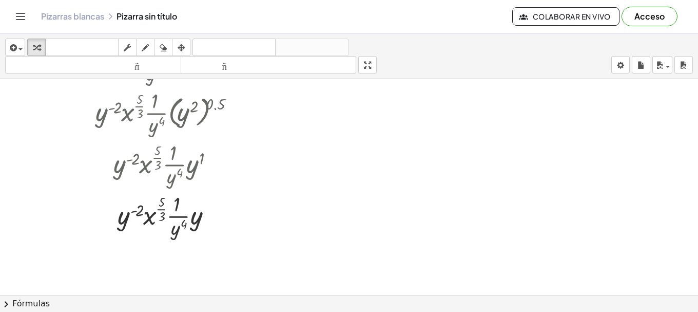
scroll to position [257, 0]
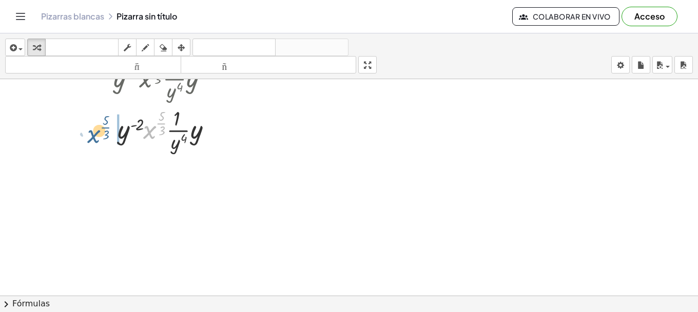
drag, startPoint x: 152, startPoint y: 132, endPoint x: 94, endPoint y: 135, distance: 58.1
click at [94, 135] on div at bounding box center [169, 129] width 181 height 51
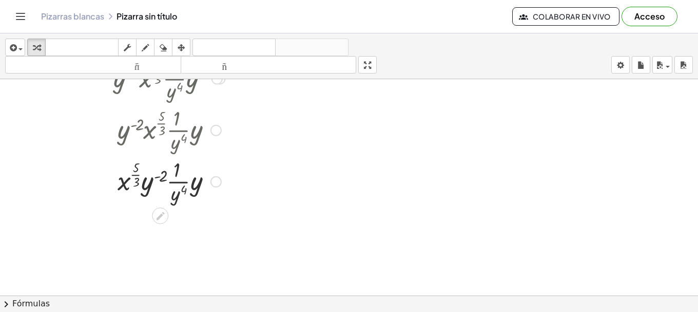
click at [163, 179] on div at bounding box center [169, 180] width 181 height 51
click at [161, 178] on div at bounding box center [169, 180] width 181 height 51
drag, startPoint x: 200, startPoint y: 183, endPoint x: 155, endPoint y: 183, distance: 45.2
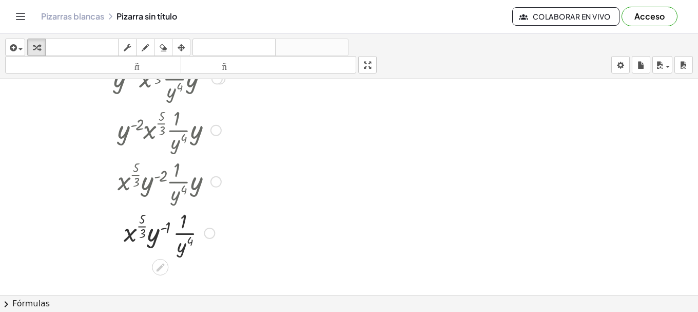
click at [167, 229] on div at bounding box center [169, 231] width 181 height 51
click at [164, 229] on div at bounding box center [169, 231] width 181 height 51
click at [156, 236] on div at bounding box center [169, 231] width 181 height 51
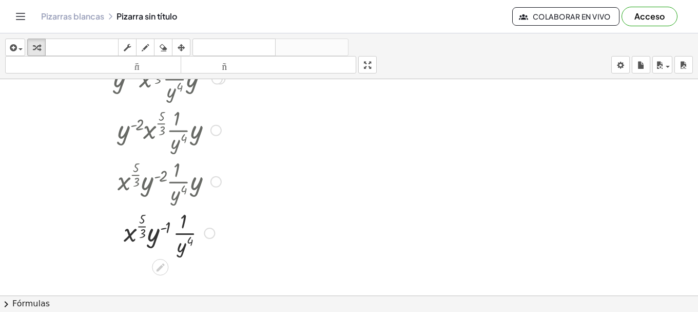
scroll to position [297, 0]
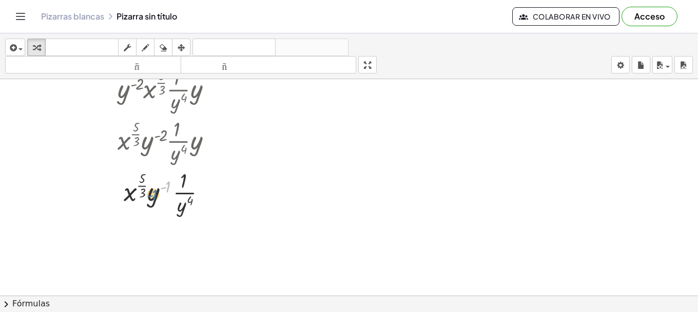
drag, startPoint x: 166, startPoint y: 189, endPoint x: 155, endPoint y: 199, distance: 15.0
click at [155, 198] on div at bounding box center [169, 191] width 181 height 51
drag, startPoint x: 158, startPoint y: 193, endPoint x: 180, endPoint y: 208, distance: 27.3
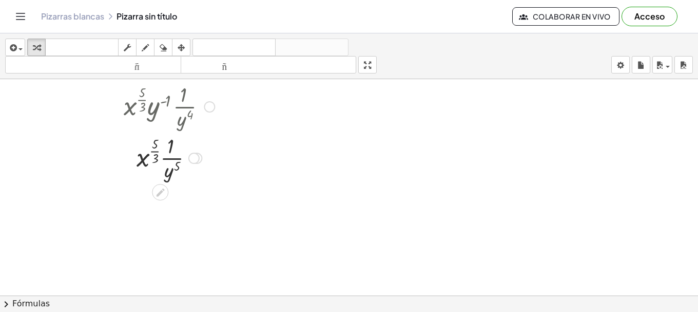
drag, startPoint x: 250, startPoint y: 228, endPoint x: 144, endPoint y: 158, distance: 126.6
click at [144, 158] on div "· x 2 · y ( - 2 ) · x ( - · 1 · 3 ) · · 1 · y 4 · ( · [GEOGRAPHIC_DATA] · 2 ) (…" at bounding box center [349, 20] width 698 height 648
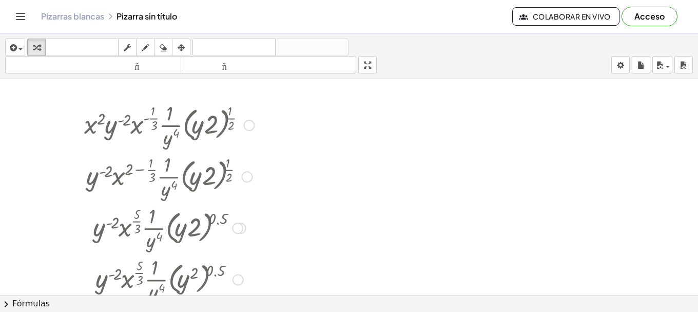
scroll to position [0, 0]
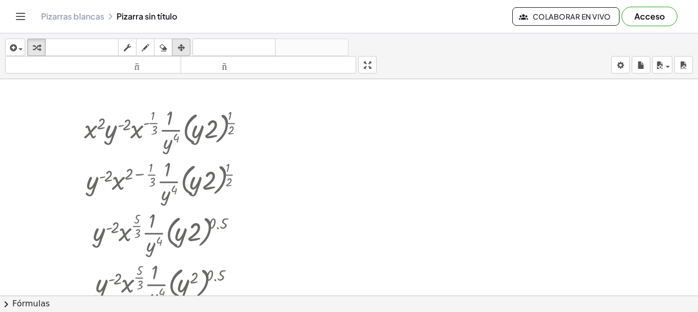
click at [181, 48] on icon "button" at bounding box center [181, 48] width 7 height 12
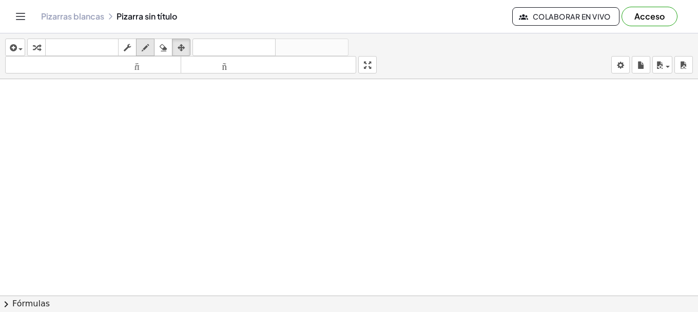
click at [152, 48] on div "button" at bounding box center [145, 47] width 13 height 12
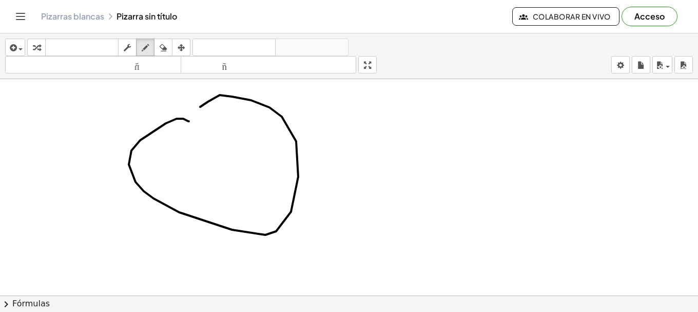
drag, startPoint x: 183, startPoint y: 119, endPoint x: 176, endPoint y: 123, distance: 9.0
click at [173, 124] on div at bounding box center [349, 295] width 698 height 432
drag, startPoint x: 330, startPoint y: 143, endPoint x: 338, endPoint y: 145, distance: 9.0
click at [341, 147] on div at bounding box center [349, 295] width 698 height 432
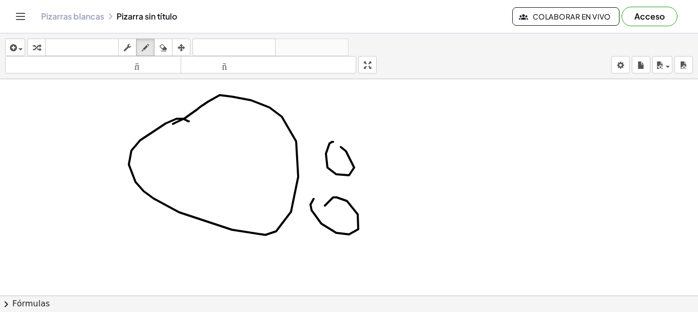
drag, startPoint x: 311, startPoint y: 204, endPoint x: 305, endPoint y: 214, distance: 11.0
click at [325, 214] on div at bounding box center [349, 295] width 698 height 432
drag, startPoint x: 187, startPoint y: 248, endPoint x: 233, endPoint y: 160, distance: 99.4
click at [238, 222] on div at bounding box center [349, 295] width 698 height 432
click at [164, 46] on icon "button" at bounding box center [163, 48] width 7 height 12
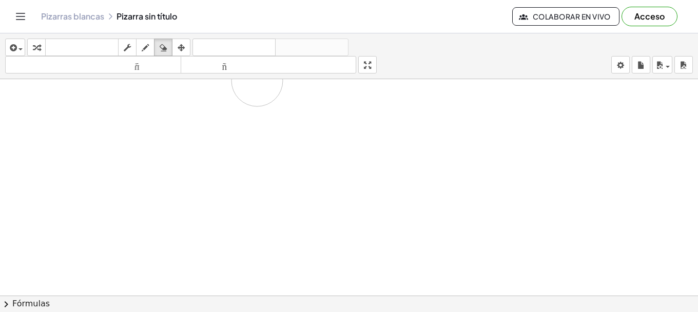
drag, startPoint x: 357, startPoint y: 196, endPoint x: 35, endPoint y: 113, distance: 331.9
click at [35, 119] on div at bounding box center [349, 295] width 698 height 432
click at [144, 45] on icon "button" at bounding box center [145, 48] width 7 height 12
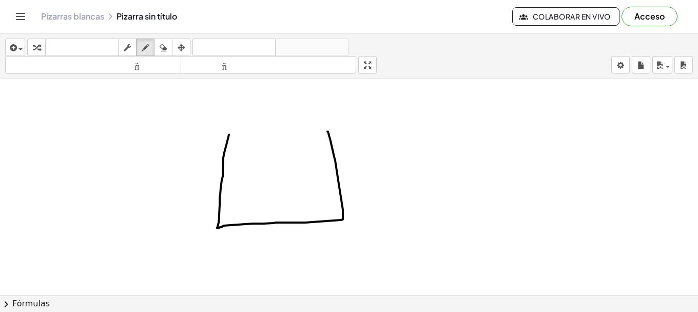
drag, startPoint x: 229, startPoint y: 135, endPoint x: 328, endPoint y: 131, distance: 98.6
click at [328, 131] on div at bounding box center [349, 295] width 698 height 432
drag, startPoint x: 225, startPoint y: 154, endPoint x: 333, endPoint y: 154, distance: 107.8
click at [333, 154] on div at bounding box center [349, 295] width 698 height 432
click at [254, 183] on div at bounding box center [349, 295] width 698 height 432
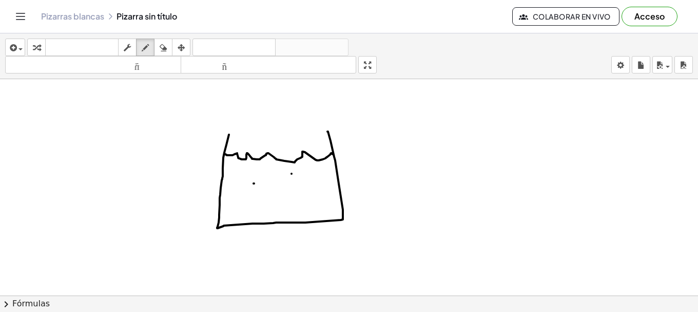
click at [292, 174] on div at bounding box center [349, 295] width 698 height 432
click at [266, 169] on div at bounding box center [349, 295] width 698 height 432
click at [299, 202] on div at bounding box center [349, 295] width 698 height 432
click at [262, 203] on div at bounding box center [349, 295] width 698 height 432
click at [313, 187] on div at bounding box center [349, 295] width 698 height 432
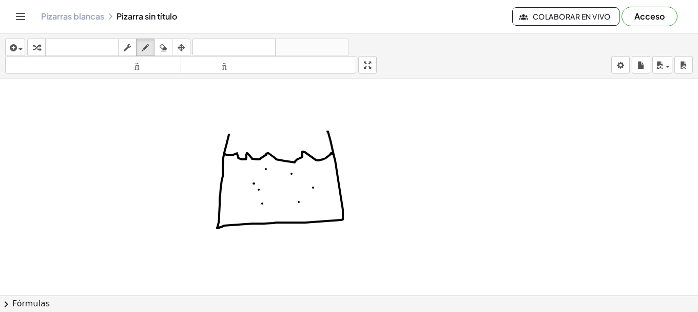
click at [259, 189] on div at bounding box center [349, 295] width 698 height 432
click at [227, 198] on div at bounding box center [349, 295] width 698 height 432
click at [289, 210] on div at bounding box center [349, 295] width 698 height 432
click at [275, 179] on div at bounding box center [349, 295] width 698 height 432
click at [288, 188] on div at bounding box center [349, 295] width 698 height 432
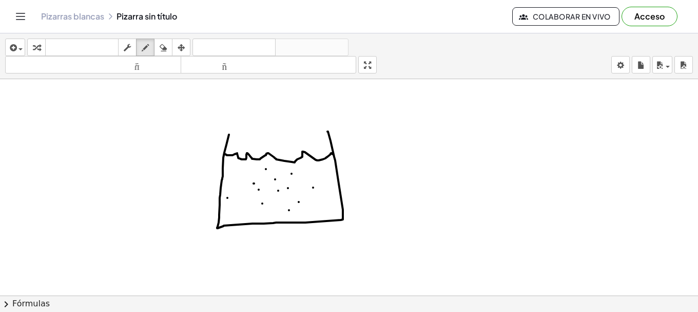
click at [278, 190] on div at bounding box center [349, 295] width 698 height 432
click at [328, 209] on div at bounding box center [349, 295] width 698 height 432
click at [331, 193] on div at bounding box center [349, 295] width 698 height 432
click at [325, 176] on div at bounding box center [349, 295] width 698 height 432
click at [308, 173] on div at bounding box center [349, 295] width 698 height 432
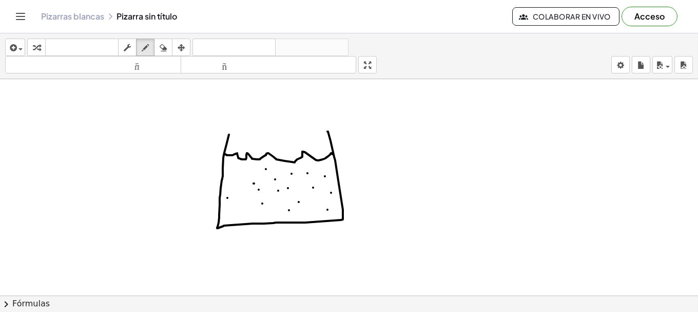
click at [240, 207] on div at bounding box center [349, 295] width 698 height 432
click at [254, 206] on div at bounding box center [349, 295] width 698 height 432
click at [225, 171] on div at bounding box center [349, 295] width 698 height 432
click at [245, 170] on div at bounding box center [349, 295] width 698 height 432
click at [232, 182] on div at bounding box center [349, 295] width 698 height 432
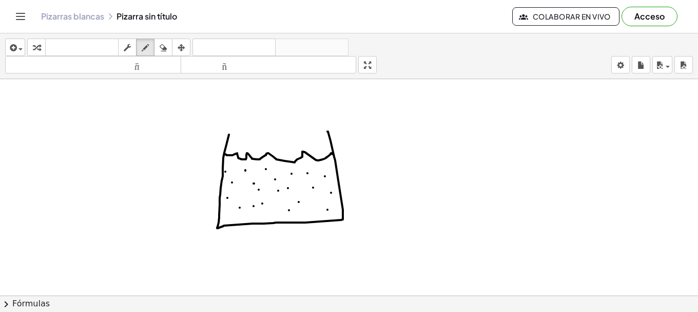
click at [239, 185] on div at bounding box center [349, 295] width 698 height 432
click at [277, 209] on div at bounding box center [349, 295] width 698 height 432
click at [266, 219] on div at bounding box center [349, 295] width 698 height 432
click at [238, 221] on div at bounding box center [349, 295] width 698 height 432
click at [226, 214] on div at bounding box center [349, 295] width 698 height 432
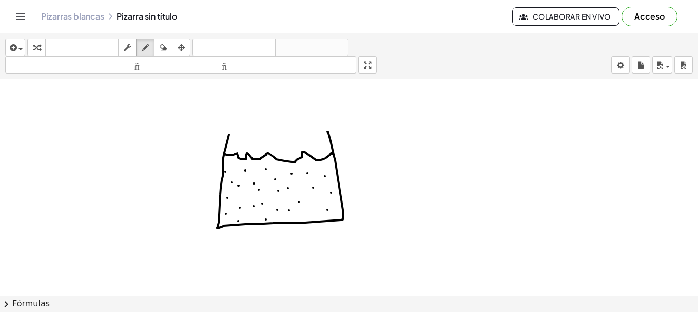
click at [252, 218] on div at bounding box center [349, 295] width 698 height 432
click at [286, 218] on div at bounding box center [349, 295] width 698 height 432
click at [312, 214] on div at bounding box center [349, 295] width 698 height 432
click at [320, 217] on div at bounding box center [349, 295] width 698 height 432
click at [300, 218] on div at bounding box center [349, 295] width 698 height 432
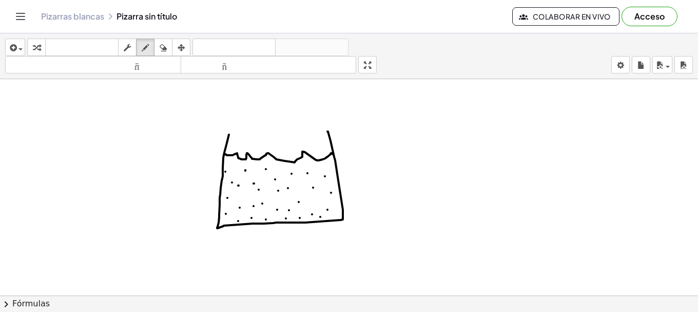
click at [307, 206] on div at bounding box center [349, 295] width 698 height 432
click at [303, 191] on div at bounding box center [349, 295] width 698 height 432
click at [246, 195] on div at bounding box center [349, 295] width 698 height 432
drag, startPoint x: 397, startPoint y: 122, endPoint x: 500, endPoint y: 110, distance: 103.3
click at [500, 110] on div at bounding box center [349, 295] width 698 height 432
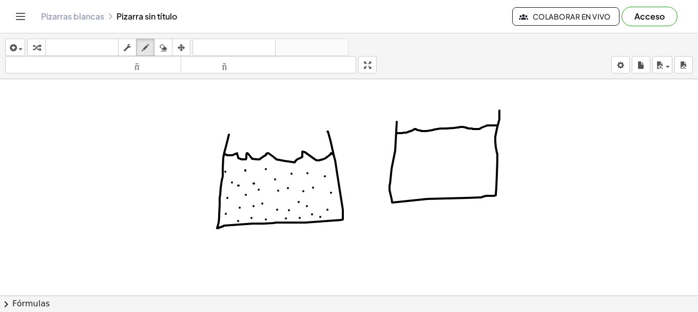
drag, startPoint x: 396, startPoint y: 133, endPoint x: 498, endPoint y: 125, distance: 101.9
click at [498, 125] on div at bounding box center [349, 295] width 698 height 432
click at [399, 156] on div at bounding box center [349, 295] width 698 height 432
click at [419, 167] on div at bounding box center [349, 295] width 698 height 432
click at [439, 154] on div at bounding box center [349, 295] width 698 height 432
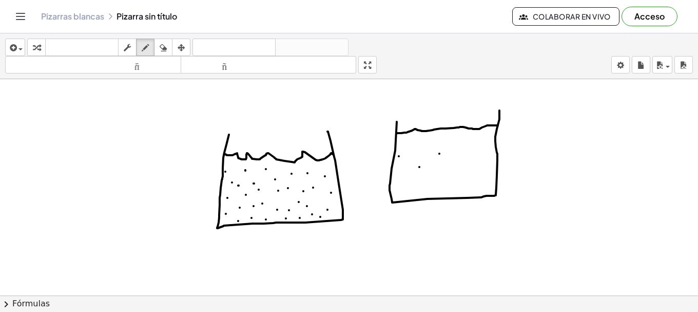
click at [423, 154] on div at bounding box center [349, 295] width 698 height 432
click at [452, 165] on div at bounding box center [349, 295] width 698 height 432
click at [487, 169] on div at bounding box center [349, 295] width 698 height 432
click at [466, 157] on div at bounding box center [349, 295] width 698 height 432
click at [484, 142] on div at bounding box center [349, 295] width 698 height 432
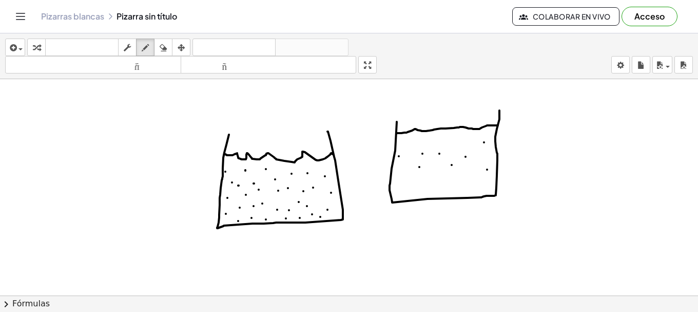
click at [426, 139] on div at bounding box center [349, 295] width 698 height 432
click at [457, 136] on div at bounding box center [349, 295] width 698 height 432
click at [399, 167] on div at bounding box center [349, 295] width 698 height 432
click at [411, 168] on div at bounding box center [349, 295] width 698 height 432
click at [422, 175] on div at bounding box center [349, 295] width 698 height 432
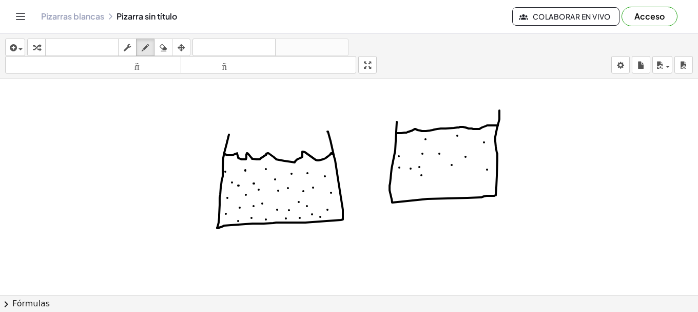
click at [434, 167] on div at bounding box center [349, 295] width 698 height 432
click at [445, 171] on div at bounding box center [349, 295] width 698 height 432
click at [466, 171] on div at bounding box center [349, 295] width 698 height 432
click at [457, 166] on div at bounding box center [349, 295] width 698 height 432
click at [480, 162] on div at bounding box center [349, 295] width 698 height 432
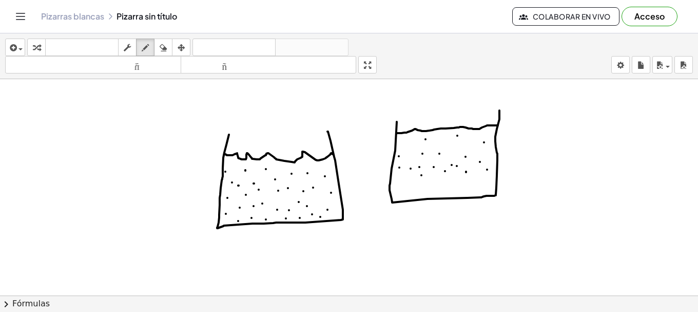
click at [470, 164] on div at bounding box center [349, 295] width 698 height 432
click at [486, 178] on div at bounding box center [349, 295] width 698 height 432
click at [491, 177] on div at bounding box center [349, 295] width 698 height 432
click at [473, 182] on div at bounding box center [349, 295] width 698 height 432
click at [473, 175] on div at bounding box center [349, 295] width 698 height 432
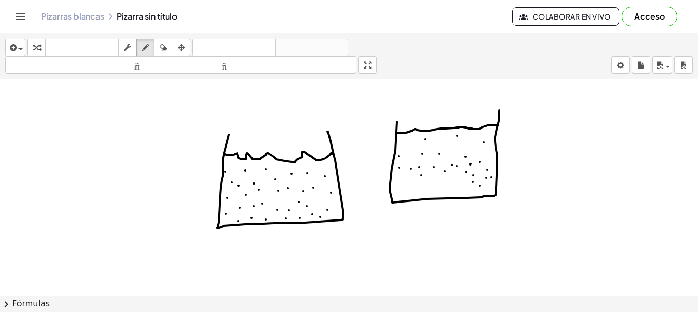
click at [480, 185] on div at bounding box center [349, 295] width 698 height 432
click at [465, 189] on div at bounding box center [349, 295] width 698 height 432
click at [455, 181] on div at bounding box center [349, 295] width 698 height 432
click at [453, 189] on div at bounding box center [349, 295] width 698 height 432
click at [406, 181] on div at bounding box center [349, 295] width 698 height 432
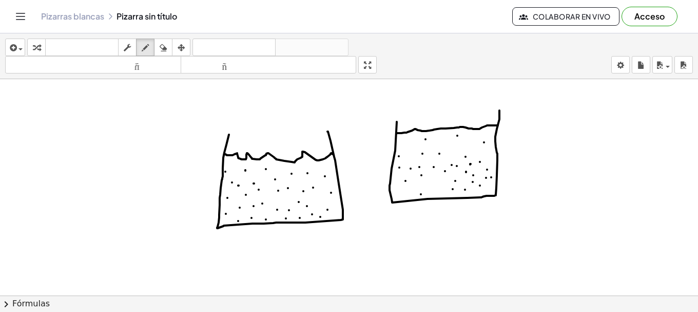
drag, startPoint x: 421, startPoint y: 194, endPoint x: 407, endPoint y: 197, distance: 14.6
click at [422, 194] on div at bounding box center [349, 295] width 698 height 432
click at [406, 197] on div at bounding box center [349, 295] width 698 height 432
click at [423, 178] on div at bounding box center [349, 295] width 698 height 432
click at [448, 188] on div at bounding box center [349, 295] width 698 height 432
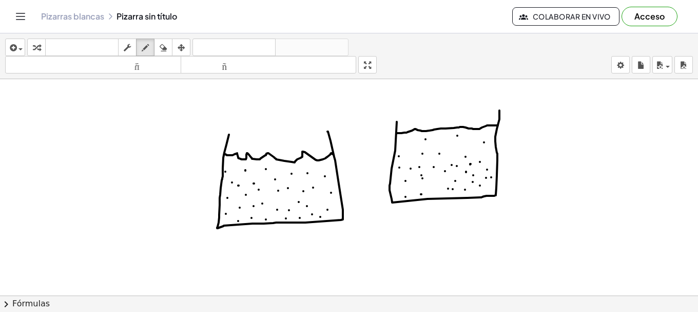
click at [435, 191] on div at bounding box center [349, 295] width 698 height 432
click at [432, 180] on div at bounding box center [349, 295] width 698 height 432
click at [442, 189] on div at bounding box center [349, 295] width 698 height 432
click at [454, 191] on div at bounding box center [349, 295] width 698 height 432
click at [465, 193] on div at bounding box center [349, 295] width 698 height 432
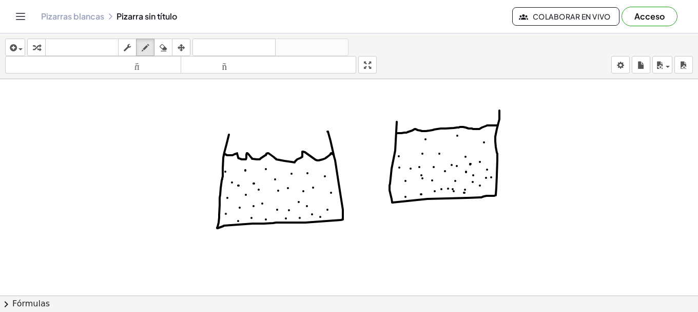
click at [478, 194] on div at bounding box center [349, 295] width 698 height 432
click at [485, 191] on div at bounding box center [349, 295] width 698 height 432
click at [402, 186] on div at bounding box center [349, 295] width 698 height 432
click at [411, 192] on div at bounding box center [349, 295] width 698 height 432
click at [397, 197] on div at bounding box center [349, 295] width 698 height 432
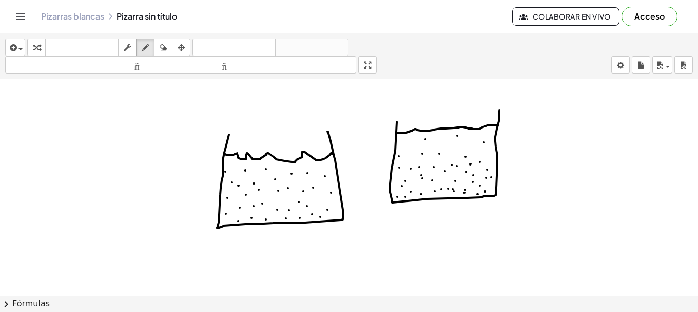
click at [413, 197] on div at bounding box center [349, 295] width 698 height 432
click at [446, 194] on div at bounding box center [349, 295] width 698 height 432
click at [431, 193] on div at bounding box center [349, 295] width 698 height 432
click at [436, 195] on div at bounding box center [349, 295] width 698 height 432
click at [449, 195] on div at bounding box center [349, 295] width 698 height 432
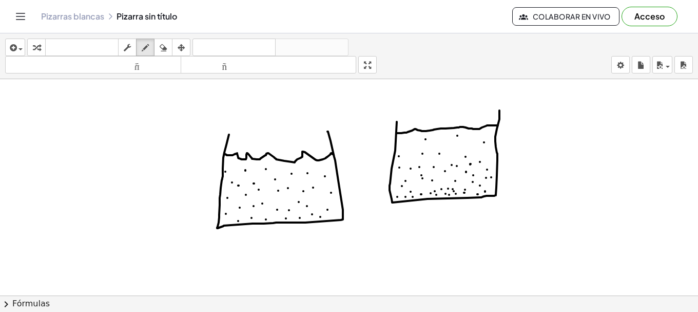
click at [456, 194] on div at bounding box center [349, 295] width 698 height 432
click at [462, 192] on div at bounding box center [349, 295] width 698 height 432
click at [459, 195] on div at bounding box center [349, 295] width 698 height 432
click at [469, 195] on div at bounding box center [349, 295] width 698 height 432
click at [469, 192] on div at bounding box center [349, 295] width 698 height 432
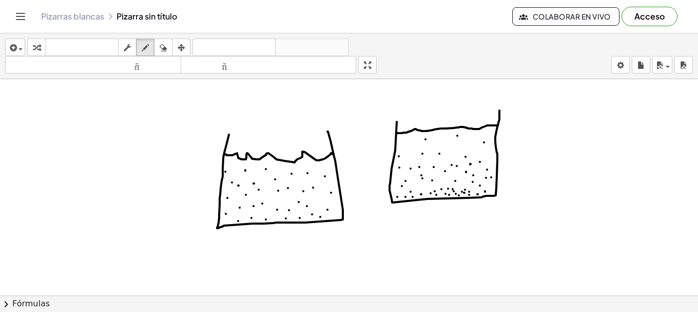
click at [474, 194] on div at bounding box center [349, 295] width 698 height 432
click at [476, 190] on div at bounding box center [349, 295] width 698 height 432
click at [480, 192] on div at bounding box center [349, 295] width 698 height 432
click at [488, 190] on div at bounding box center [349, 295] width 698 height 432
click at [492, 190] on div at bounding box center [349, 295] width 698 height 432
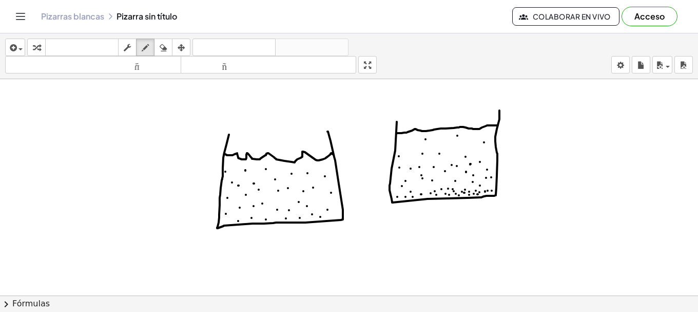
click at [487, 184] on div at bounding box center [349, 295] width 698 height 432
click at [467, 189] on div at bounding box center [349, 295] width 698 height 432
click at [462, 185] on div at bounding box center [349, 295] width 698 height 432
click at [459, 187] on div at bounding box center [349, 295] width 698 height 432
click at [443, 180] on div at bounding box center [349, 295] width 698 height 432
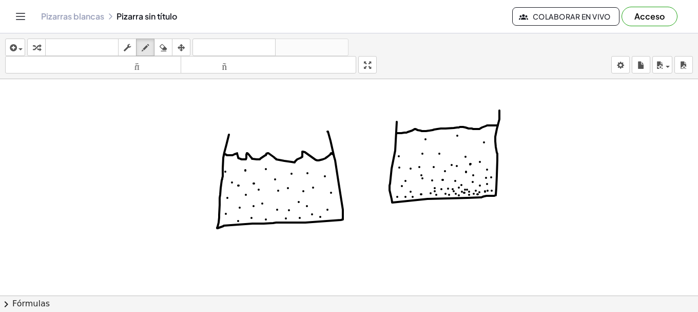
drag, startPoint x: 435, startPoint y: 188, endPoint x: 428, endPoint y: 192, distance: 7.8
click at [435, 188] on div at bounding box center [349, 295] width 698 height 432
click at [422, 192] on div at bounding box center [349, 295] width 698 height 432
click at [418, 185] on div at bounding box center [349, 295] width 698 height 432
click at [413, 186] on div at bounding box center [349, 295] width 698 height 432
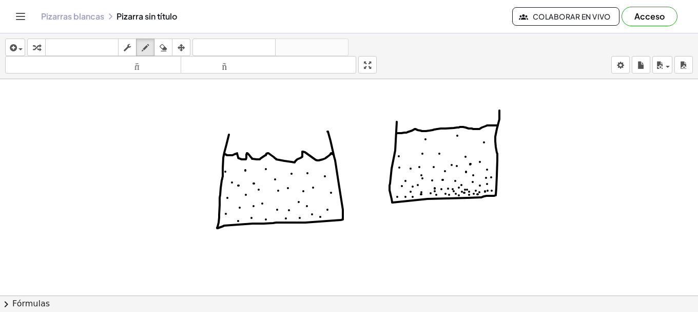
click at [427, 187] on div at bounding box center [349, 295] width 698 height 432
click at [403, 189] on div at bounding box center [349, 295] width 698 height 432
click at [396, 191] on div at bounding box center [349, 295] width 698 height 432
click at [401, 177] on div at bounding box center [349, 295] width 698 height 432
click at [412, 179] on div at bounding box center [349, 295] width 698 height 432
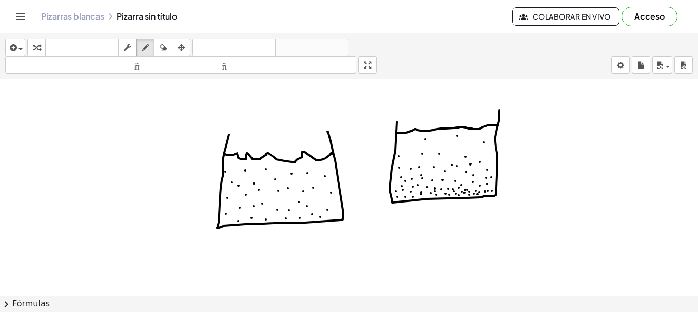
click at [430, 179] on div at bounding box center [349, 295] width 698 height 432
click at [439, 177] on div at bounding box center [349, 295] width 698 height 432
click at [416, 189] on div at bounding box center [349, 295] width 698 height 432
click at [429, 183] on div at bounding box center [349, 295] width 698 height 432
click at [441, 195] on div at bounding box center [349, 295] width 698 height 432
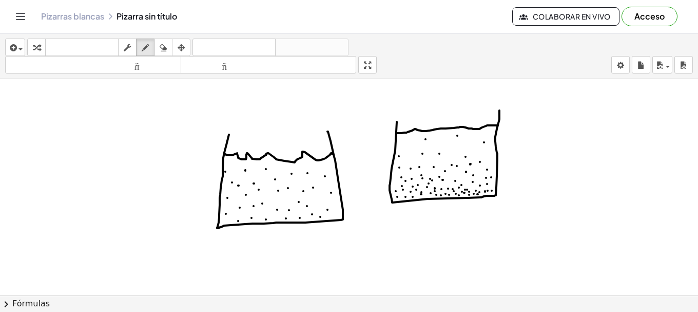
click at [429, 195] on div at bounding box center [349, 295] width 698 height 432
click at [427, 196] on div at bounding box center [349, 295] width 698 height 432
click at [424, 198] on div at bounding box center [349, 295] width 698 height 432
click at [421, 198] on div at bounding box center [349, 295] width 698 height 432
click at [418, 196] on div at bounding box center [349, 295] width 698 height 432
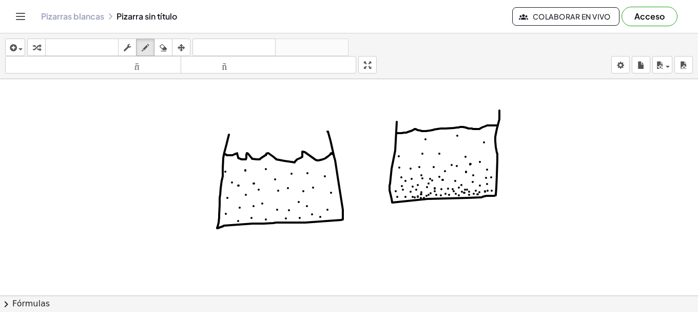
click at [415, 197] on div at bounding box center [349, 295] width 698 height 432
click at [409, 197] on div at bounding box center [349, 295] width 698 height 432
click at [401, 196] on div at bounding box center [349, 295] width 698 height 432
click at [401, 199] on div at bounding box center [349, 295] width 698 height 432
click at [397, 201] on div at bounding box center [349, 295] width 698 height 432
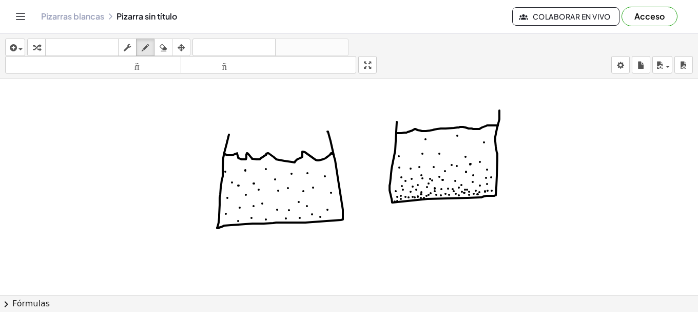
click at [395, 201] on div at bounding box center [349, 295] width 698 height 432
drag, startPoint x: 392, startPoint y: 201, endPoint x: 398, endPoint y: 201, distance: 5.6
click at [394, 201] on div at bounding box center [349, 295] width 698 height 432
click at [399, 201] on div at bounding box center [349, 295] width 698 height 432
drag, startPoint x: 400, startPoint y: 201, endPoint x: 406, endPoint y: 201, distance: 5.6
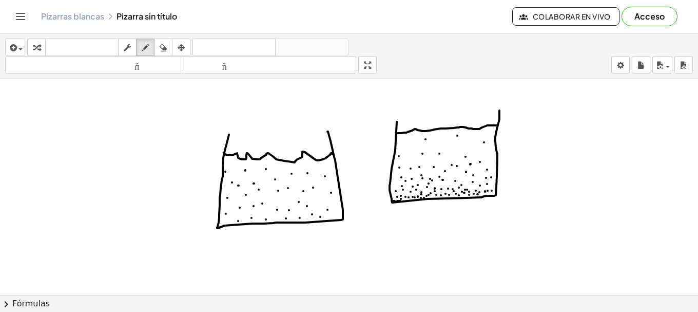
click at [404, 201] on div at bounding box center [349, 295] width 698 height 432
click at [406, 201] on div at bounding box center [349, 295] width 698 height 432
click at [408, 200] on div at bounding box center [349, 295] width 698 height 432
drag, startPoint x: 408, startPoint y: 199, endPoint x: 420, endPoint y: 197, distance: 11.9
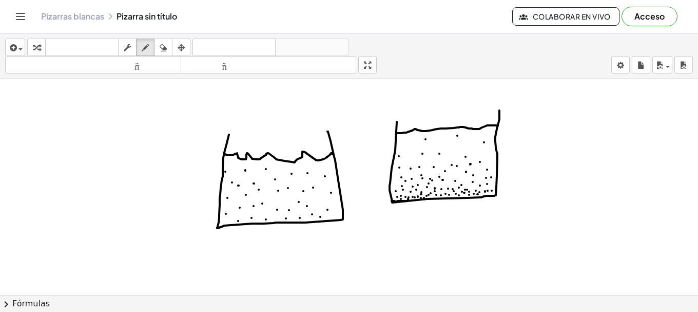
click at [420, 197] on div at bounding box center [349, 295] width 698 height 432
drag, startPoint x: 420, startPoint y: 197, endPoint x: 427, endPoint y: 199, distance: 7.4
click at [424, 198] on div at bounding box center [349, 295] width 698 height 432
click at [429, 199] on div at bounding box center [349, 295] width 698 height 432
click at [432, 198] on div at bounding box center [349, 295] width 698 height 432
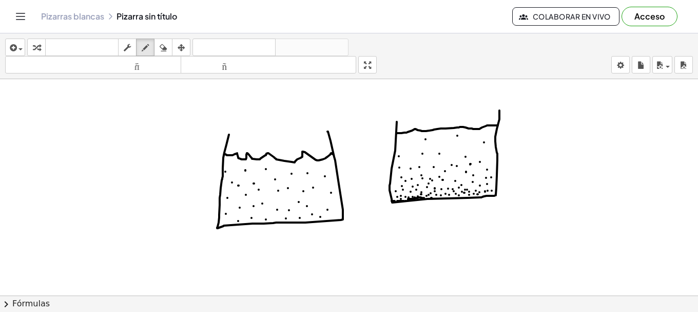
click at [435, 197] on div at bounding box center [349, 295] width 698 height 432
click at [443, 196] on div at bounding box center [349, 295] width 698 height 432
click at [447, 195] on div at bounding box center [349, 295] width 698 height 432
drag, startPoint x: 448, startPoint y: 195, endPoint x: 461, endPoint y: 201, distance: 14.0
click at [457, 199] on div at bounding box center [349, 295] width 698 height 432
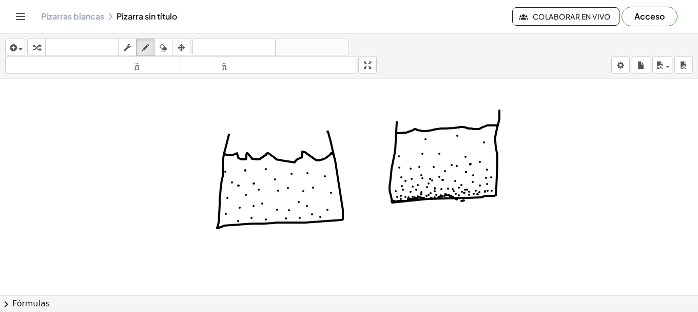
click at [466, 200] on div at bounding box center [349, 295] width 698 height 432
click at [467, 197] on div at bounding box center [349, 295] width 698 height 432
click at [480, 198] on div at bounding box center [349, 295] width 698 height 432
click at [488, 200] on div at bounding box center [349, 295] width 698 height 432
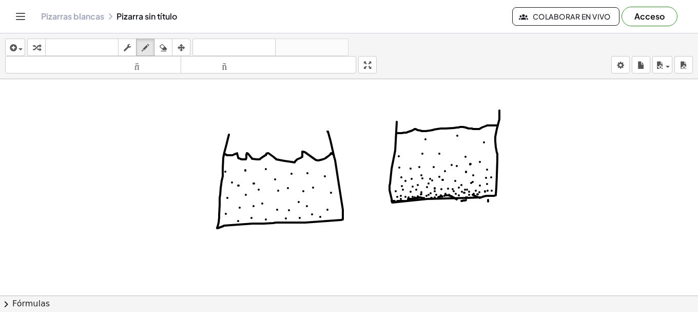
drag, startPoint x: 471, startPoint y: 183, endPoint x: 466, endPoint y: 186, distance: 6.3
click at [470, 185] on div at bounding box center [349, 295] width 698 height 432
drag, startPoint x: 466, startPoint y: 186, endPoint x: 481, endPoint y: 193, distance: 16.3
click at [462, 191] on div at bounding box center [349, 295] width 698 height 432
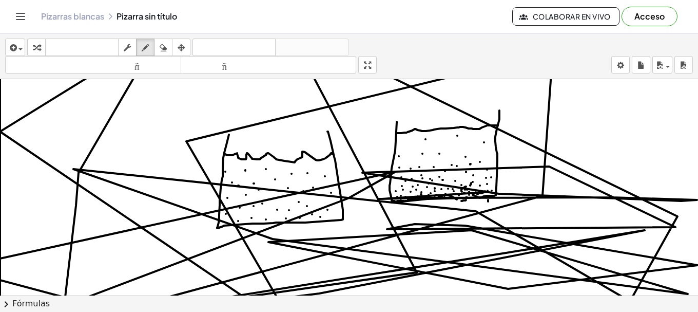
drag, startPoint x: 481, startPoint y: 193, endPoint x: 226, endPoint y: 87, distance: 275.9
click at [270, 83] on div at bounding box center [349, 295] width 698 height 432
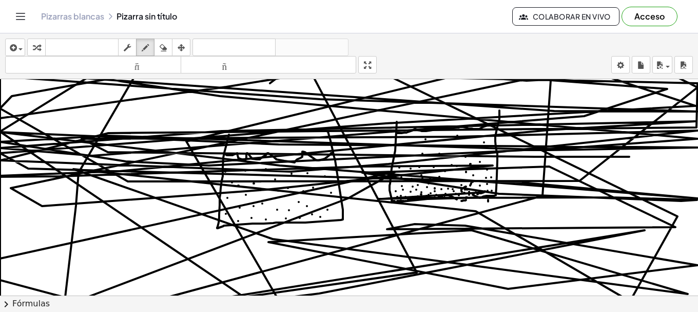
drag, startPoint x: 226, startPoint y: 87, endPoint x: 258, endPoint y: 122, distance: 47.6
click at [434, 128] on div at bounding box center [350, 295] width 701 height 432
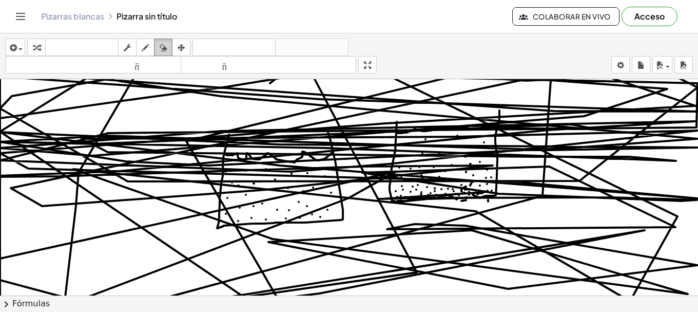
click at [165, 44] on icon "button" at bounding box center [163, 48] width 7 height 12
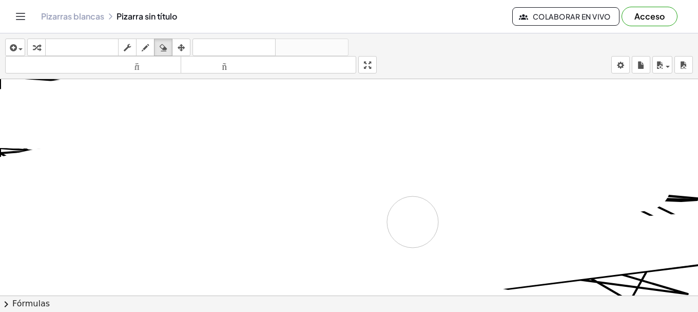
drag, startPoint x: 139, startPoint y: 170, endPoint x: 629, endPoint y: 225, distance: 493.9
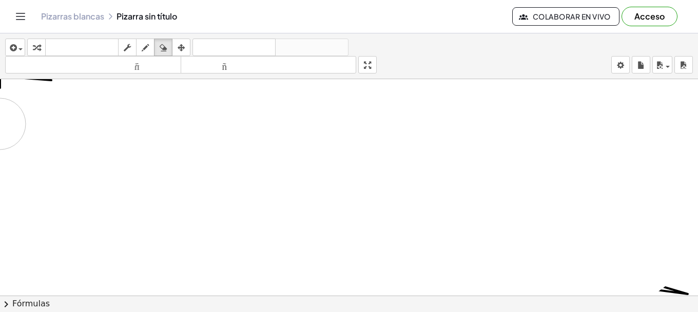
drag, startPoint x: 614, startPoint y: 233, endPoint x: 45, endPoint y: 164, distance: 572.5
drag, startPoint x: 35, startPoint y: 105, endPoint x: 489, endPoint y: 205, distance: 464.9
click at [698, 260] on div "Intente hacer doble clic. ×" at bounding box center [349, 187] width 698 height 216
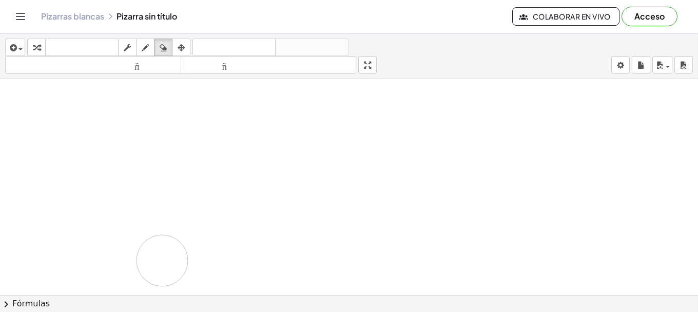
drag, startPoint x: 535, startPoint y: 214, endPoint x: 30, endPoint y: 234, distance: 505.6
click at [0, 290] on div "Intente hacer doble clic. ×" at bounding box center [349, 187] width 698 height 216
click at [154, 37] on div "insertar Seleccione uno: Expresión matemática Función Texto Vídeo de YouTube Gr…" at bounding box center [349, 56] width 698 height 46
click at [152, 42] on div "button" at bounding box center [145, 47] width 13 height 12
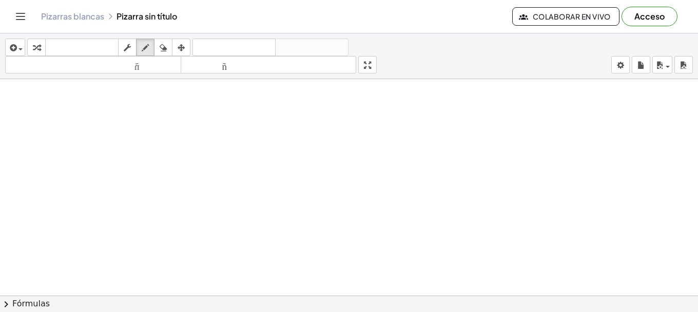
click at [580, 112] on div at bounding box center [350, 295] width 701 height 432
drag, startPoint x: 596, startPoint y: 126, endPoint x: 583, endPoint y: 70, distance: 56.9
click at [584, 68] on div "insertar Seleccione uno: Expresión matemática Función Texto Vídeo de YouTube Gr…" at bounding box center [349, 172] width 698 height 278
drag, startPoint x: 600, startPoint y: 126, endPoint x: 698, endPoint y: 117, distance: 98.0
click at [698, 117] on div "Intente hacer doble clic. ×" at bounding box center [349, 187] width 698 height 216
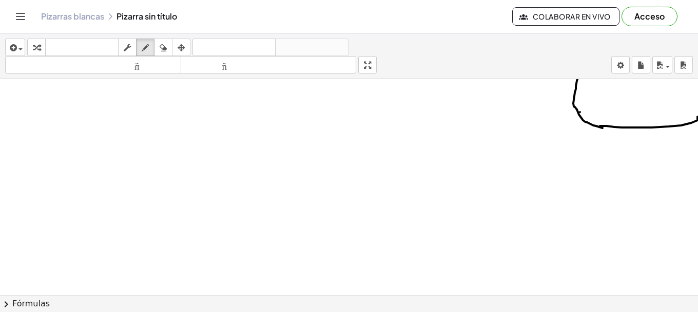
drag, startPoint x: 568, startPoint y: 98, endPoint x: 545, endPoint y: 106, distance: 24.0
click at [545, 106] on div at bounding box center [350, 295] width 701 height 432
drag, startPoint x: 573, startPoint y: 117, endPoint x: 540, endPoint y: 133, distance: 37.4
click at [540, 133] on div at bounding box center [350, 295] width 701 height 432
drag, startPoint x: 598, startPoint y: 139, endPoint x: 596, endPoint y: 148, distance: 10.0
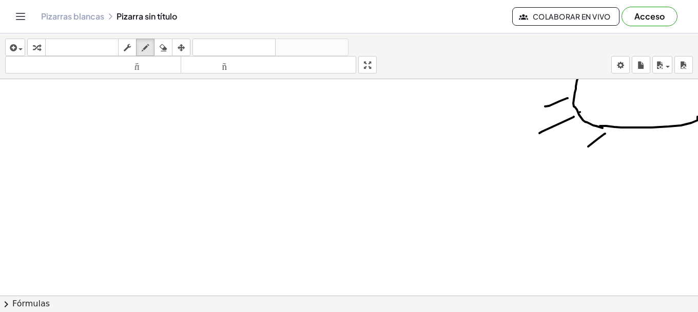
click at [583, 155] on div at bounding box center [350, 295] width 701 height 432
drag, startPoint x: 622, startPoint y: 140, endPoint x: 612, endPoint y: 160, distance: 22.5
click at [612, 160] on div at bounding box center [350, 295] width 701 height 432
drag, startPoint x: 655, startPoint y: 136, endPoint x: 647, endPoint y: 169, distance: 34.2
click at [647, 169] on div at bounding box center [350, 295] width 701 height 432
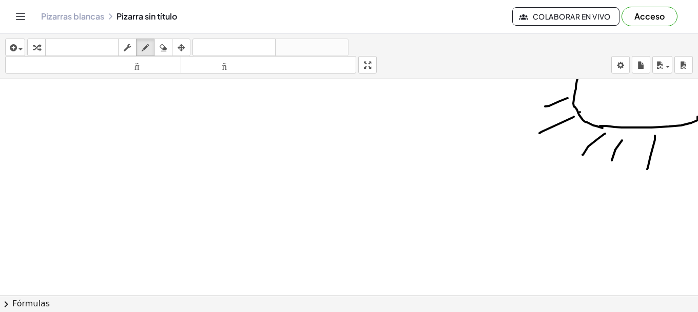
click at [684, 164] on div at bounding box center [350, 295] width 701 height 432
drag, startPoint x: 600, startPoint y: 95, endPoint x: 641, endPoint y: 107, distance: 42.6
click at [641, 107] on div at bounding box center [350, 295] width 701 height 432
click at [616, 85] on div at bounding box center [350, 295] width 701 height 432
click at [641, 92] on div at bounding box center [350, 295] width 701 height 432
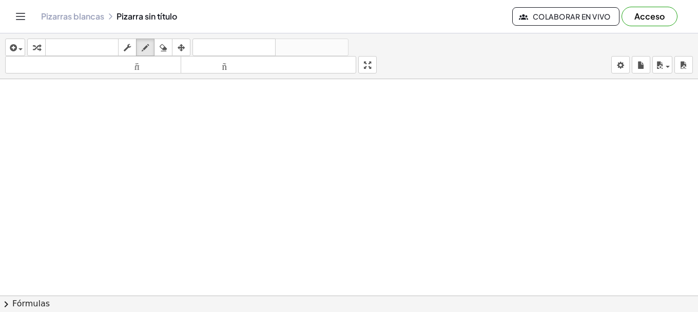
scroll to position [242, 0]
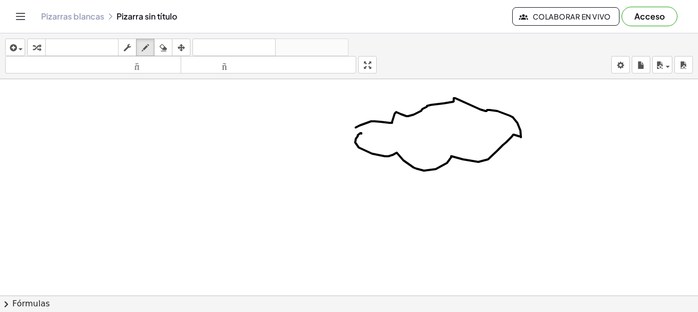
drag, startPoint x: 361, startPoint y: 133, endPoint x: 332, endPoint y: 138, distance: 29.6
click at [351, 142] on div at bounding box center [350, 161] width 701 height 648
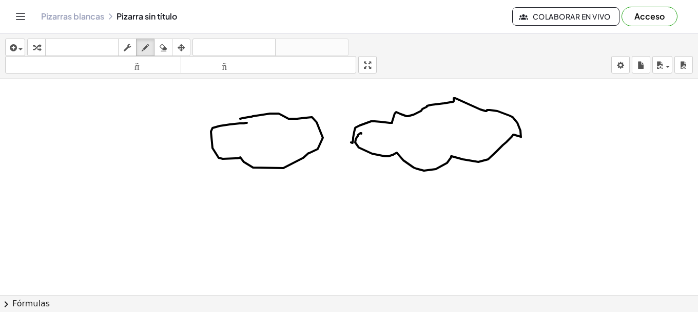
drag, startPoint x: 246, startPoint y: 123, endPoint x: 365, endPoint y: 111, distance: 119.6
click at [232, 121] on div at bounding box center [350, 161] width 701 height 648
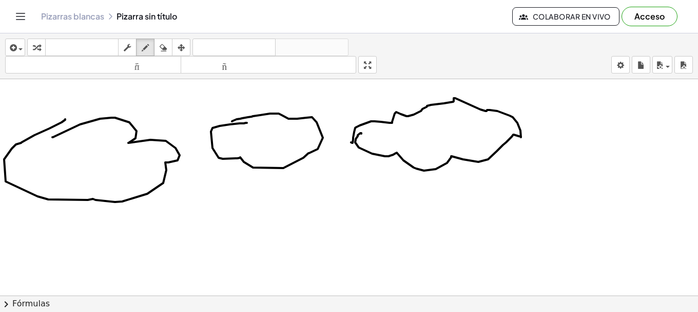
drag, startPoint x: 80, startPoint y: 124, endPoint x: 93, endPoint y: 138, distance: 18.9
click at [66, 119] on div at bounding box center [350, 161] width 701 height 648
drag, startPoint x: 227, startPoint y: 183, endPoint x: 263, endPoint y: 215, distance: 47.3
click at [258, 218] on div at bounding box center [350, 161] width 701 height 648
drag, startPoint x: 262, startPoint y: 198, endPoint x: 290, endPoint y: 212, distance: 31.0
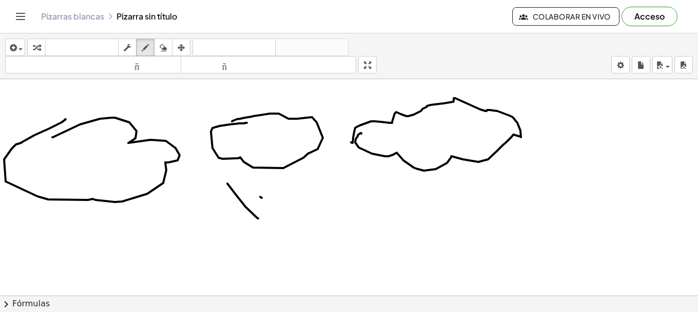
click at [289, 216] on div at bounding box center [350, 161] width 701 height 648
drag, startPoint x: 317, startPoint y: 211, endPoint x: 335, endPoint y: 206, distance: 18.4
click at [321, 214] on div at bounding box center [350, 161] width 701 height 648
drag, startPoint x: 383, startPoint y: 217, endPoint x: 408, endPoint y: 233, distance: 29.3
click at [408, 233] on div at bounding box center [350, 161] width 701 height 648
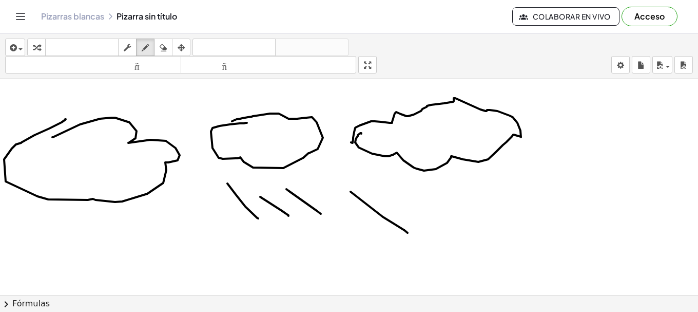
click at [482, 240] on div at bounding box center [350, 161] width 701 height 648
drag, startPoint x: 480, startPoint y: 193, endPoint x: 537, endPoint y: 224, distance: 65.0
click at [531, 222] on div at bounding box center [350, 161] width 701 height 648
drag, startPoint x: 598, startPoint y: 197, endPoint x: 614, endPoint y: 214, distance: 23.2
click at [627, 214] on div at bounding box center [350, 161] width 701 height 648
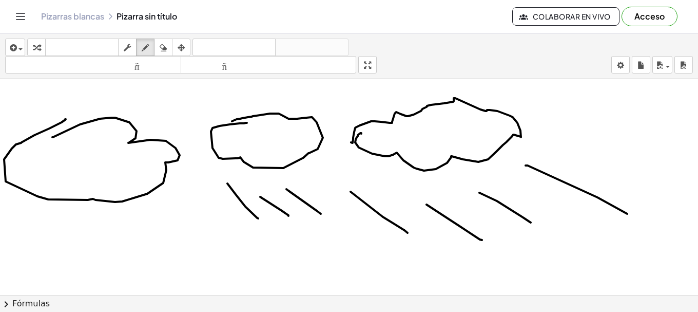
drag, startPoint x: 201, startPoint y: 231, endPoint x: 203, endPoint y: 237, distance: 7.0
click at [203, 237] on div at bounding box center [350, 161] width 701 height 648
drag, startPoint x: 170, startPoint y: 227, endPoint x: 149, endPoint y: 241, distance: 25.2
click at [176, 245] on div at bounding box center [350, 161] width 701 height 648
drag, startPoint x: 144, startPoint y: 255, endPoint x: 88, endPoint y: 242, distance: 57.9
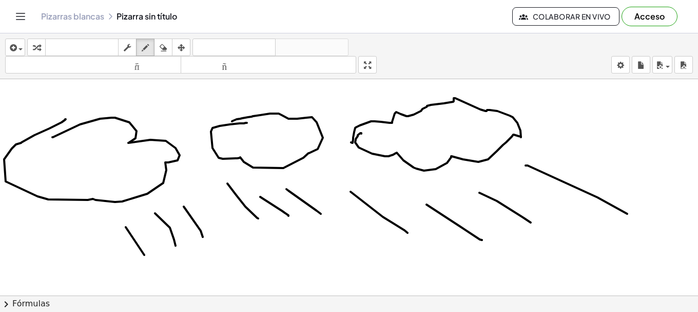
click at [145, 258] on div at bounding box center [350, 161] width 701 height 648
drag, startPoint x: 75, startPoint y: 232, endPoint x: 50, endPoint y: 234, distance: 25.7
click at [95, 259] on div at bounding box center [350, 161] width 701 height 648
drag, startPoint x: 42, startPoint y: 224, endPoint x: 83, endPoint y: 260, distance: 54.2
click at [68, 261] on div at bounding box center [350, 161] width 701 height 648
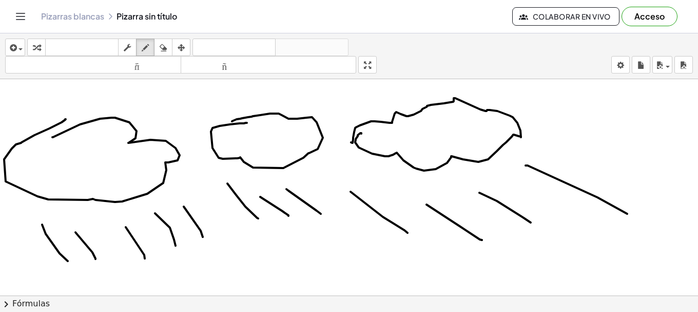
drag, startPoint x: 132, startPoint y: 263, endPoint x: 163, endPoint y: 282, distance: 36.5
click at [160, 286] on div at bounding box center [350, 161] width 701 height 648
drag, startPoint x: 184, startPoint y: 270, endPoint x: 226, endPoint y: 290, distance: 46.8
click at [219, 290] on div "Intente hacer doble clic. ×" at bounding box center [349, 187] width 698 height 216
click at [365, 280] on div at bounding box center [350, 161] width 701 height 648
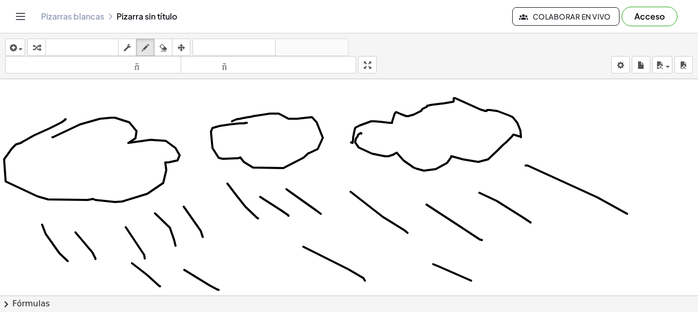
drag, startPoint x: 471, startPoint y: 280, endPoint x: 489, endPoint y: 285, distance: 18.6
click at [484, 285] on div at bounding box center [350, 161] width 701 height 648
drag, startPoint x: 525, startPoint y: 270, endPoint x: 546, endPoint y: 287, distance: 27.3
click at [541, 281] on div at bounding box center [350, 161] width 701 height 648
drag, startPoint x: 597, startPoint y: 259, endPoint x: 633, endPoint y: 276, distance: 40.0
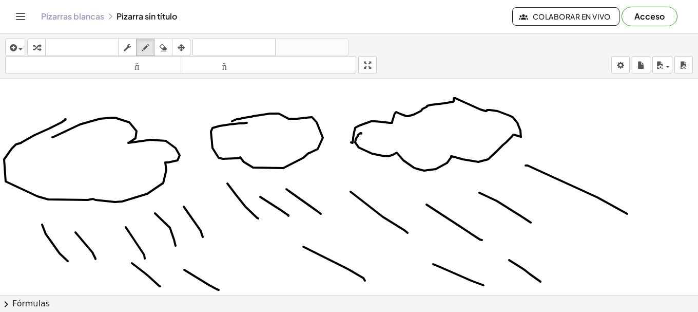
click at [612, 272] on div at bounding box center [350, 161] width 701 height 648
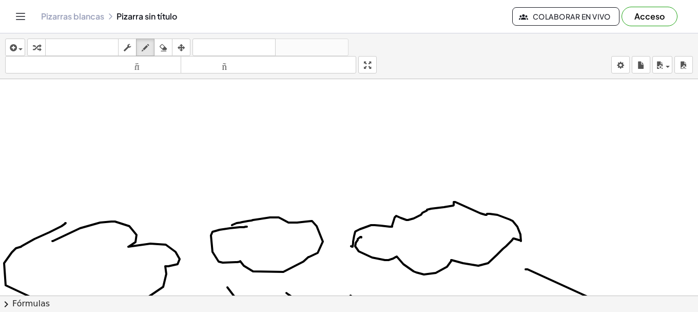
scroll to position [237, 0]
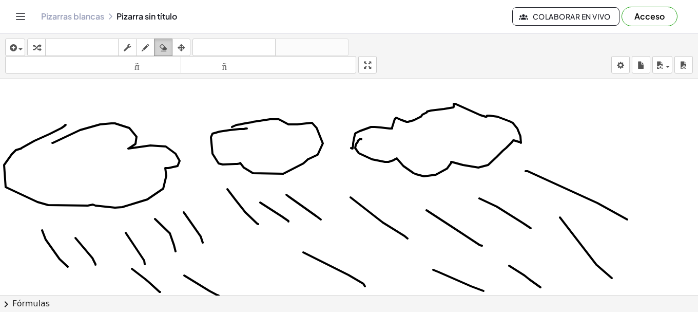
drag, startPoint x: 160, startPoint y: 42, endPoint x: 378, endPoint y: 145, distance: 241.4
click at [160, 42] on div "button" at bounding box center [163, 47] width 13 height 12
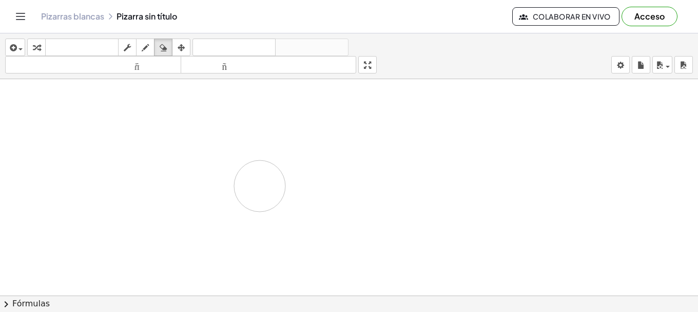
drag, startPoint x: 124, startPoint y: 119, endPoint x: 338, endPoint y: 186, distance: 224.3
click at [237, 159] on div at bounding box center [350, 166] width 701 height 648
click at [138, 68] on font "tamaño_del_formato" at bounding box center [93, 65] width 171 height 10
click at [135, 66] on font "tamaño_del_formato" at bounding box center [93, 65] width 171 height 10
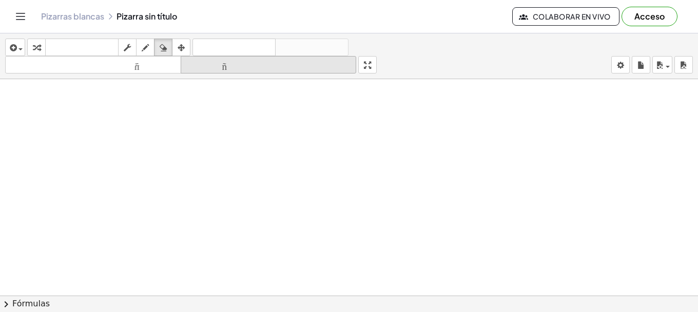
click at [212, 72] on button "tamaño_del_formato más grande" at bounding box center [269, 64] width 176 height 17
drag, startPoint x: 220, startPoint y: 119, endPoint x: 242, endPoint y: 149, distance: 37.8
click at [244, 151] on div at bounding box center [350, 147] width 701 height 432
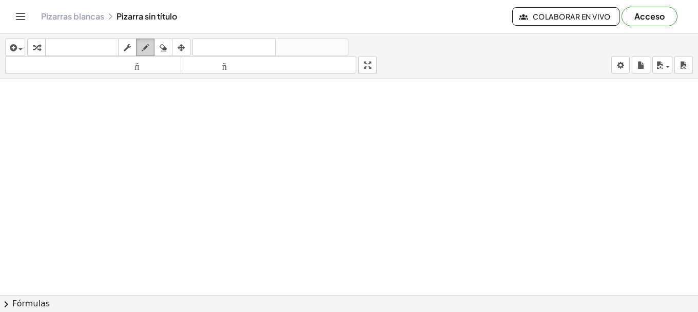
click at [143, 49] on icon "button" at bounding box center [145, 48] width 7 height 12
click at [154, 65] on div "Freeform drawing tool for notes" at bounding box center [146, 66] width 94 height 12
click at [137, 61] on font "tamaño_del_formato" at bounding box center [93, 65] width 171 height 10
drag, startPoint x: 167, startPoint y: 167, endPoint x: 225, endPoint y: 138, distance: 64.5
click at [225, 138] on div at bounding box center [350, 147] width 701 height 432
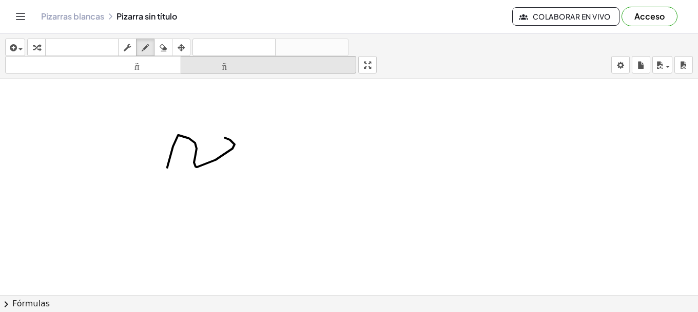
click at [219, 68] on font "tamaño_del_formato" at bounding box center [268, 65] width 171 height 10
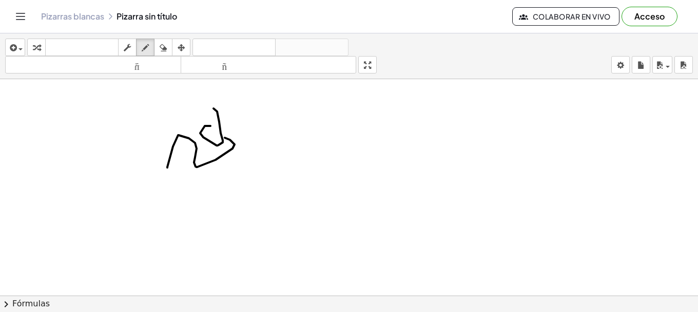
drag, startPoint x: 217, startPoint y: 111, endPoint x: 233, endPoint y: 128, distance: 23.2
click at [234, 131] on div at bounding box center [350, 147] width 701 height 432
click at [163, 49] on icon "button" at bounding box center [163, 48] width 7 height 12
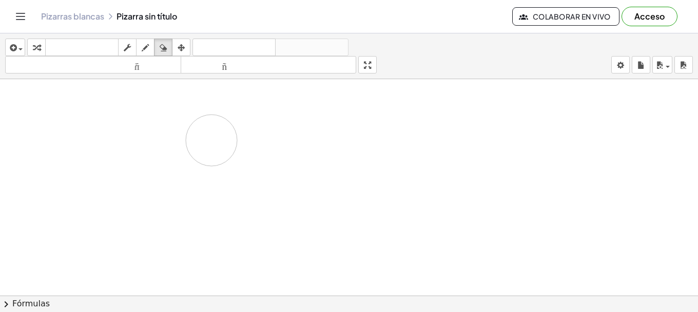
drag, startPoint x: 184, startPoint y: 143, endPoint x: 164, endPoint y: 126, distance: 25.8
click at [148, 144] on div at bounding box center [350, 147] width 701 height 432
click at [114, 66] on font "tamaño_del_formato" at bounding box center [93, 65] width 171 height 10
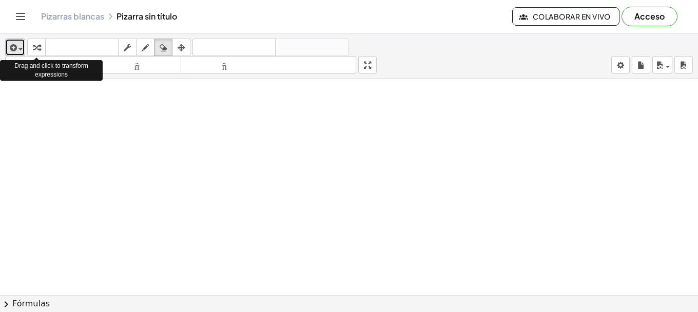
click at [17, 44] on div "button" at bounding box center [15, 47] width 15 height 12
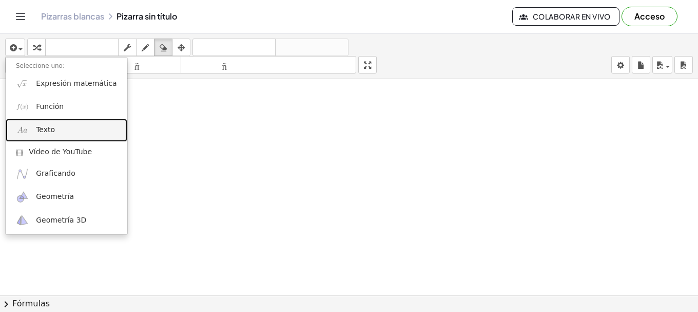
click at [68, 124] on link "Texto" at bounding box center [67, 130] width 122 height 23
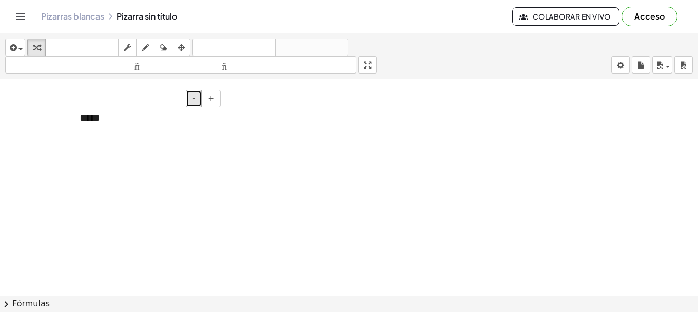
click at [196, 92] on button "-" at bounding box center [194, 98] width 16 height 17
click at [214, 100] on button "+" at bounding box center [211, 98] width 20 height 17
click at [212, 225] on div at bounding box center [350, 147] width 701 height 432
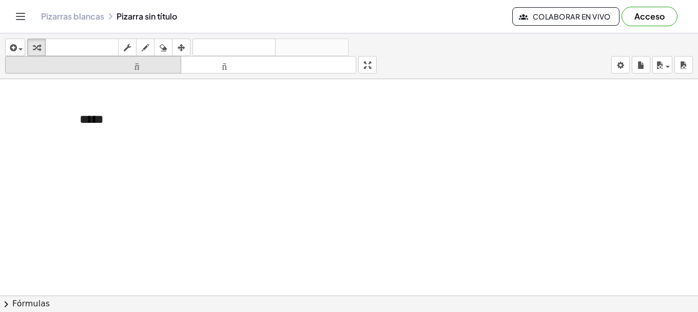
click at [127, 69] on font "tamaño_del_formato" at bounding box center [93, 65] width 171 height 10
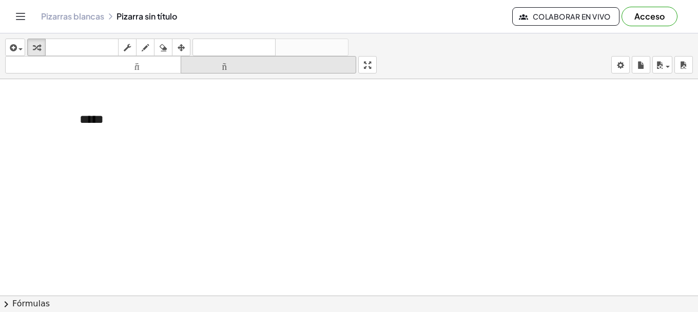
click at [220, 70] on icon "tamaño_del_formato" at bounding box center [268, 65] width 171 height 12
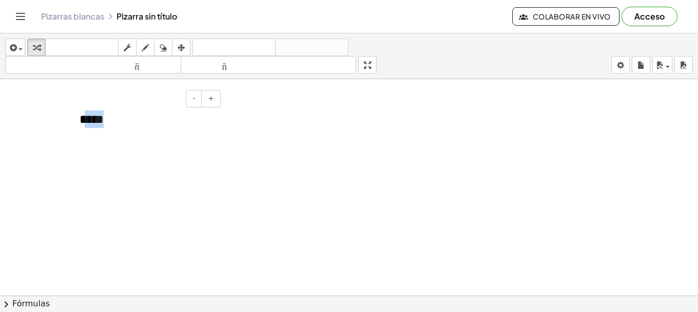
drag, startPoint x: 82, startPoint y: 130, endPoint x: 146, endPoint y: 137, distance: 64.6
click at [146, 137] on div "*****" at bounding box center [146, 119] width 154 height 38
drag, startPoint x: 229, startPoint y: 75, endPoint x: 231, endPoint y: 70, distance: 5.9
click at [229, 74] on div "insertar Seleccione uno: Expresión matemática Función Texto Vídeo de YouTube Gr…" at bounding box center [349, 56] width 698 height 46
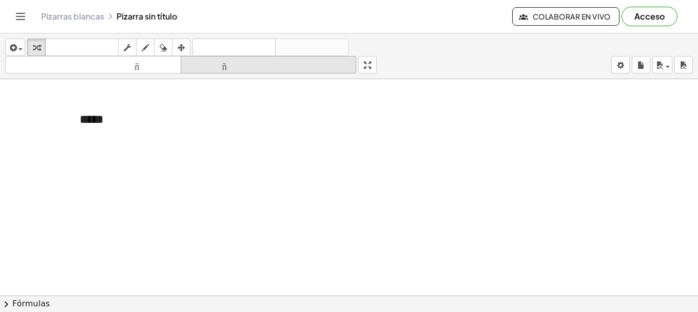
click at [231, 70] on icon "tamaño_del_formato" at bounding box center [268, 65] width 171 height 12
drag, startPoint x: 162, startPoint y: 116, endPoint x: 43, endPoint y: 128, distance: 119.7
click at [43, 128] on div "- + *****" at bounding box center [350, 147] width 701 height 432
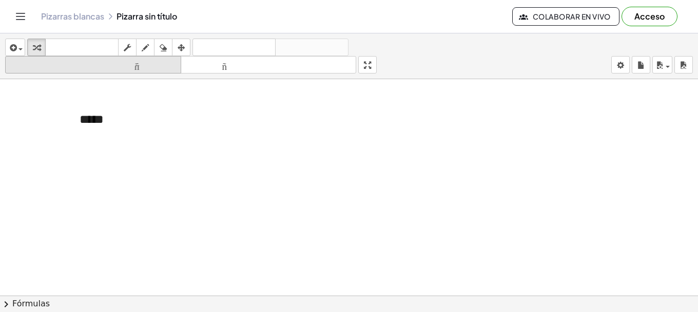
click at [144, 67] on font "tamaño_del_formato" at bounding box center [93, 65] width 171 height 10
